Goal: Answer question/provide support: Share knowledge or assist other users

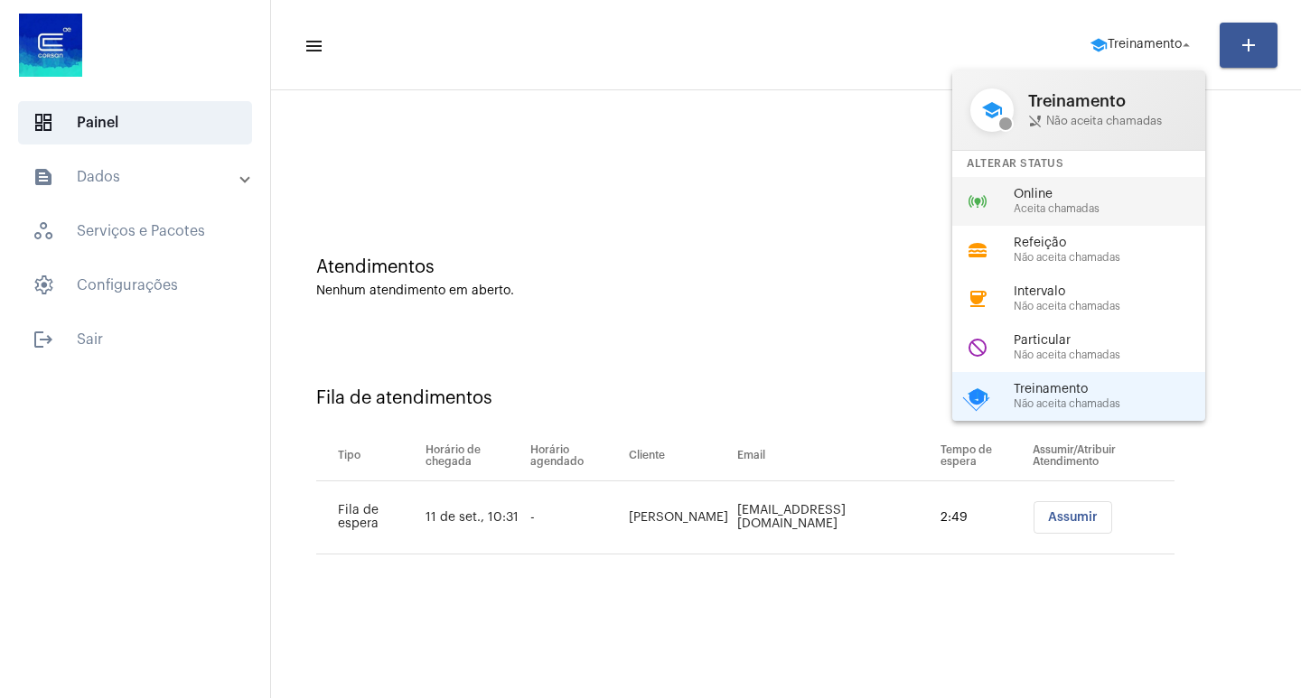
click at [1069, 188] on span "Online" at bounding box center [1117, 195] width 206 height 14
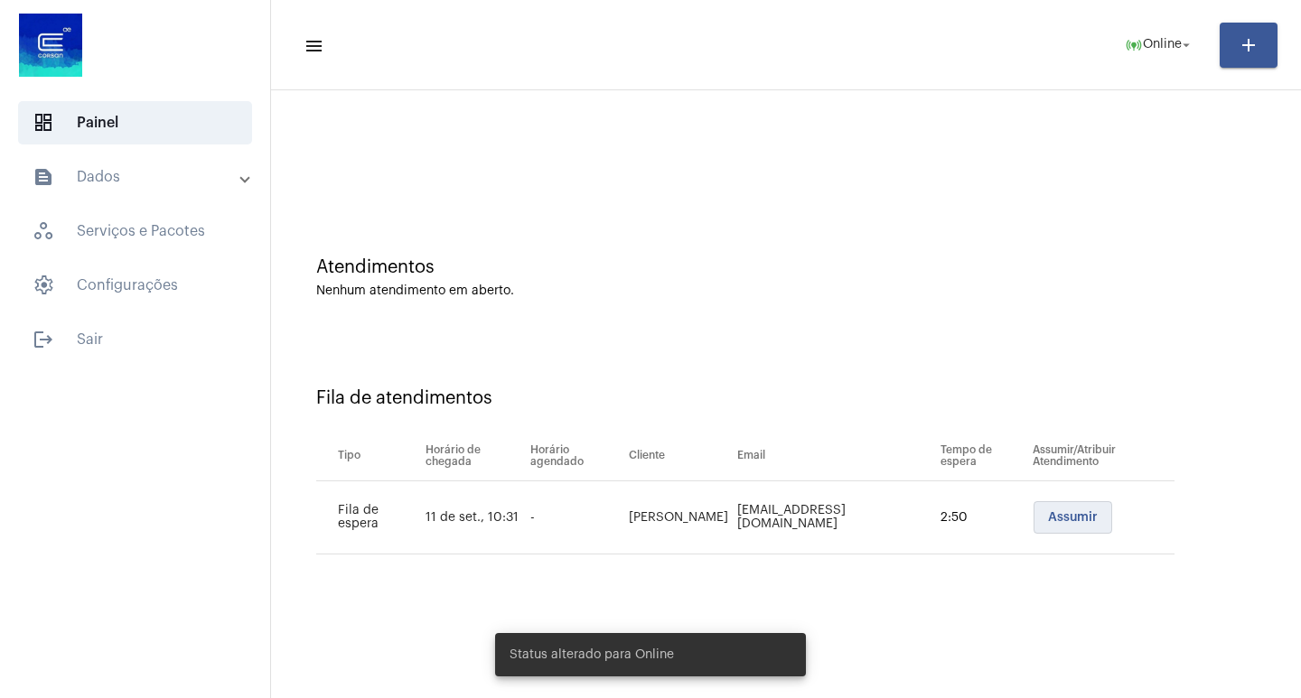
click at [1034, 513] on button "Assumir" at bounding box center [1073, 517] width 79 height 33
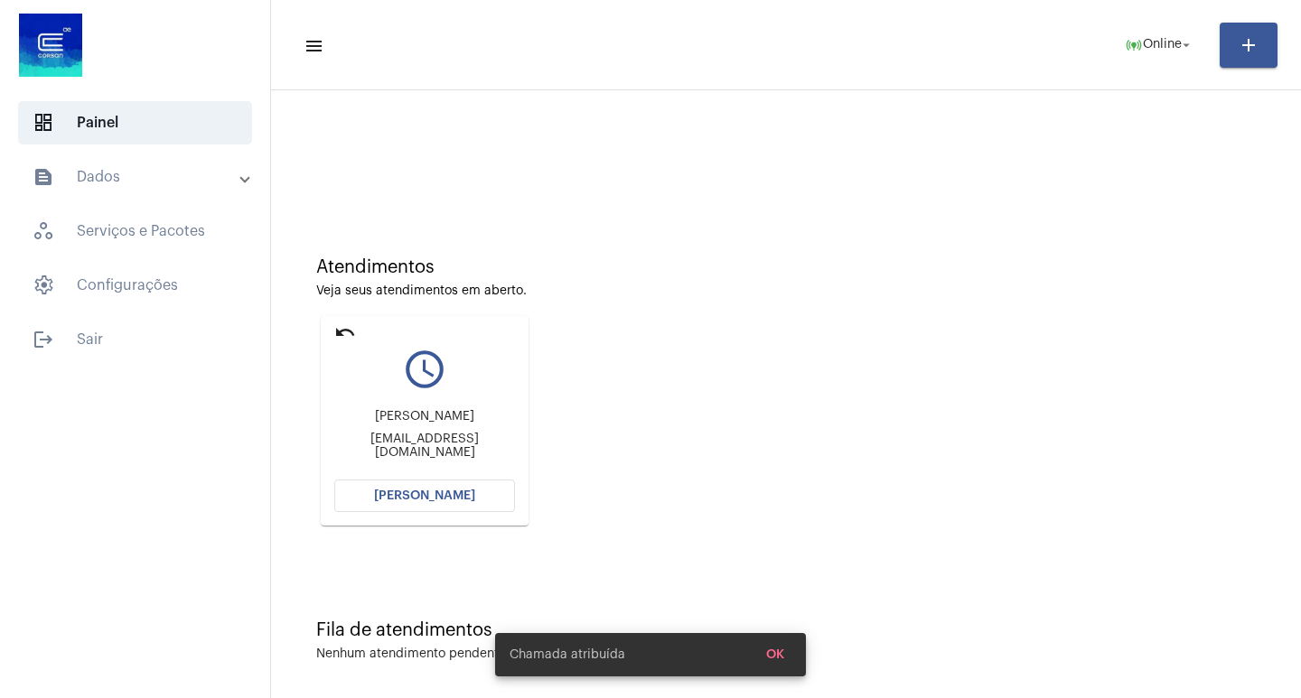
click at [478, 484] on button "[PERSON_NAME]" at bounding box center [424, 496] width 181 height 33
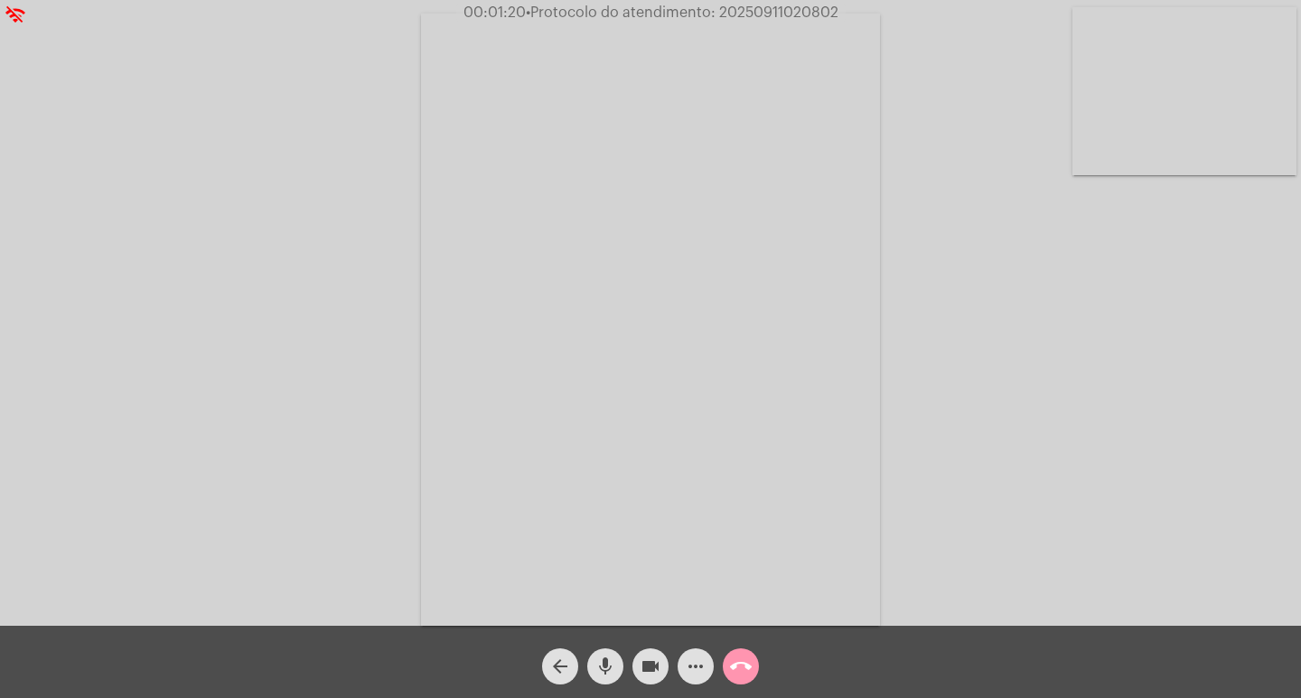
click at [742, 678] on mat-icon "call_end" at bounding box center [741, 667] width 22 height 22
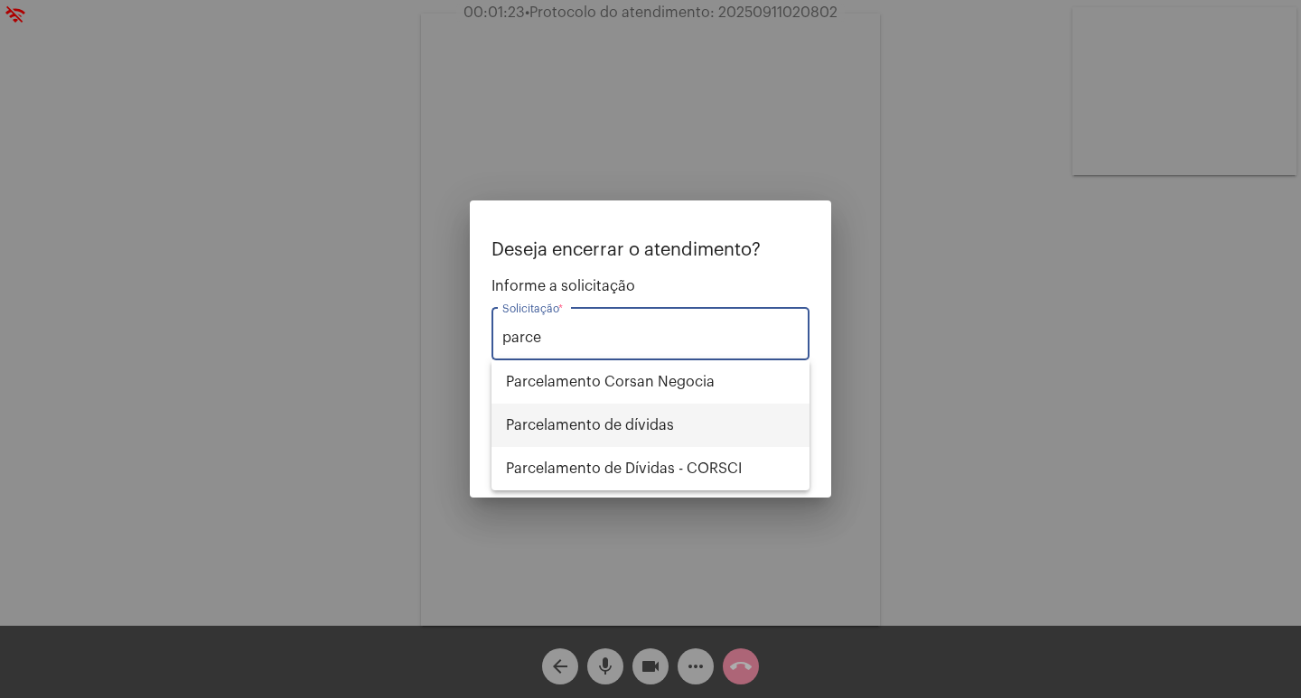
click at [670, 431] on span "Parcelamento de dívidas" at bounding box center [650, 425] width 289 height 43
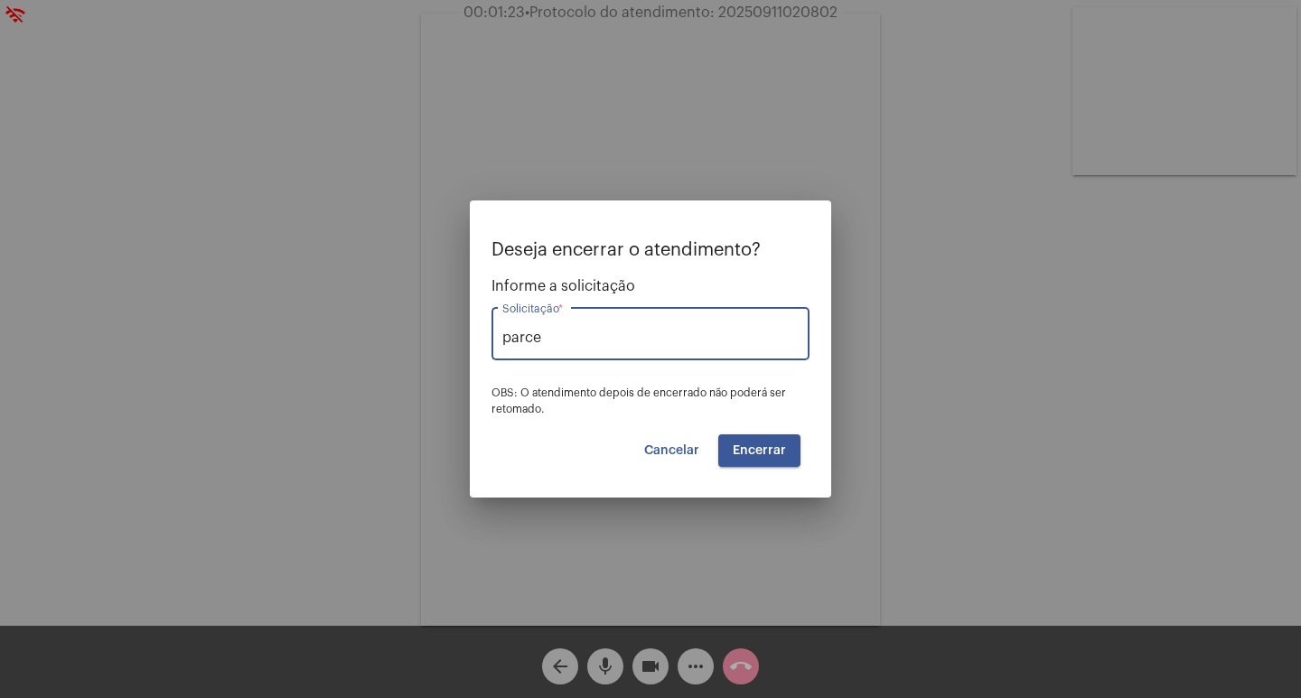
type input "Parcelamento de dívidas"
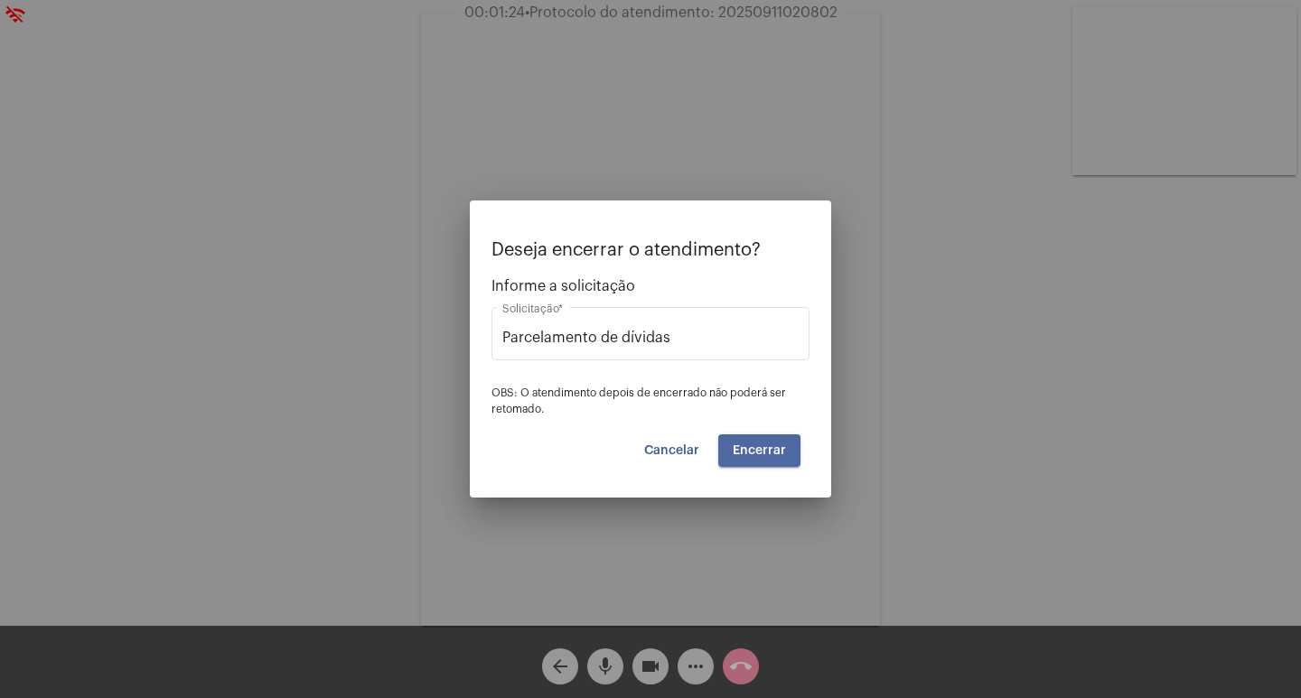
click at [759, 454] on span "Encerrar" at bounding box center [759, 451] width 53 height 13
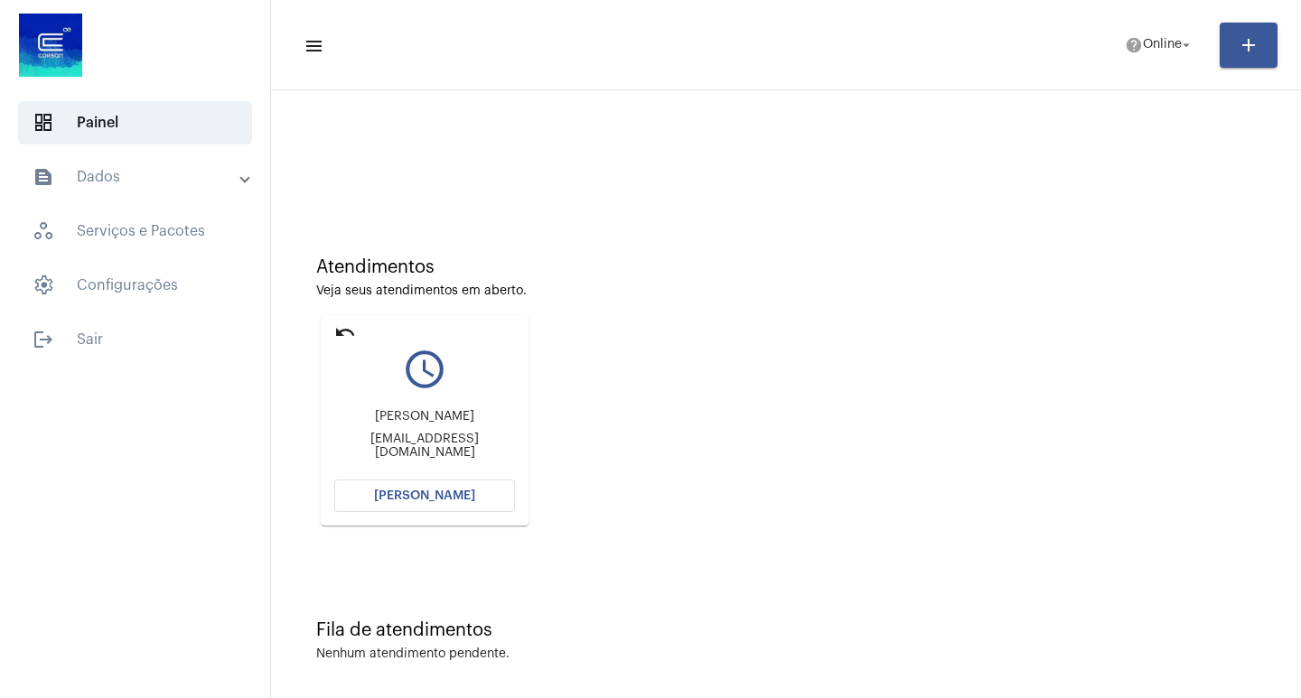
click at [421, 491] on span "[PERSON_NAME]" at bounding box center [424, 496] width 101 height 13
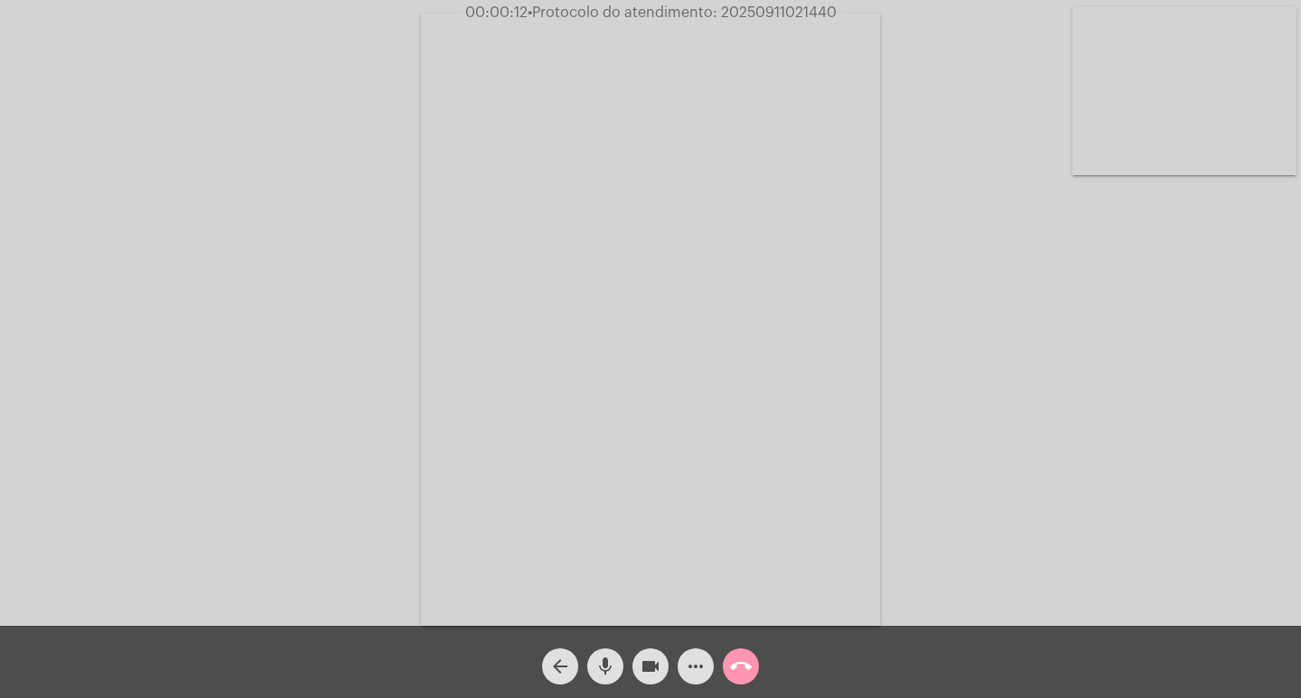
drag, startPoint x: 463, startPoint y: 10, endPoint x: 809, endPoint y: 68, distance: 350.8
click at [809, 68] on app-call "00:00:12 • Protocolo do atendimento: 20250911021440 Acessando Câmera e Microfon…" at bounding box center [650, 349] width 1301 height 698
click at [1073, 164] on video at bounding box center [1184, 91] width 224 height 168
click at [200, 423] on video at bounding box center [201, 318] width 224 height 298
click at [690, 678] on mat-icon "more_horiz" at bounding box center [696, 667] width 22 height 22
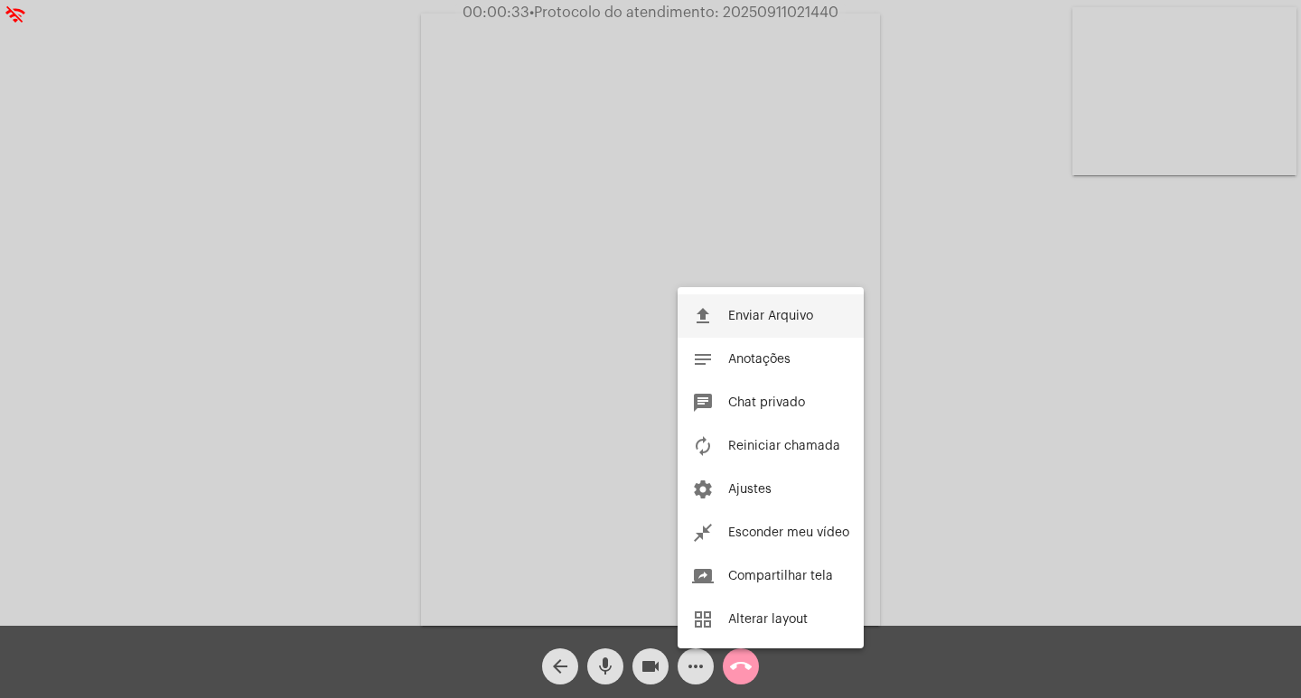
click at [763, 323] on button "file_upload Enviar Arquivo" at bounding box center [771, 316] width 186 height 43
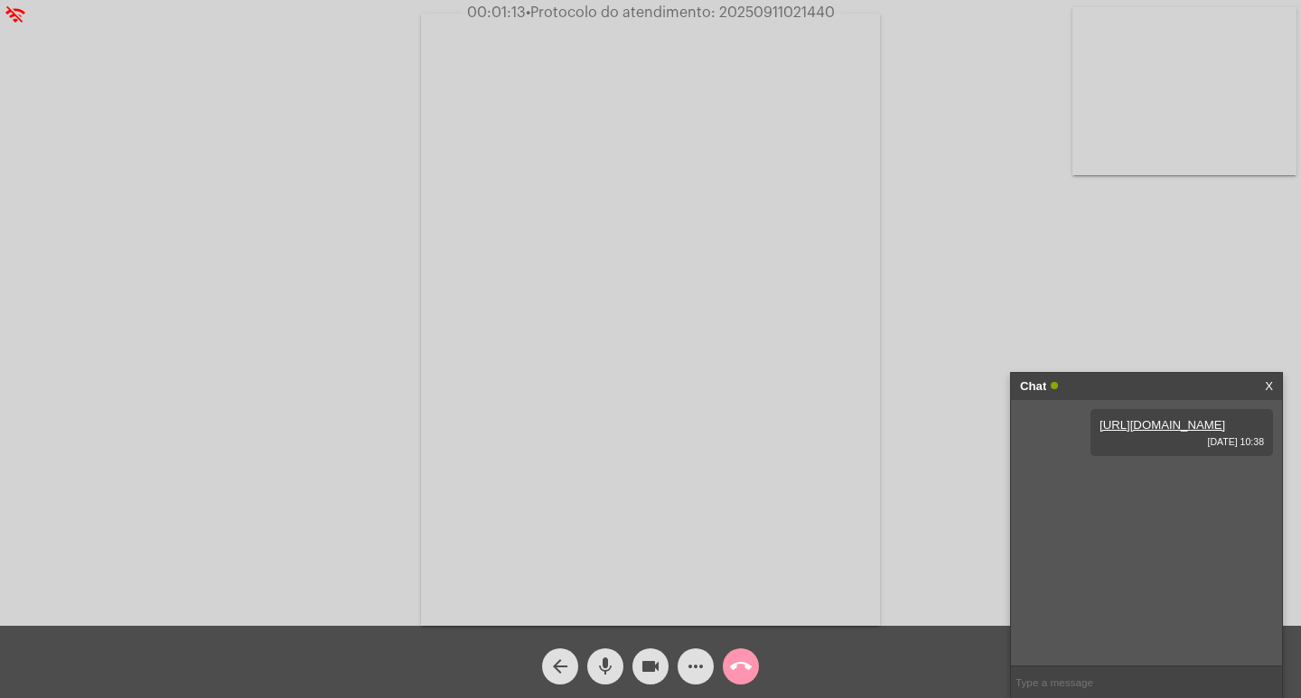
click at [685, 668] on mat-icon "more_horiz" at bounding box center [696, 667] width 22 height 22
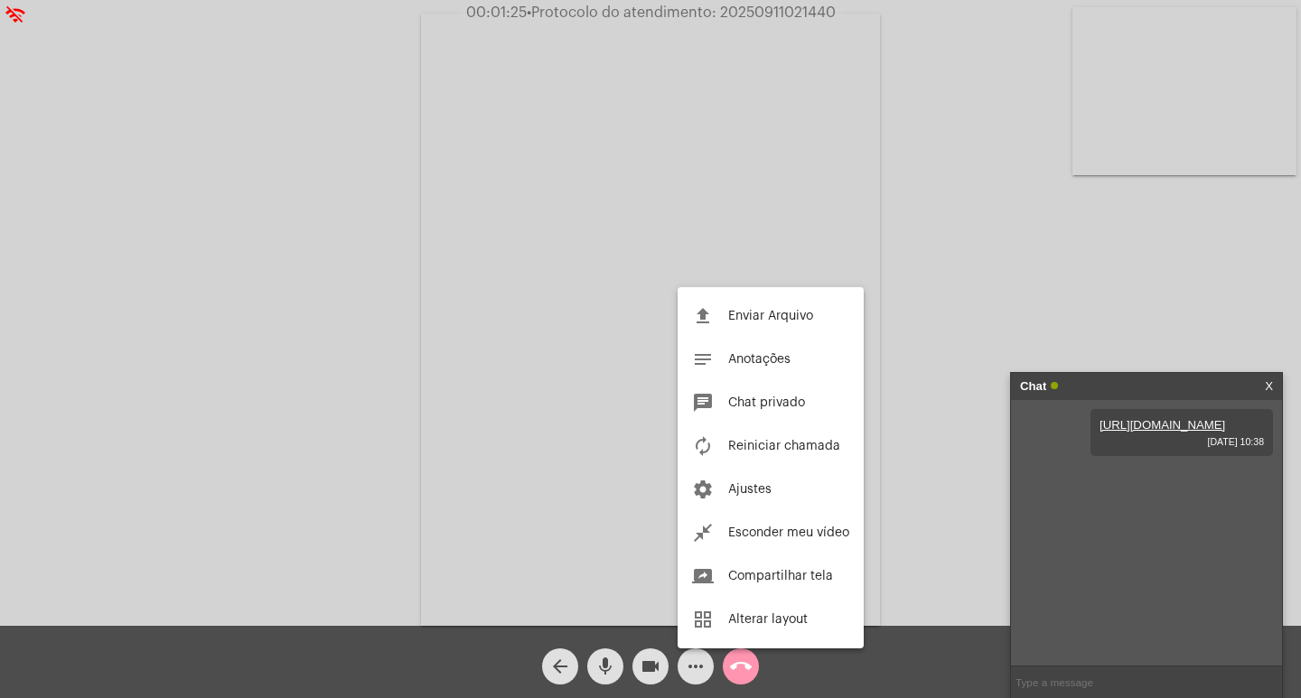
click at [934, 205] on div at bounding box center [650, 349] width 1301 height 698
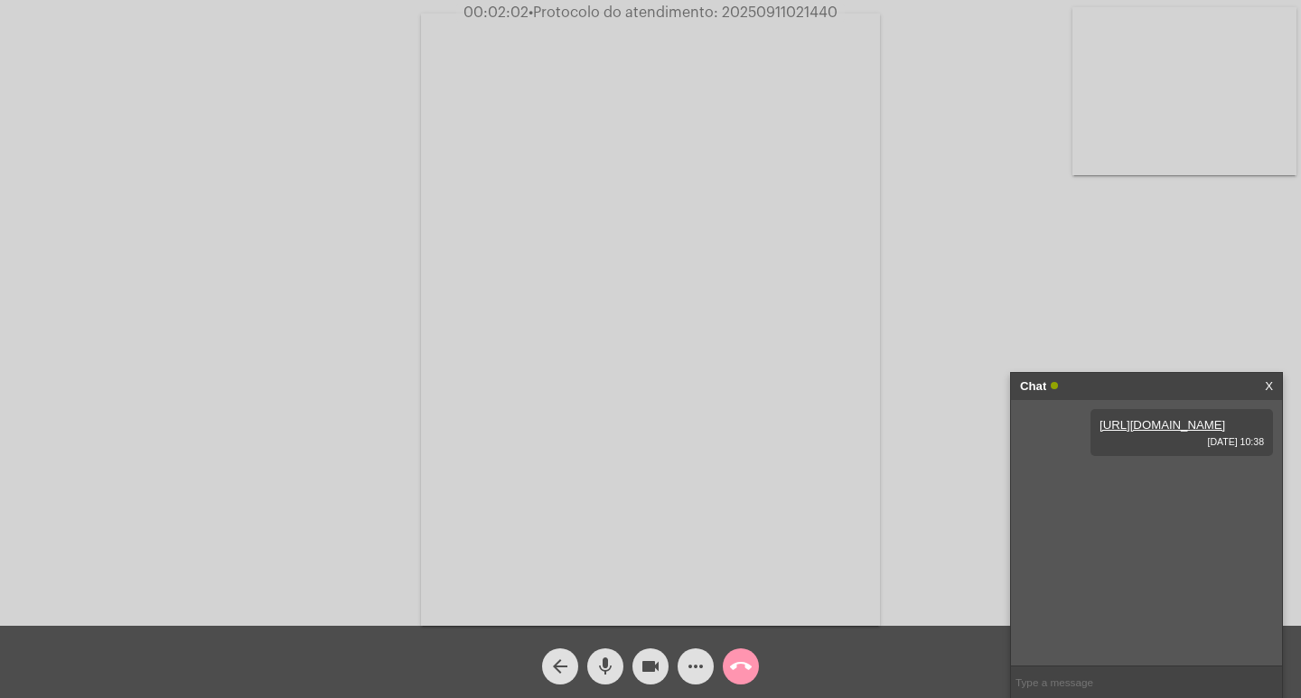
click at [1141, 395] on div "Chat" at bounding box center [1127, 386] width 215 height 27
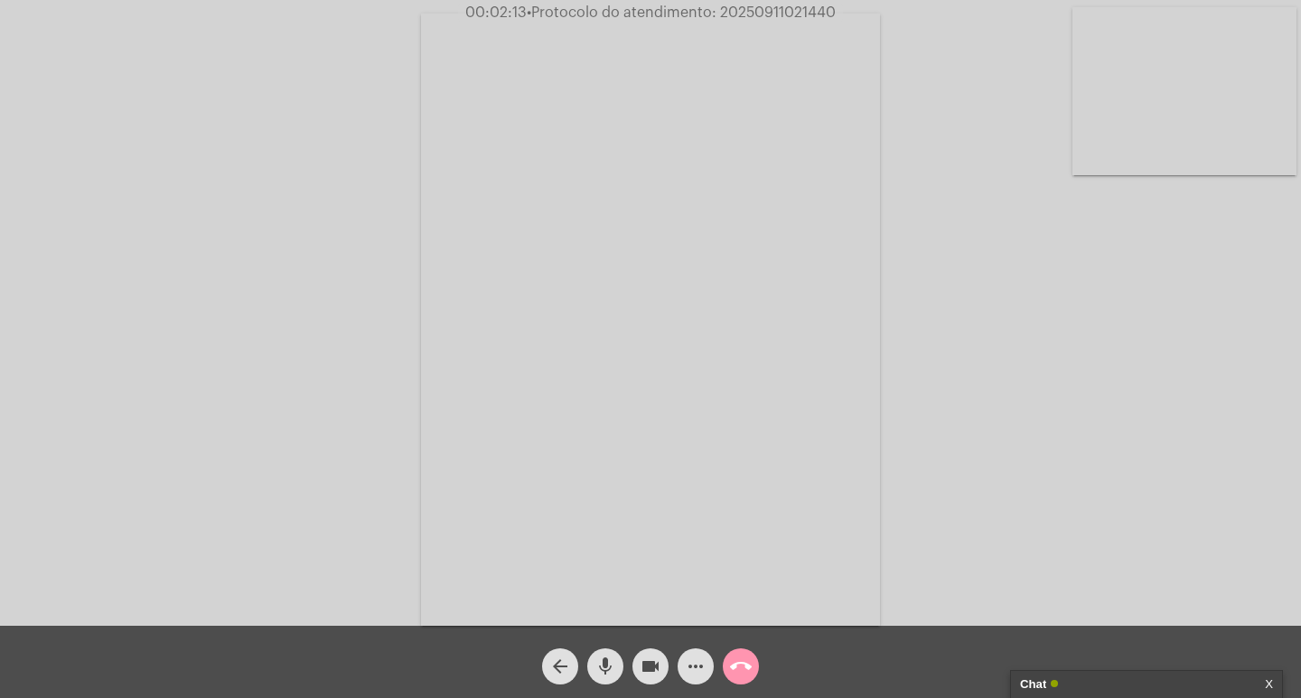
click at [750, 666] on mat-icon "call_end" at bounding box center [741, 667] width 22 height 22
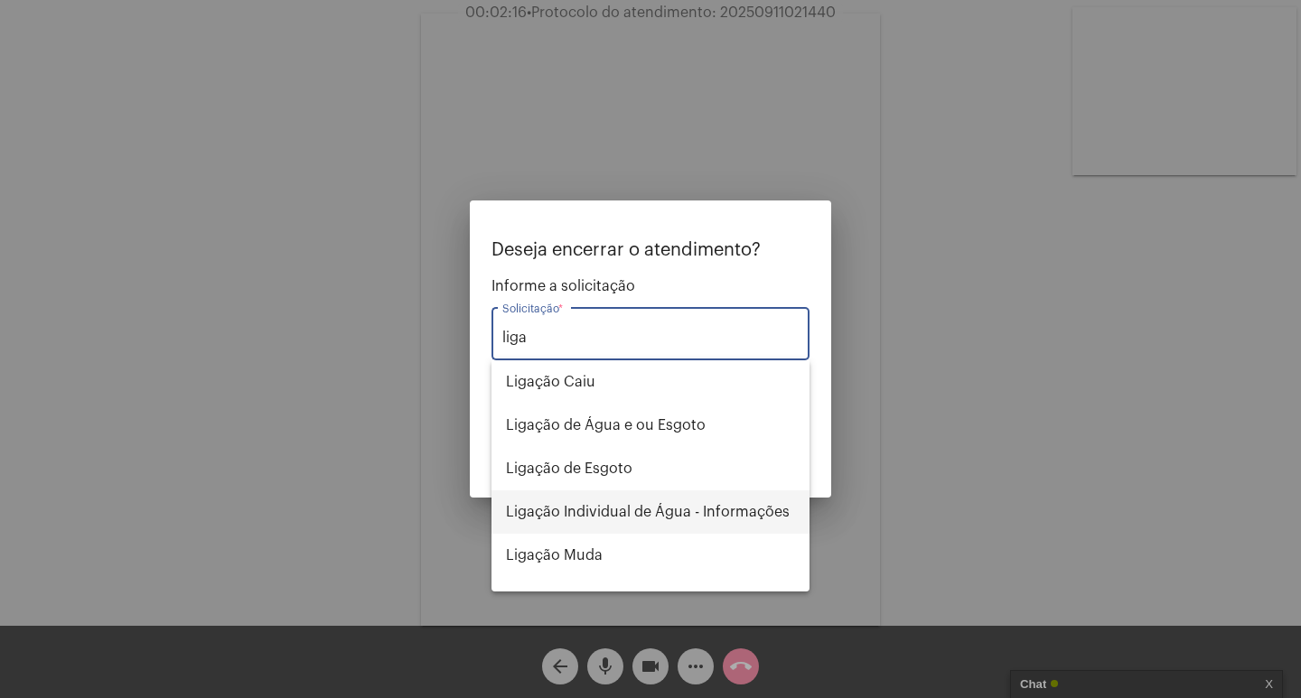
click at [721, 520] on span "Ligação Individual de Água - Informações" at bounding box center [650, 512] width 289 height 43
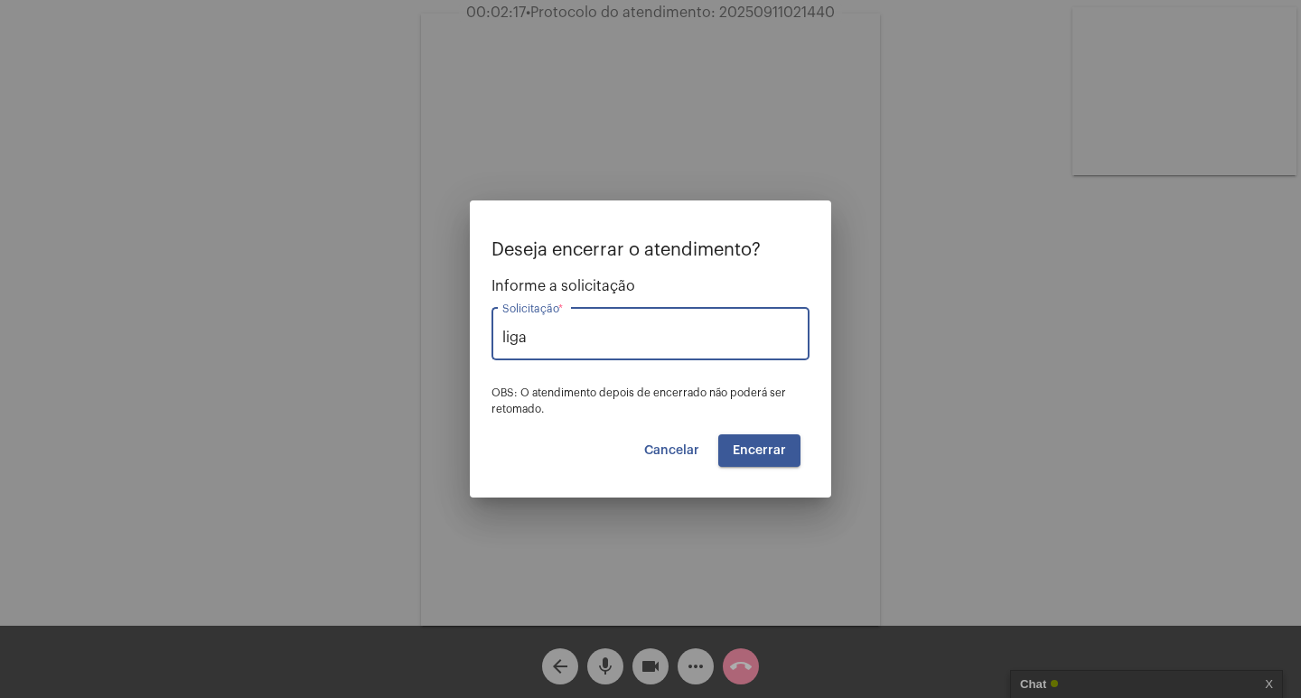
type input "Ligação Individual de Água - Informações"
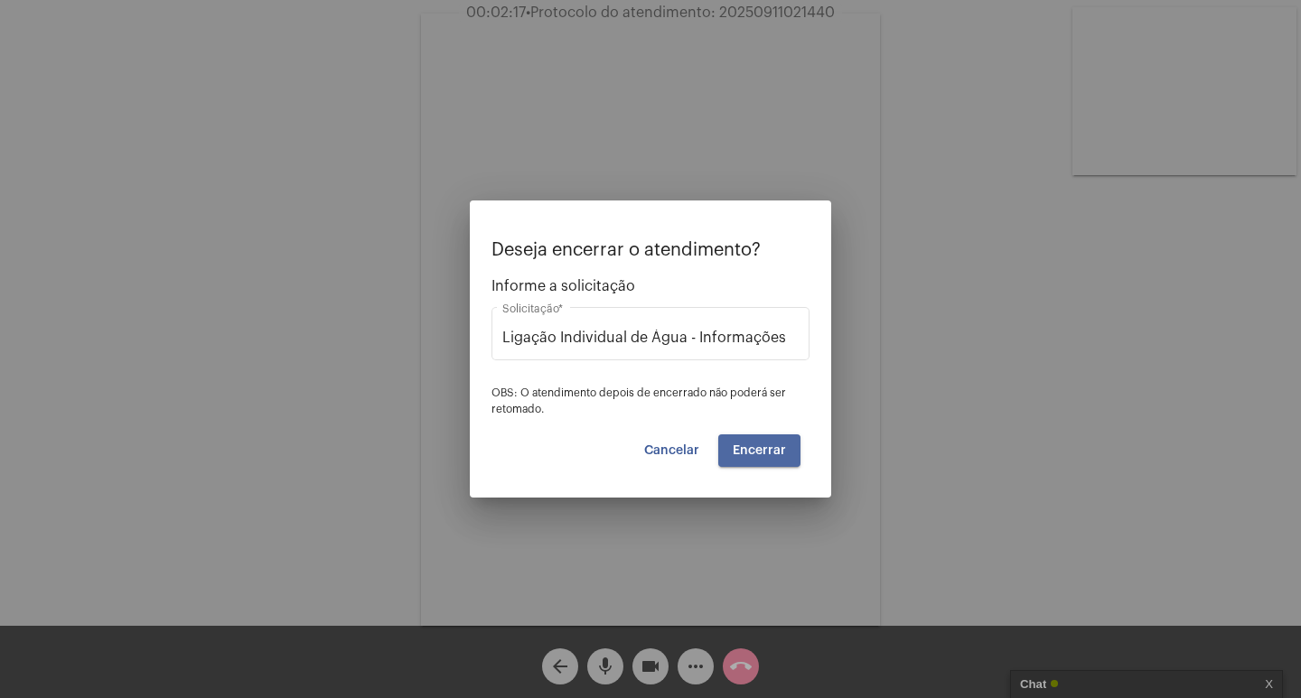
click at [760, 456] on span "Encerrar" at bounding box center [759, 451] width 53 height 13
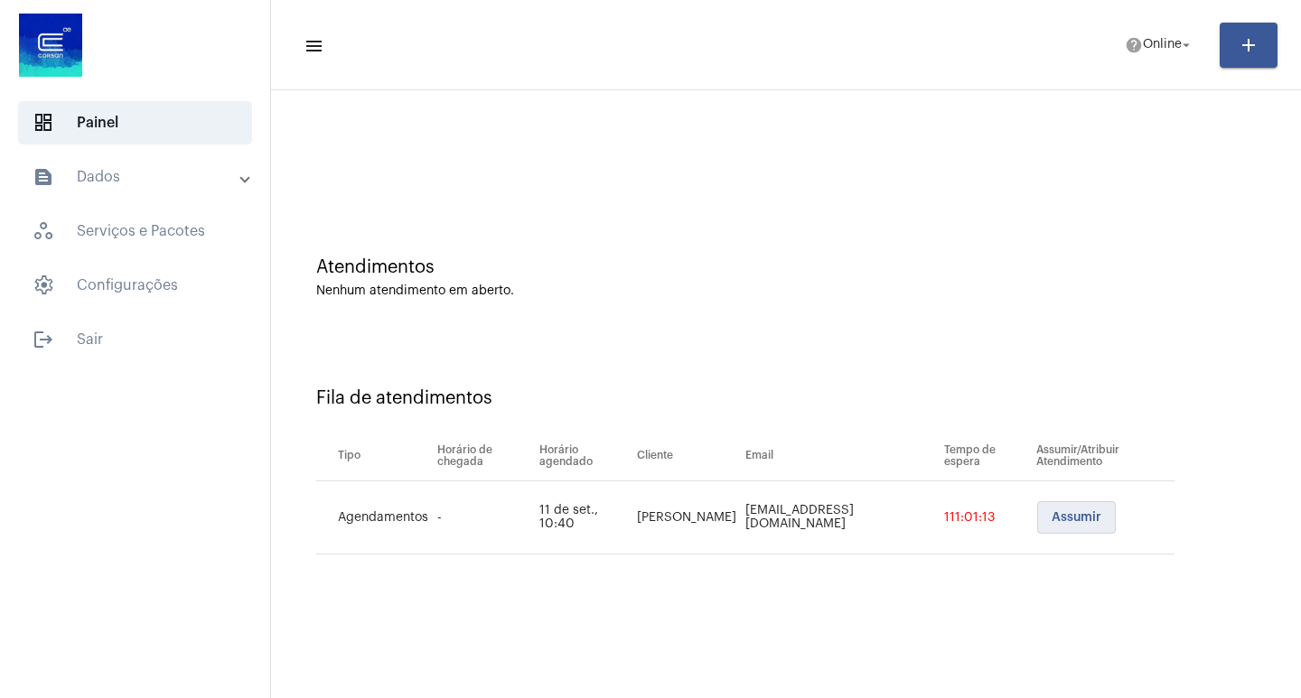
click at [1079, 519] on span "Assumir" at bounding box center [1077, 517] width 50 height 13
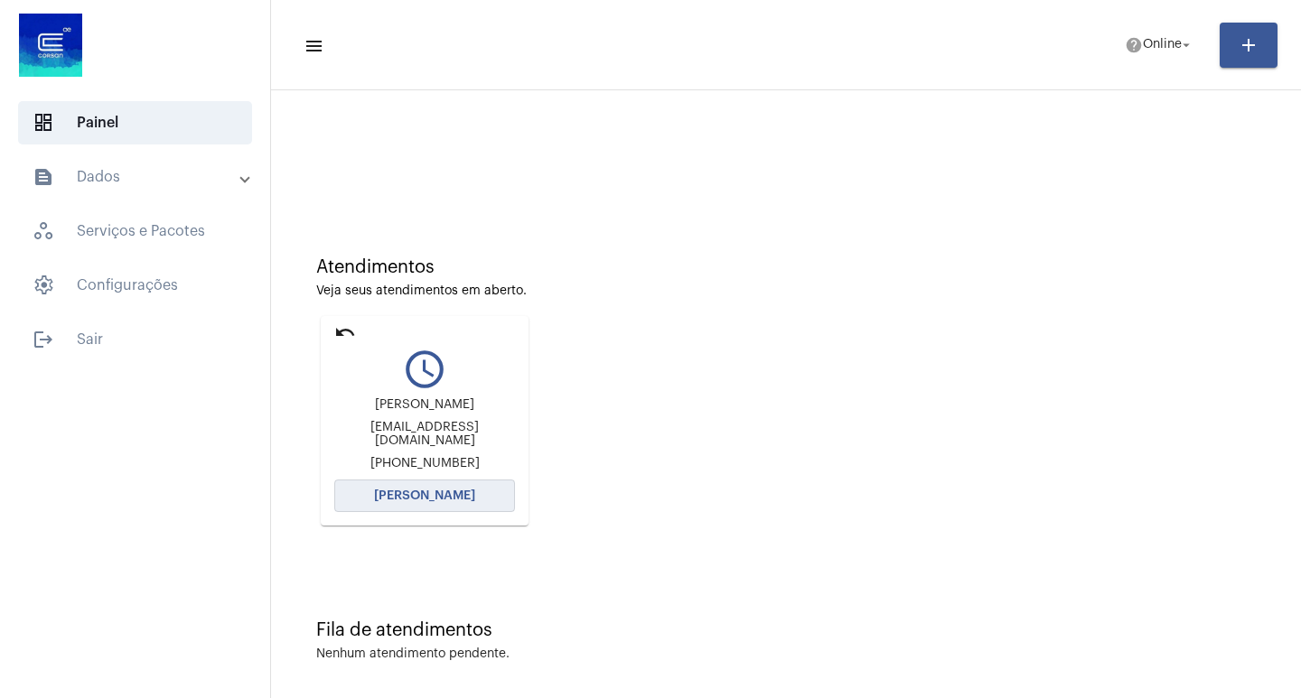
click at [442, 484] on button "[PERSON_NAME]" at bounding box center [424, 496] width 181 height 33
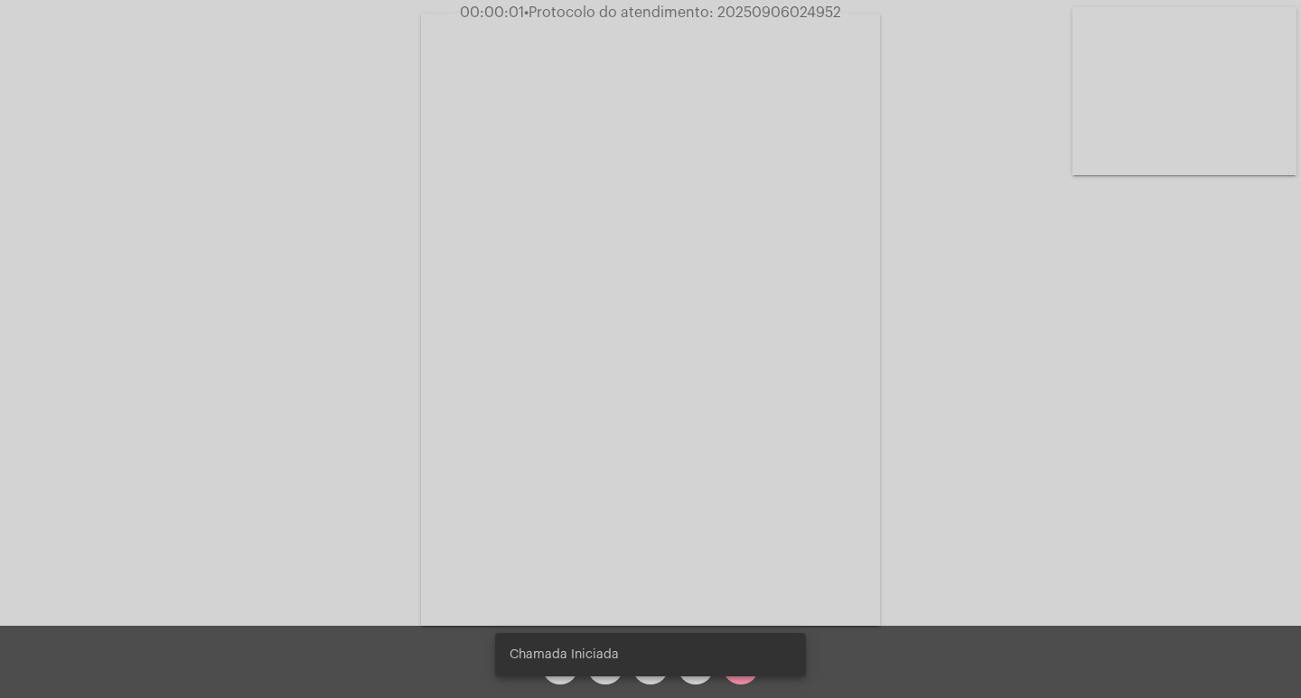
click at [1216, 329] on div "Acessando Câmera e Microfone..." at bounding box center [650, 318] width 1297 height 626
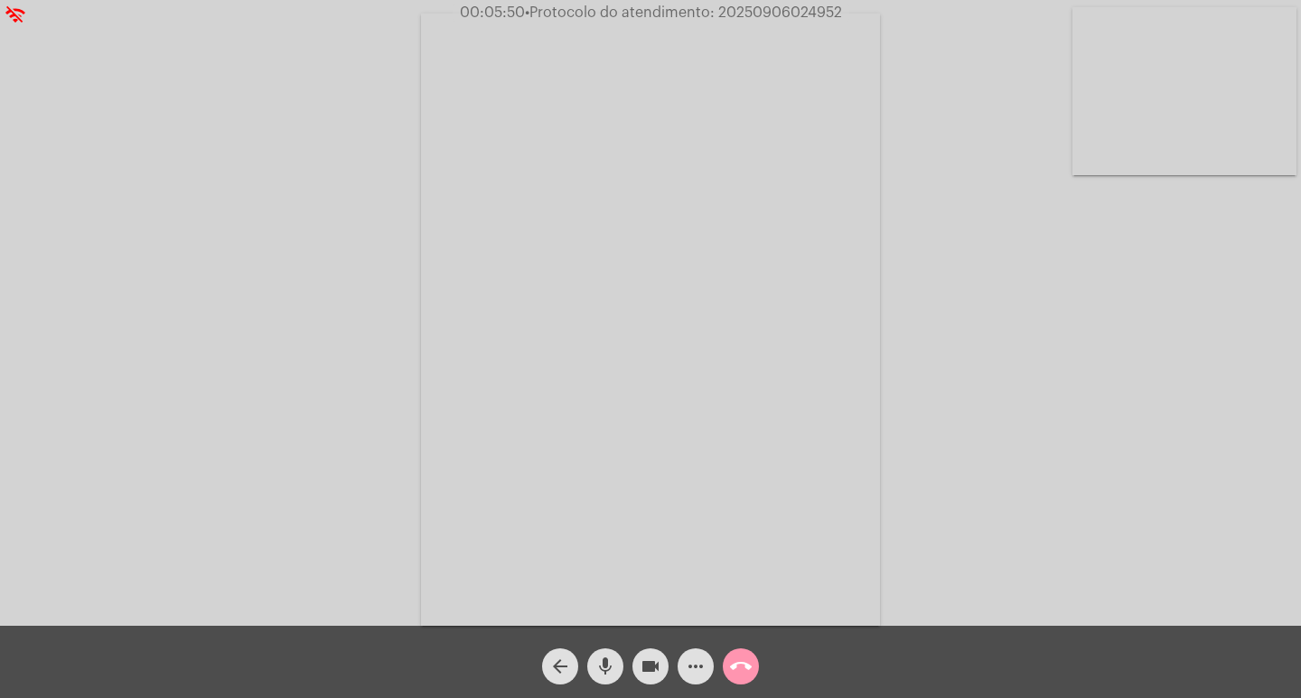
click at [934, 329] on div "Acessando Câmera e Microfone..." at bounding box center [650, 318] width 1297 height 626
click at [742, 5] on span "• Protocolo do atendimento: 20250906024952" at bounding box center [682, 12] width 317 height 14
copy span "20250906024952"
click at [734, 665] on mat-icon "call_end" at bounding box center [741, 667] width 22 height 22
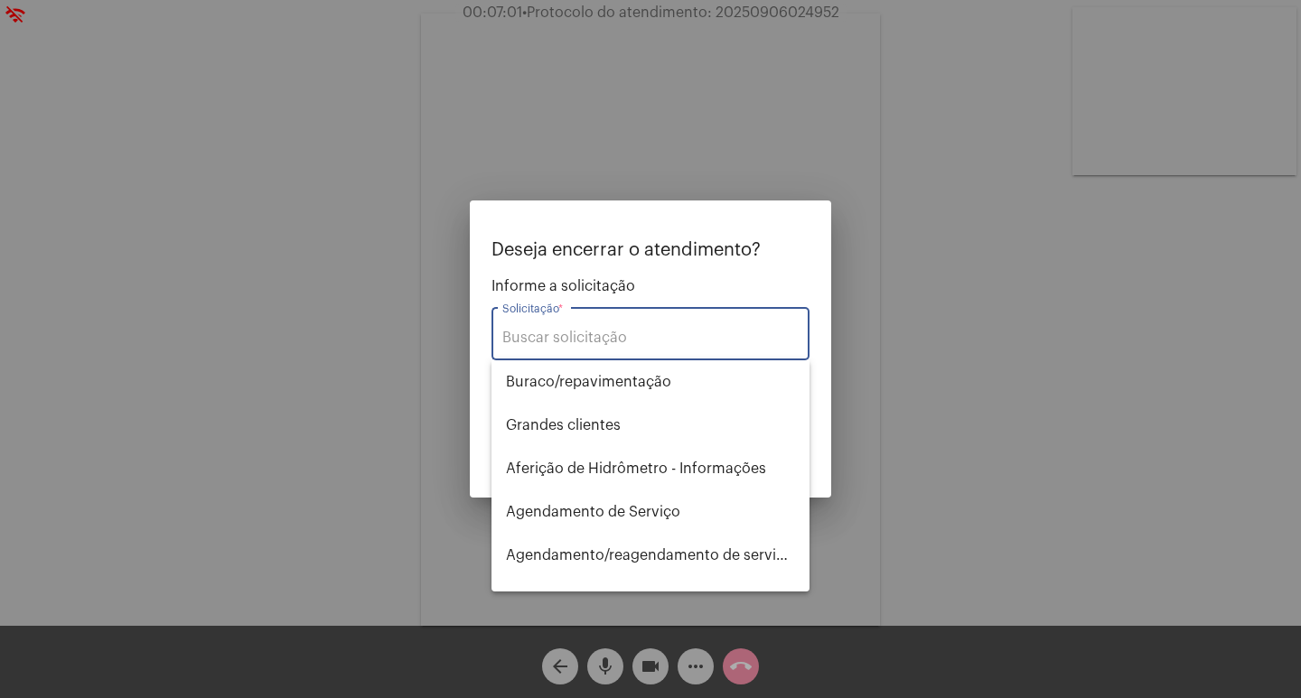
click at [582, 332] on input "Solicitação *" at bounding box center [650, 338] width 296 height 16
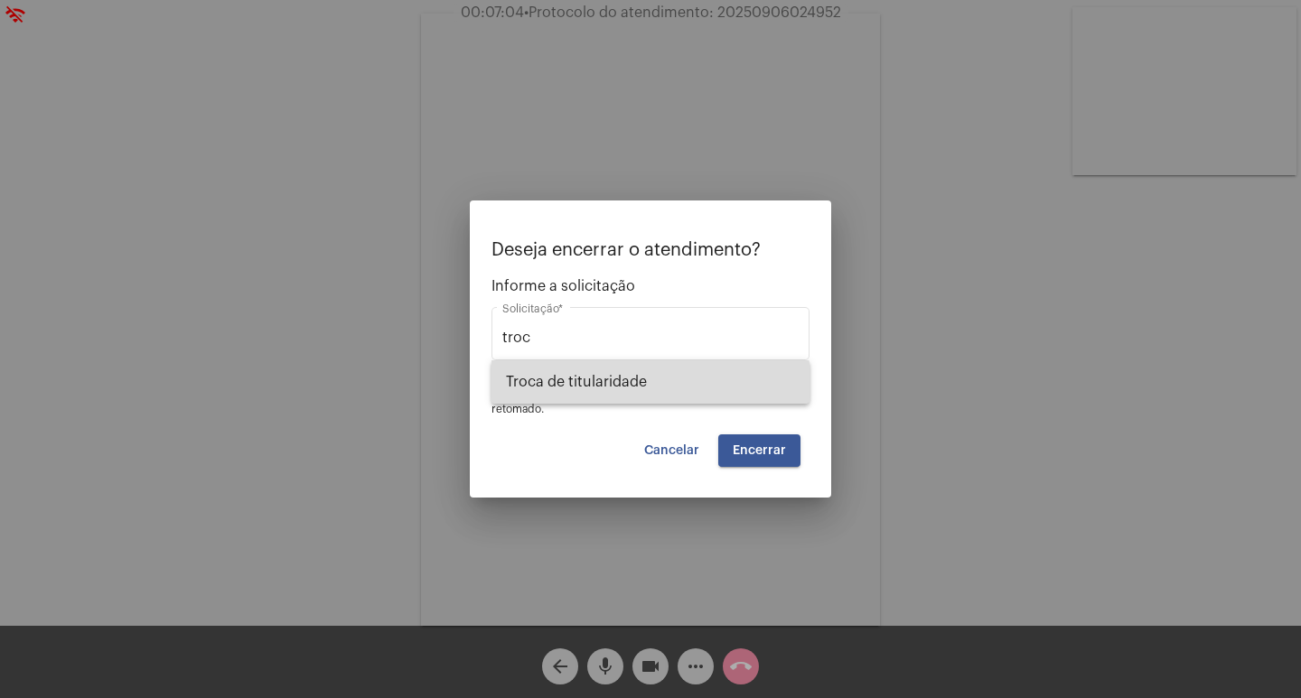
click at [625, 389] on span "Troca de titularidade" at bounding box center [650, 381] width 289 height 43
type input "Troca de titularidade"
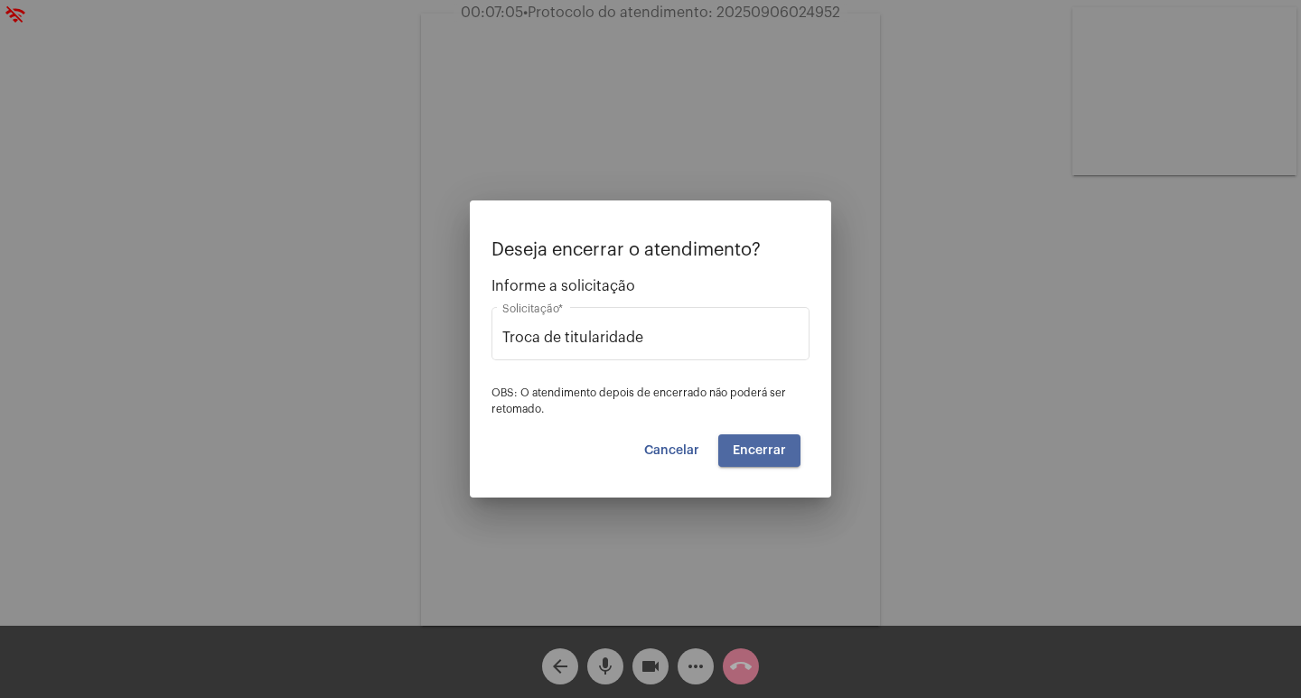
click at [772, 457] on button "Encerrar" at bounding box center [759, 451] width 82 height 33
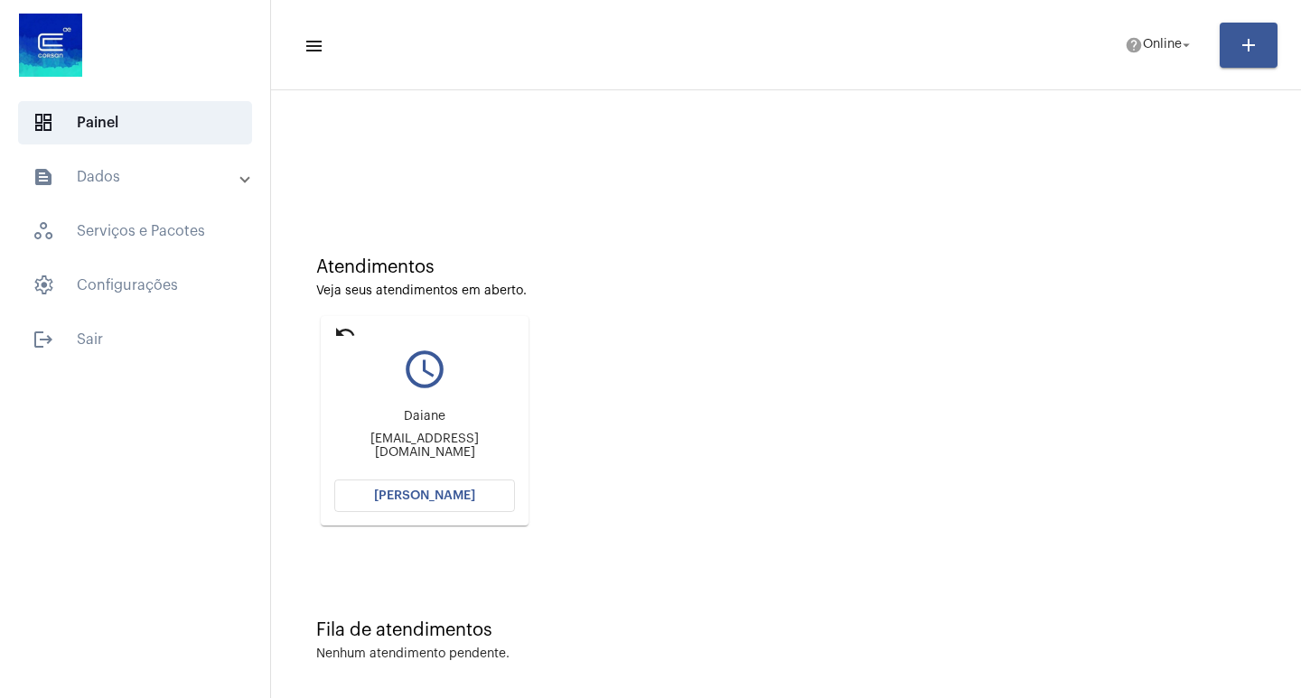
click at [332, 332] on mat-card "undo query_builder Daiane [EMAIL_ADDRESS][DOMAIN_NAME] [PERSON_NAME]" at bounding box center [425, 421] width 208 height 210
click at [338, 323] on mat-icon "undo" at bounding box center [345, 333] width 22 height 22
click at [341, 341] on mat-icon "undo" at bounding box center [345, 333] width 22 height 22
click at [344, 329] on mat-icon "undo" at bounding box center [345, 333] width 22 height 22
click at [407, 500] on span "[PERSON_NAME]" at bounding box center [424, 496] width 101 height 13
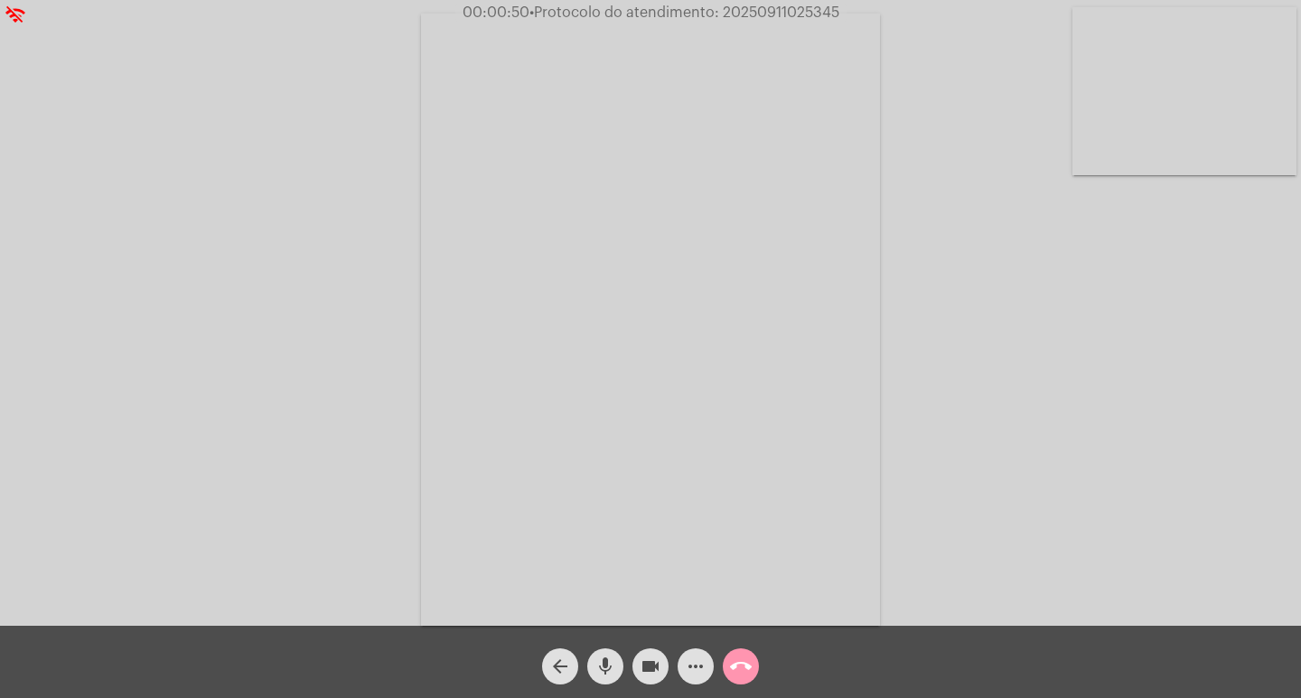
click at [734, 675] on mat-icon "call_end" at bounding box center [741, 667] width 22 height 22
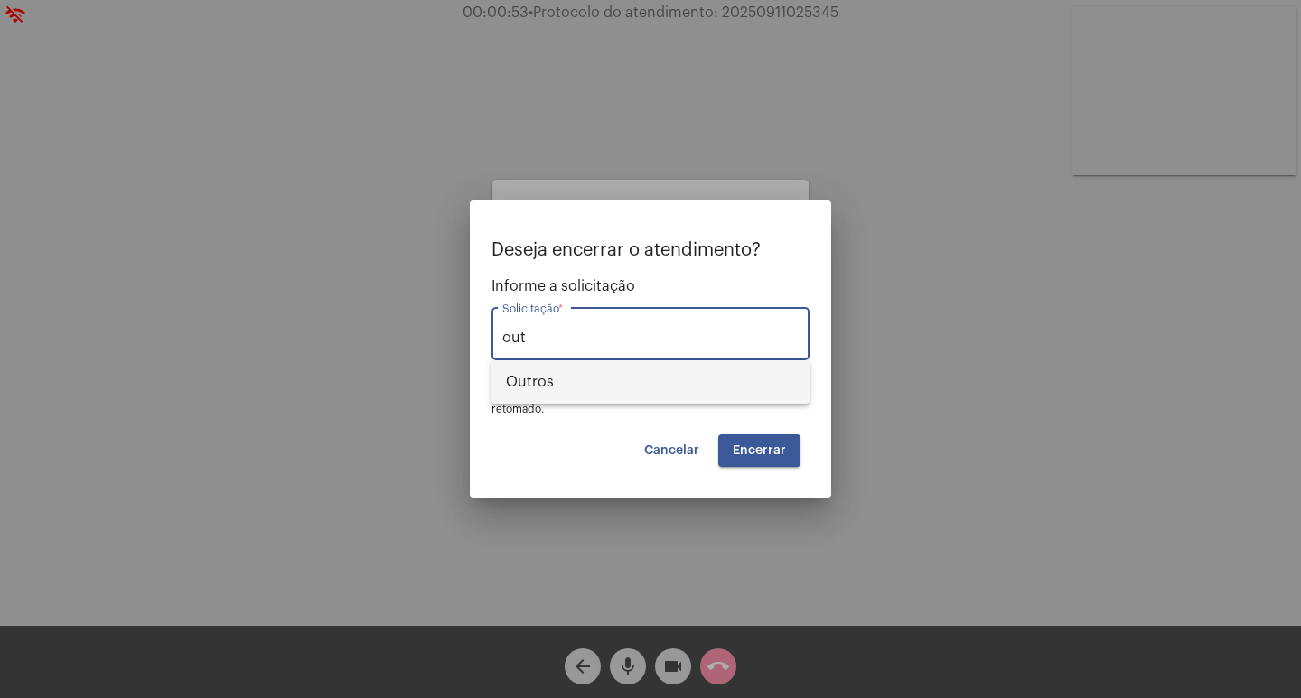
click at [561, 392] on span "Outros" at bounding box center [650, 381] width 289 height 43
type input "Outros"
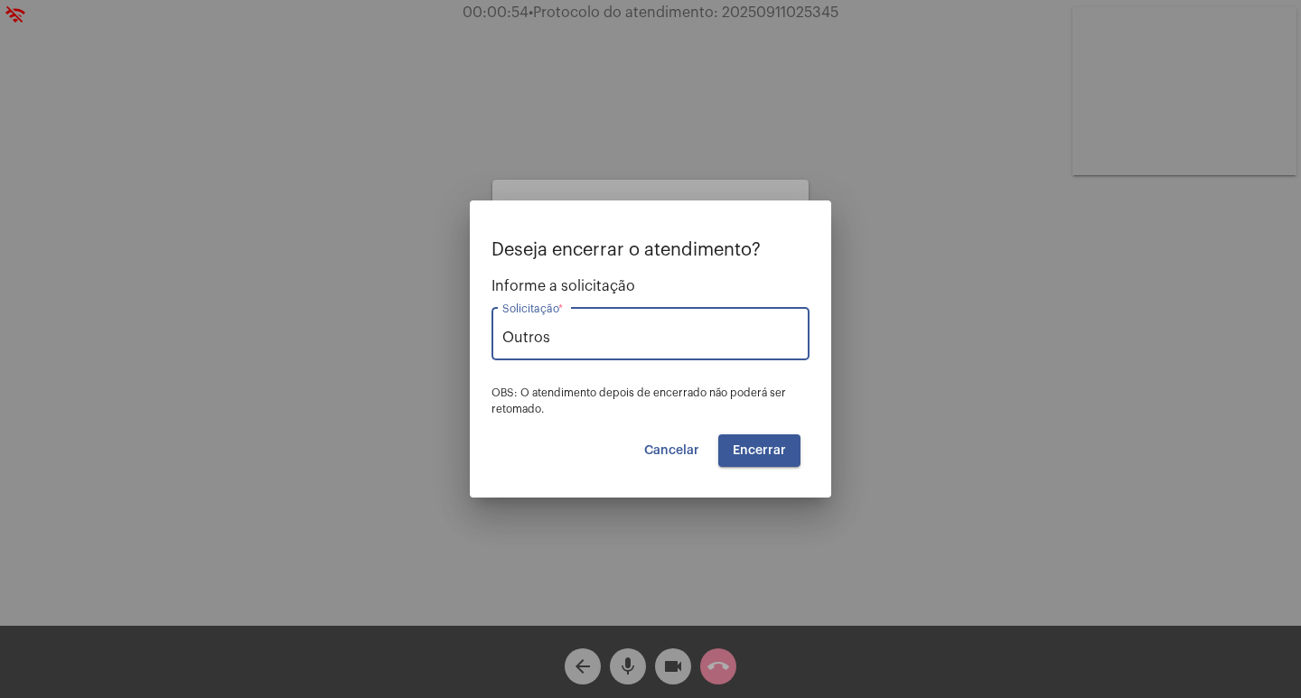
click at [788, 462] on button "Encerrar" at bounding box center [759, 451] width 82 height 33
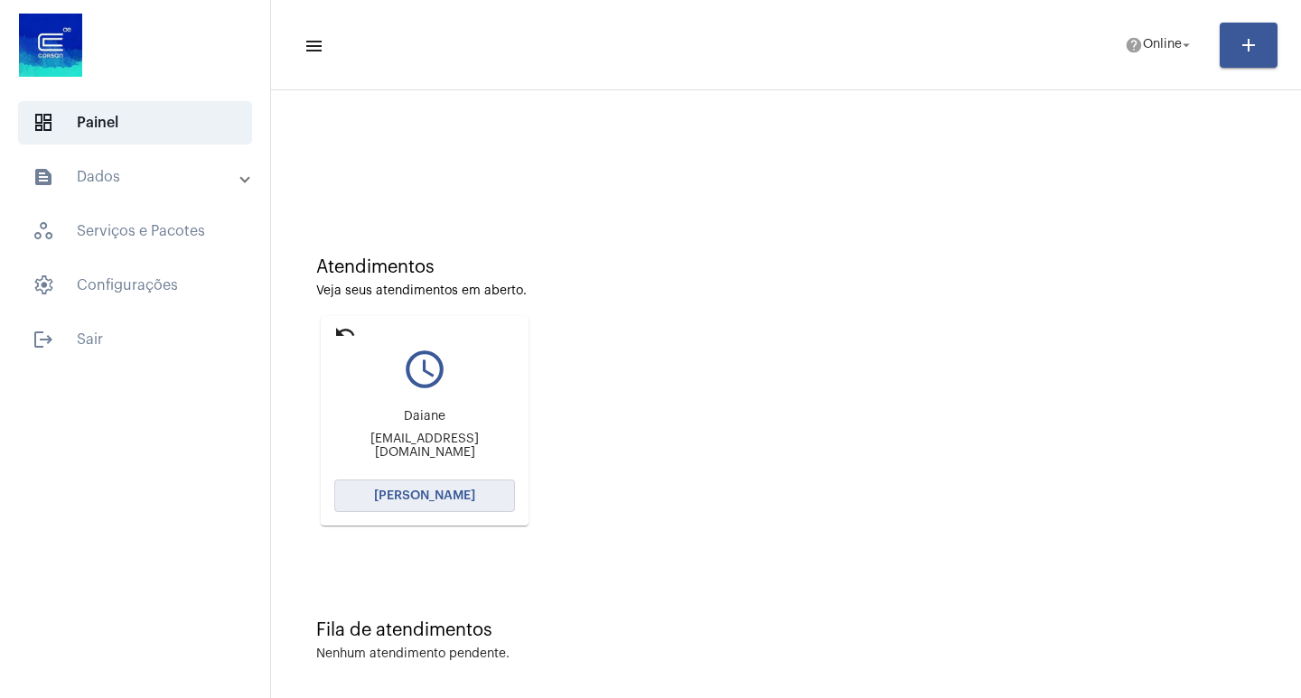
click at [446, 492] on span "[PERSON_NAME]" at bounding box center [424, 496] width 101 height 13
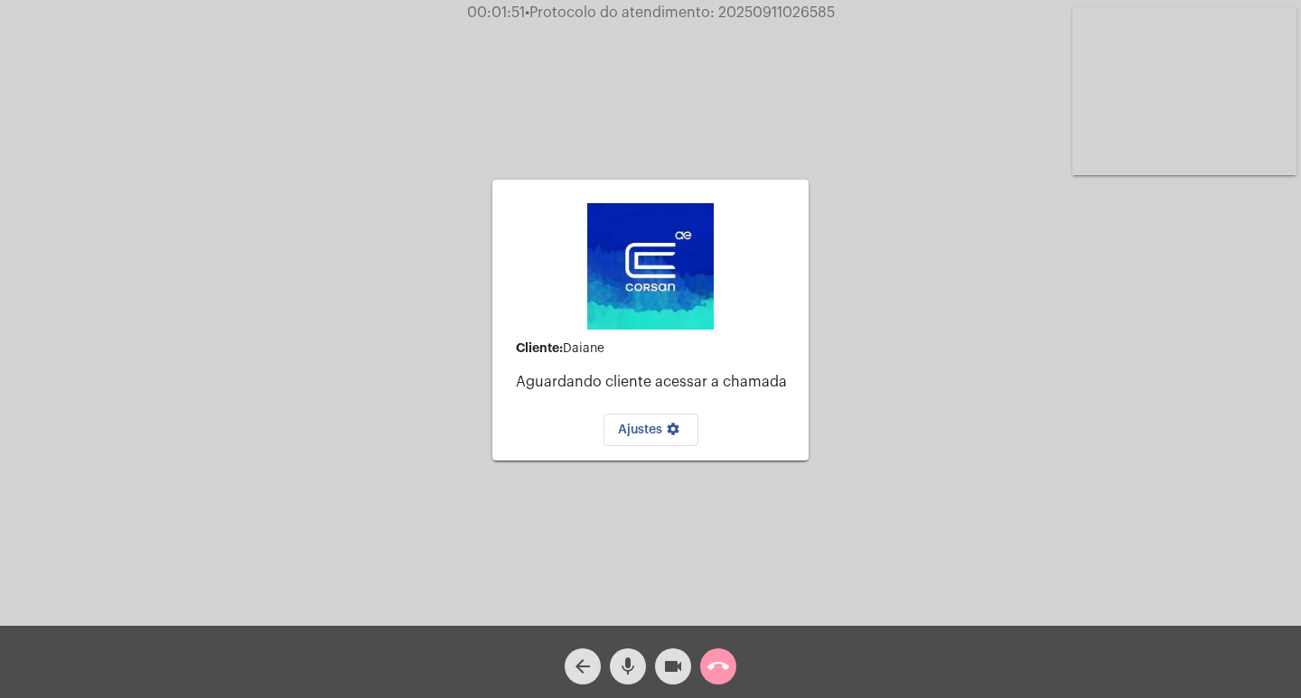
click at [1061, 426] on div "Cliente: [PERSON_NAME] cliente acessar a chamada Ajustes settings Acessando Câm…" at bounding box center [650, 318] width 1297 height 626
click at [1078, 377] on div "Cliente: [PERSON_NAME] cliente acessar a chamada Ajustes settings Acessando Câm…" at bounding box center [650, 318] width 1297 height 626
click at [737, 107] on div "Cliente: [PERSON_NAME] cliente acessar a chamada Ajustes settings" at bounding box center [650, 320] width 316 height 622
click at [737, 678] on div "call_end" at bounding box center [718, 662] width 45 height 45
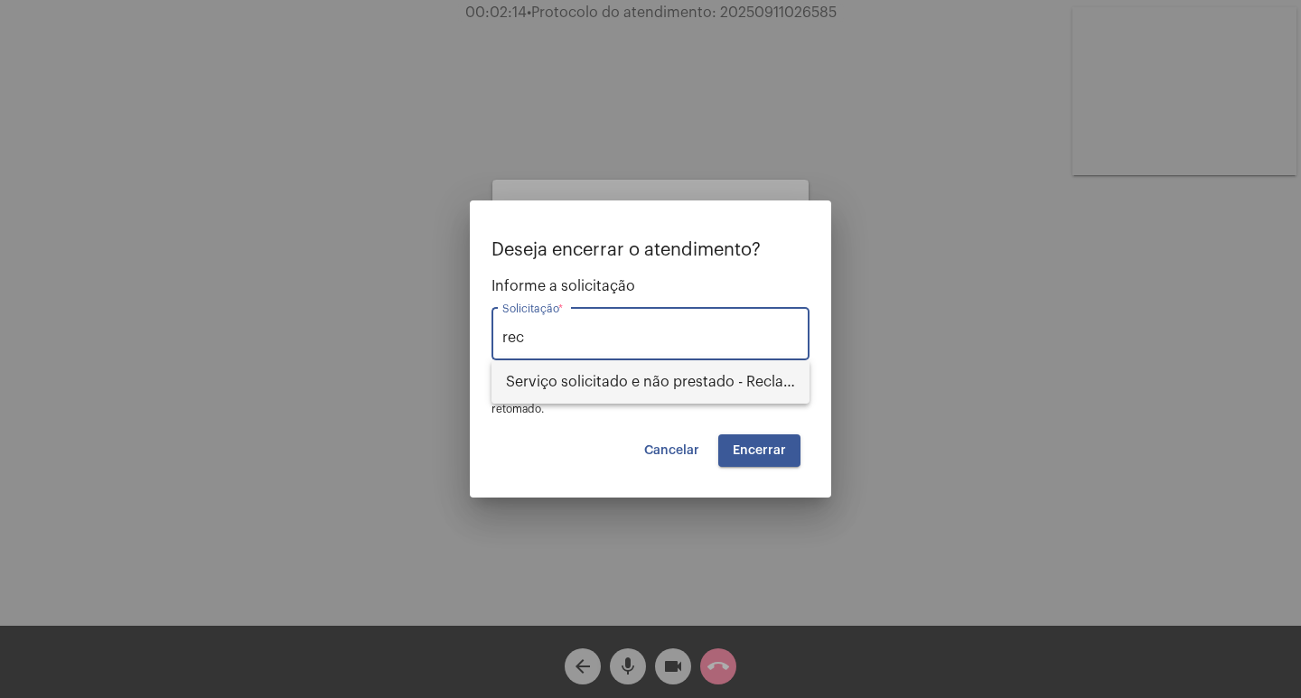
click at [666, 375] on span "Serviço solicitado e não prestado - Reclamação" at bounding box center [650, 381] width 289 height 43
type input "Serviço solicitado e não prestado - Reclamação"
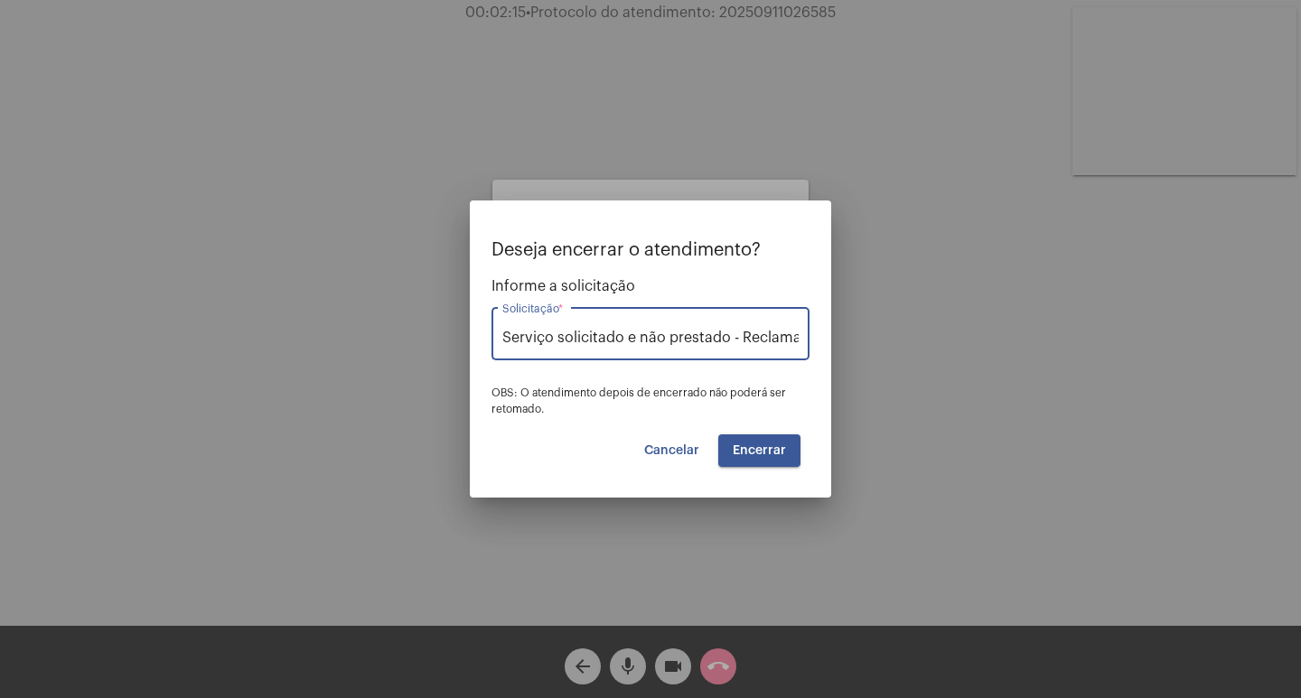
scroll to position [0, 24]
click at [790, 449] on button "Encerrar" at bounding box center [759, 451] width 82 height 33
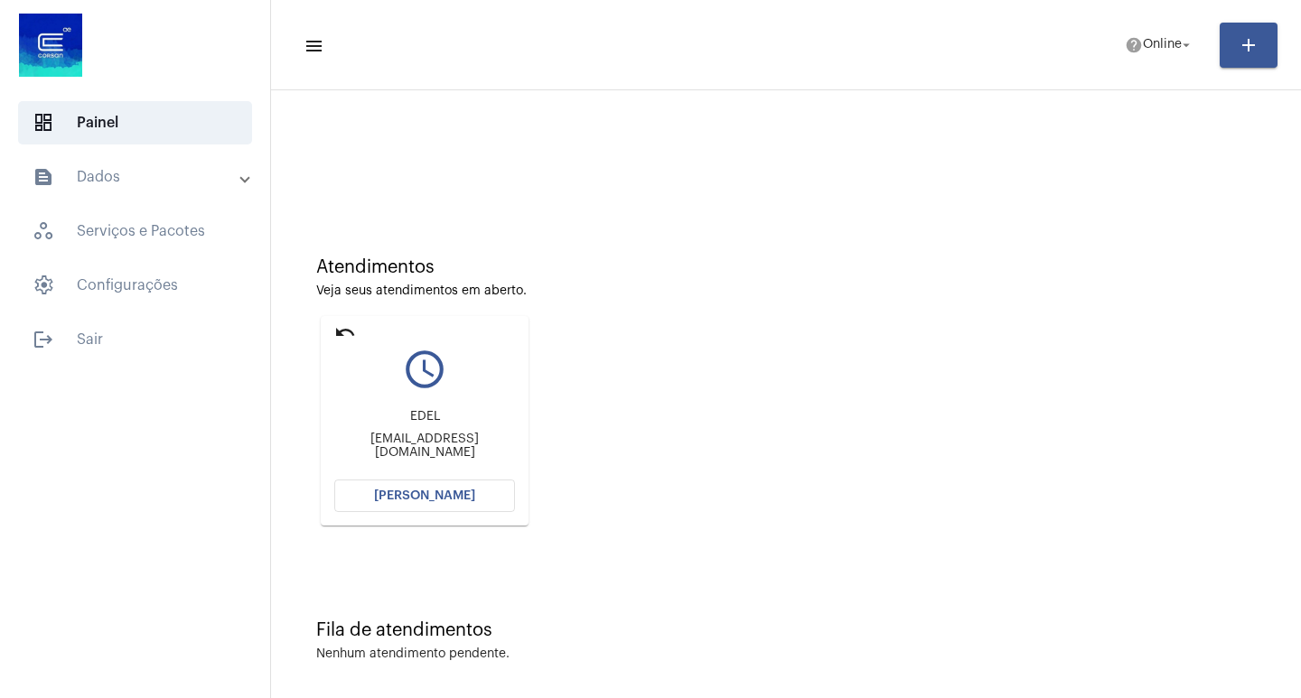
click at [443, 490] on span "[PERSON_NAME]" at bounding box center [424, 496] width 101 height 13
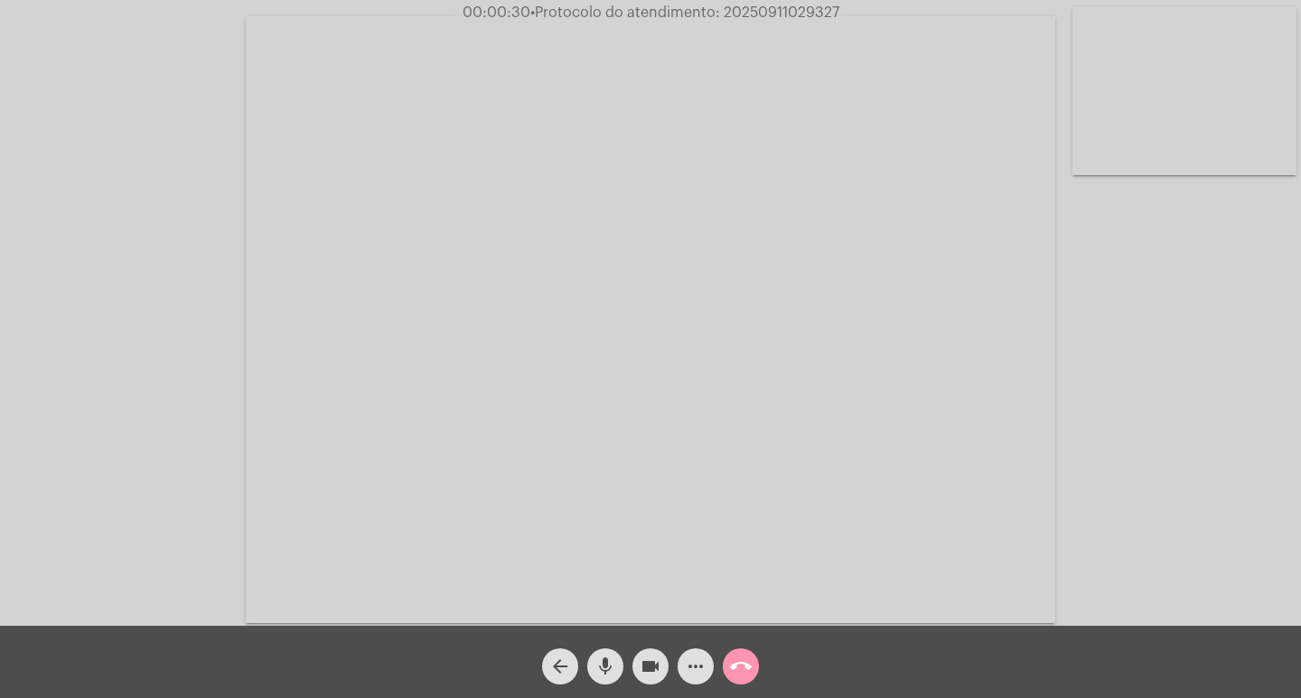
click at [1236, 481] on div "Acessando Câmera e Microfone..." at bounding box center [650, 318] width 1297 height 626
click at [473, 660] on div "arrow_back mic videocam more_horiz call_end" at bounding box center [650, 662] width 1301 height 72
drag, startPoint x: 718, startPoint y: 11, endPoint x: 844, endPoint y: 15, distance: 125.7
click at [844, 15] on div "00:12:02 • Protocolo do atendimento: 20250911029327" at bounding box center [650, 13] width 1301 height 16
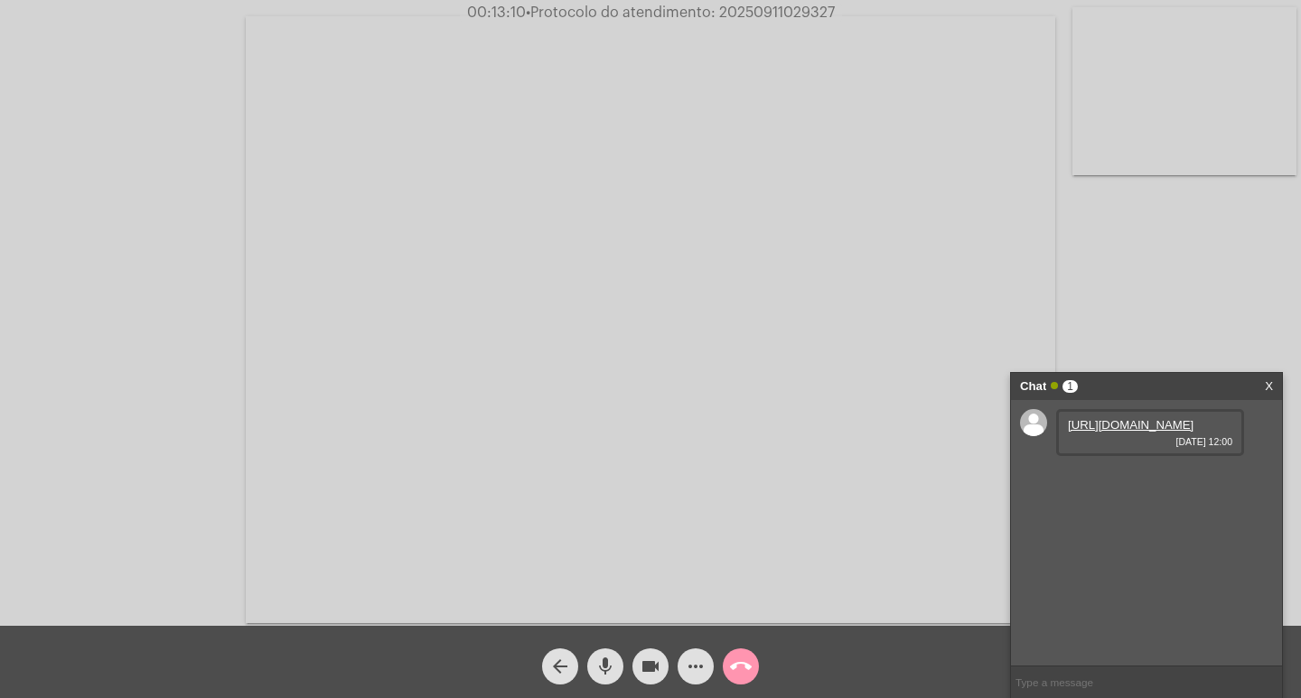
click at [1077, 432] on link "[URL][DOMAIN_NAME]" at bounding box center [1131, 425] width 126 height 14
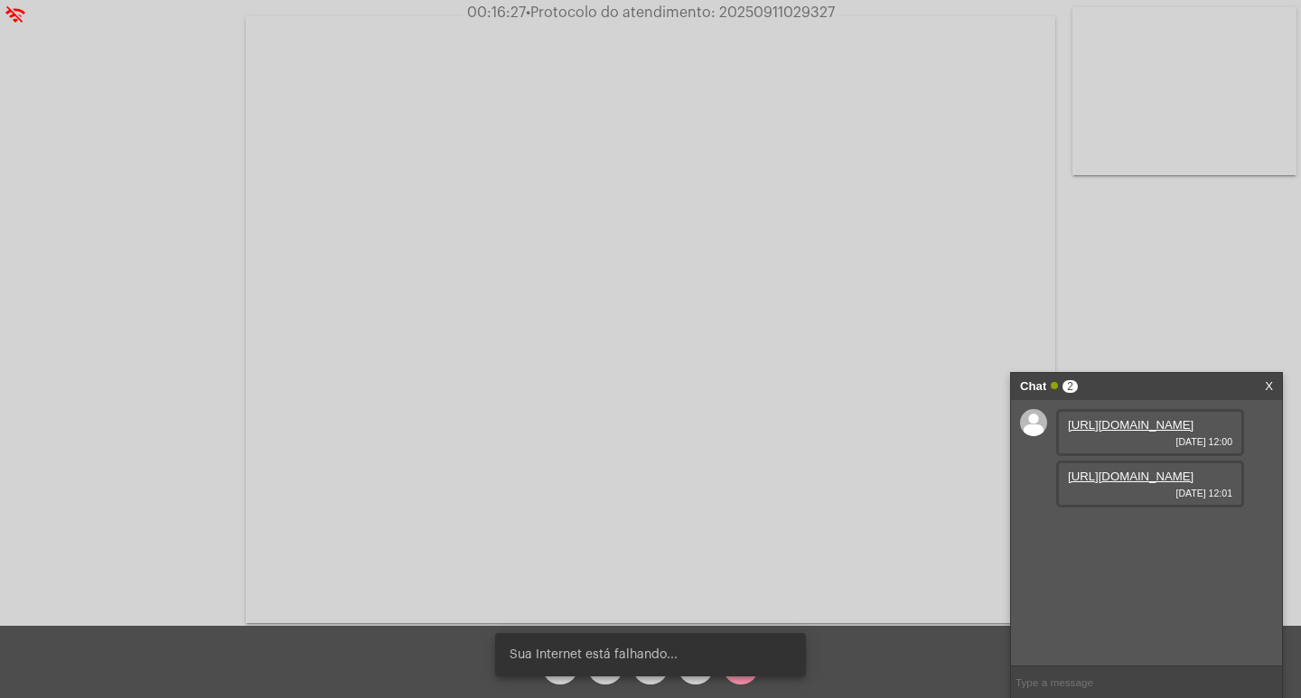
click at [1153, 483] on link "[URL][DOMAIN_NAME]" at bounding box center [1131, 477] width 126 height 14
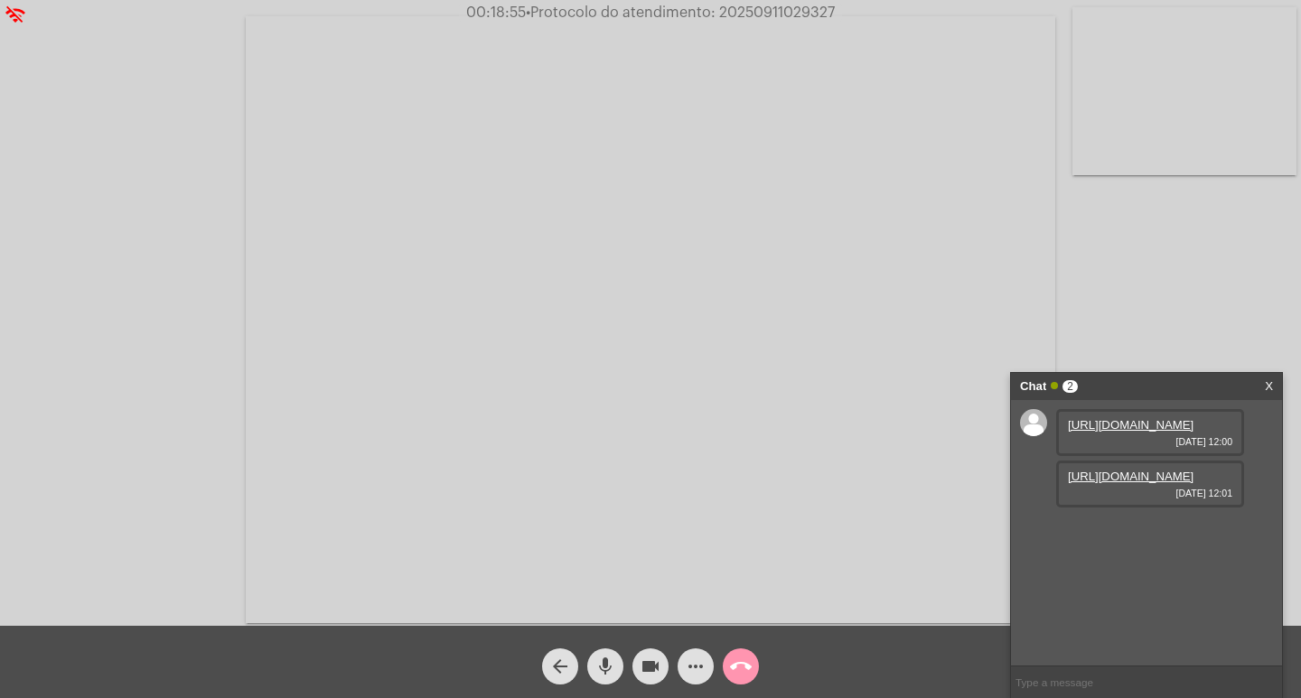
drag, startPoint x: 458, startPoint y: 10, endPoint x: 1007, endPoint y: 37, distance: 550.0
click at [1007, 37] on app-call "wifi_off 00:18:55 • Protocolo do atendimento: 20250911029327 Acessando Câmera e…" at bounding box center [650, 349] width 1301 height 698
click at [950, 104] on video at bounding box center [650, 319] width 809 height 607
click at [1164, 389] on div "Chat 2" at bounding box center [1127, 386] width 215 height 27
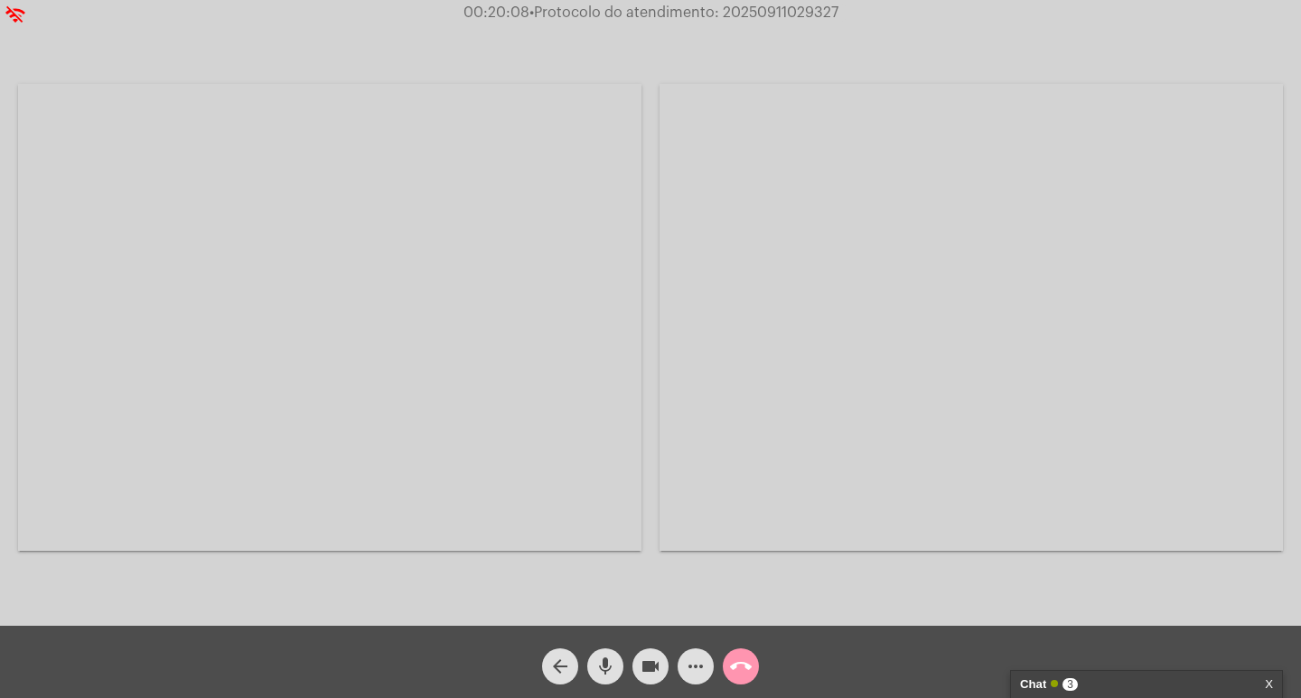
click at [1082, 678] on div "Chat 3" at bounding box center [1127, 684] width 215 height 27
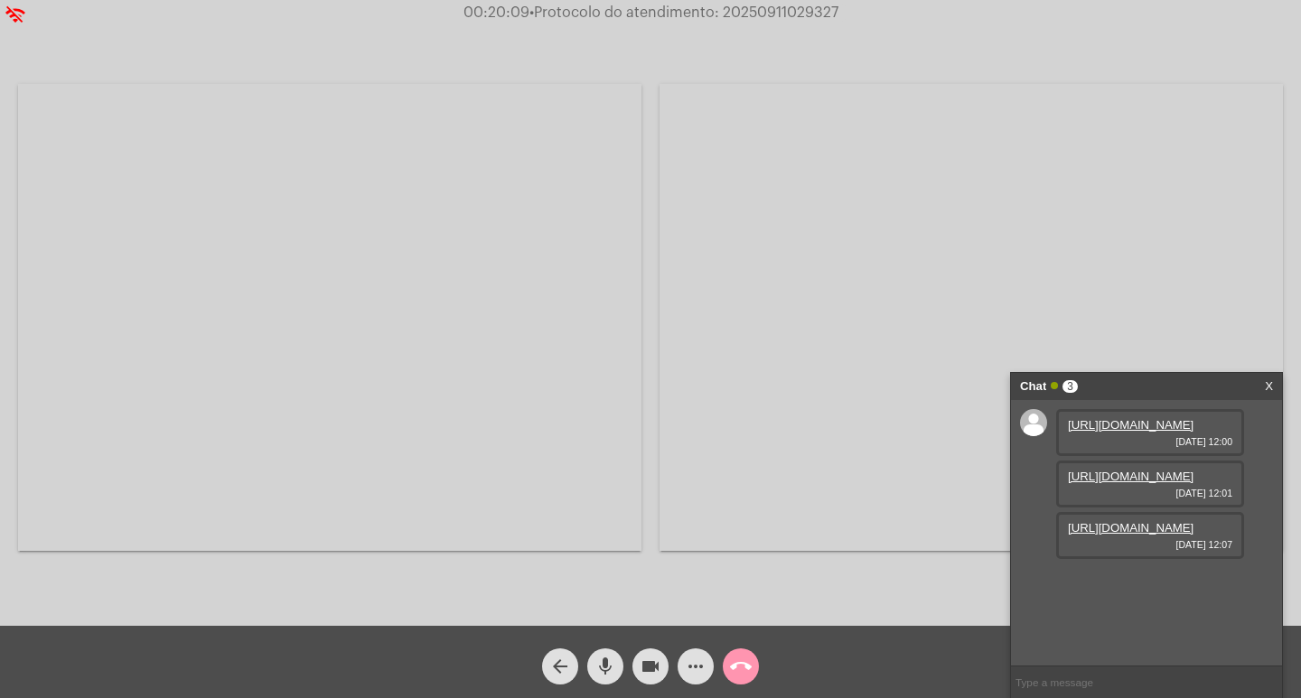
scroll to position [15, 0]
click at [1094, 535] on link "[URL][DOMAIN_NAME]" at bounding box center [1131, 528] width 126 height 14
click at [1157, 387] on div "Chat 3" at bounding box center [1127, 386] width 215 height 27
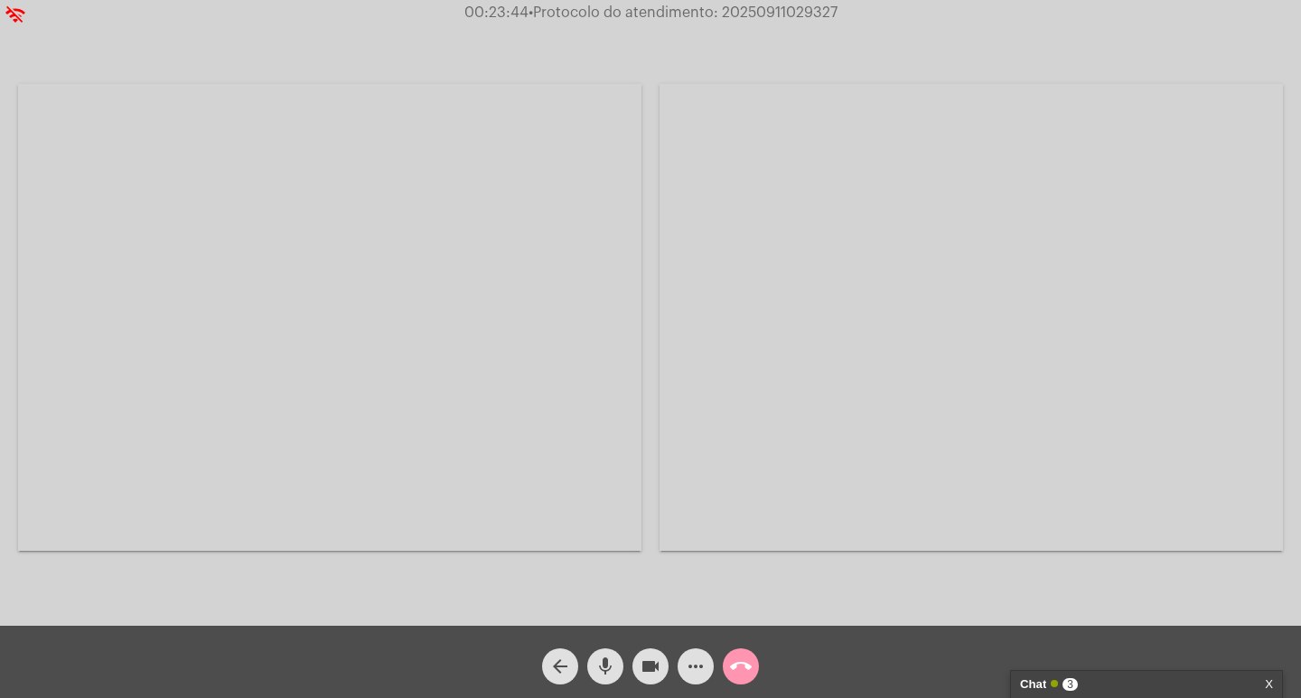
click at [419, 218] on video at bounding box center [329, 317] width 623 height 467
click at [731, 668] on mat-icon "call_end" at bounding box center [741, 667] width 22 height 22
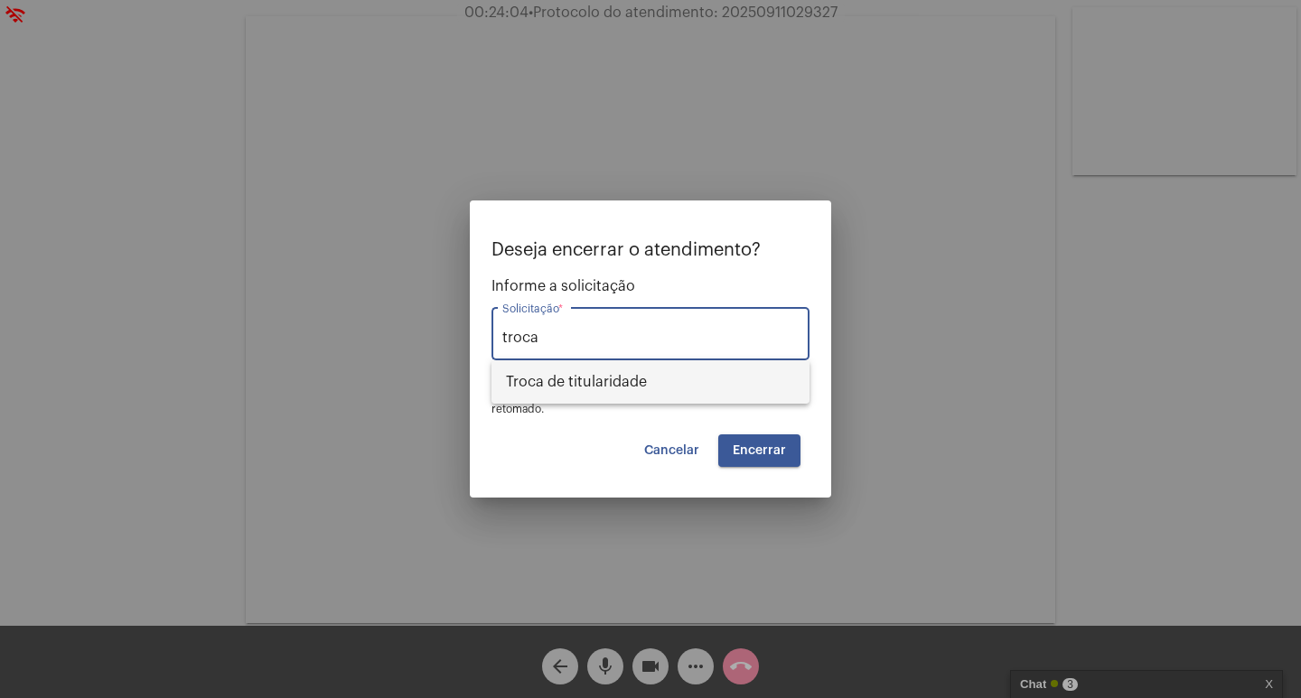
click at [616, 393] on span "Troca de titularidade" at bounding box center [650, 381] width 289 height 43
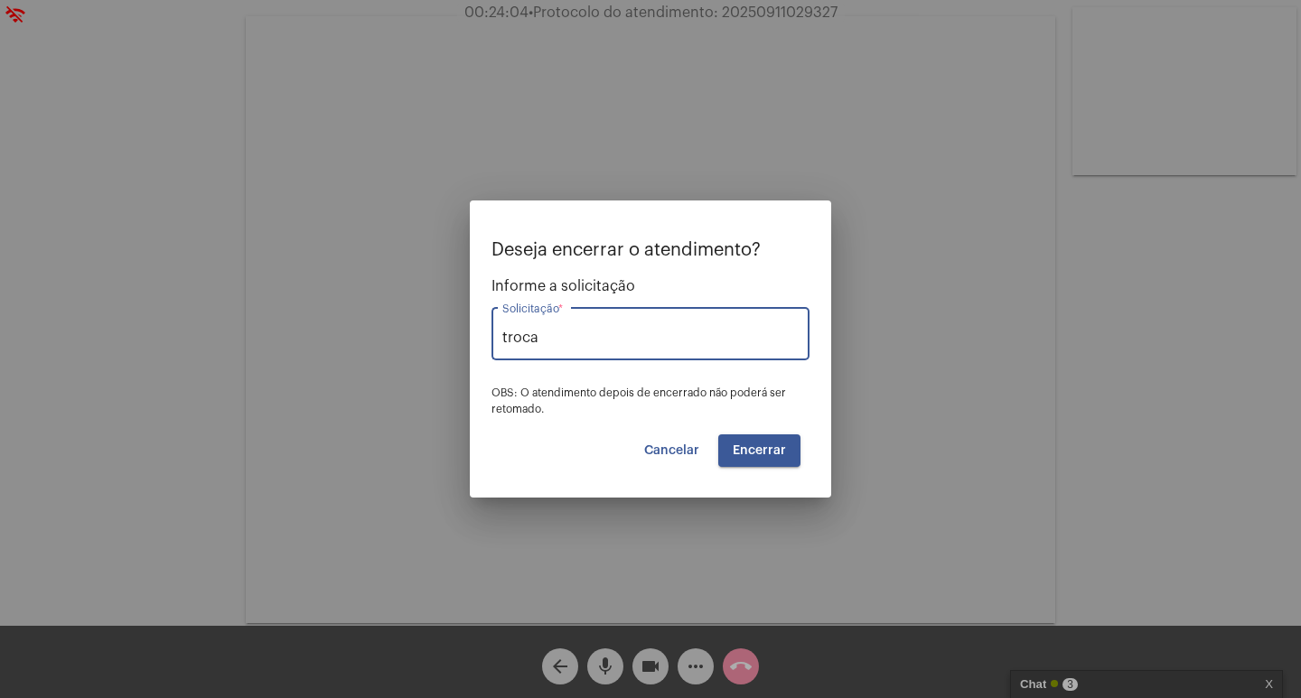
type input "Troca de titularidade"
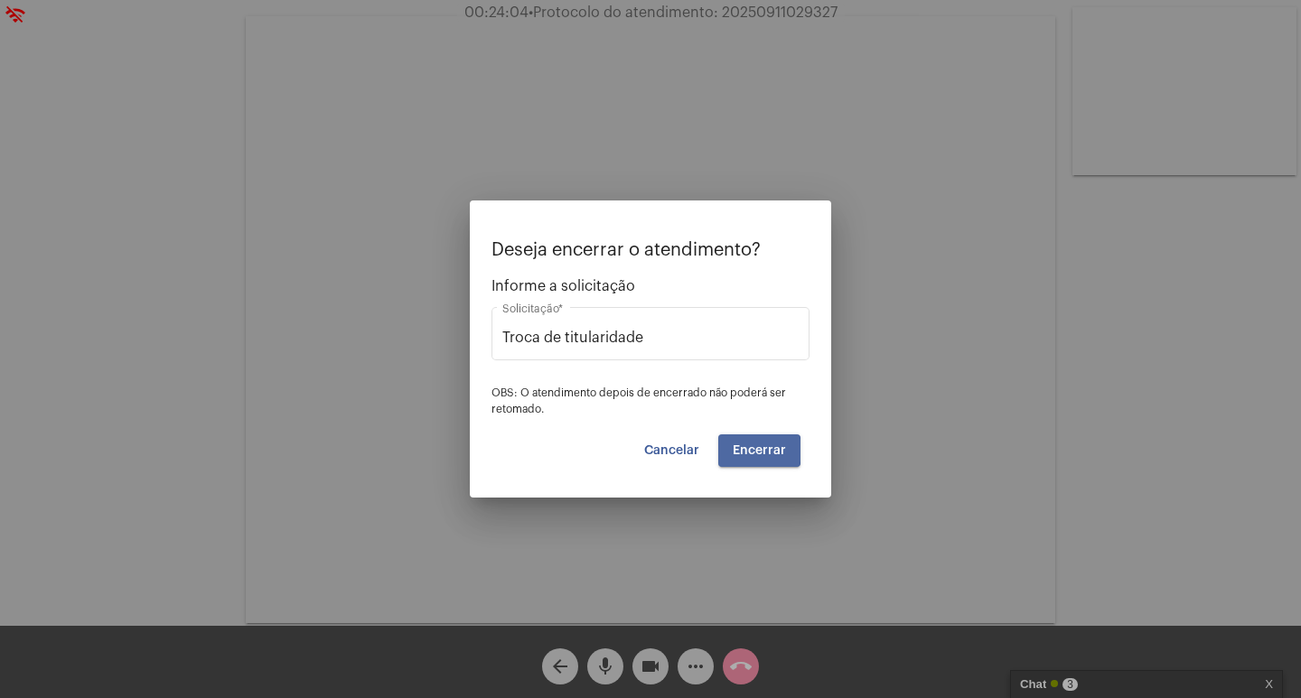
click at [749, 451] on span "Encerrar" at bounding box center [759, 451] width 53 height 13
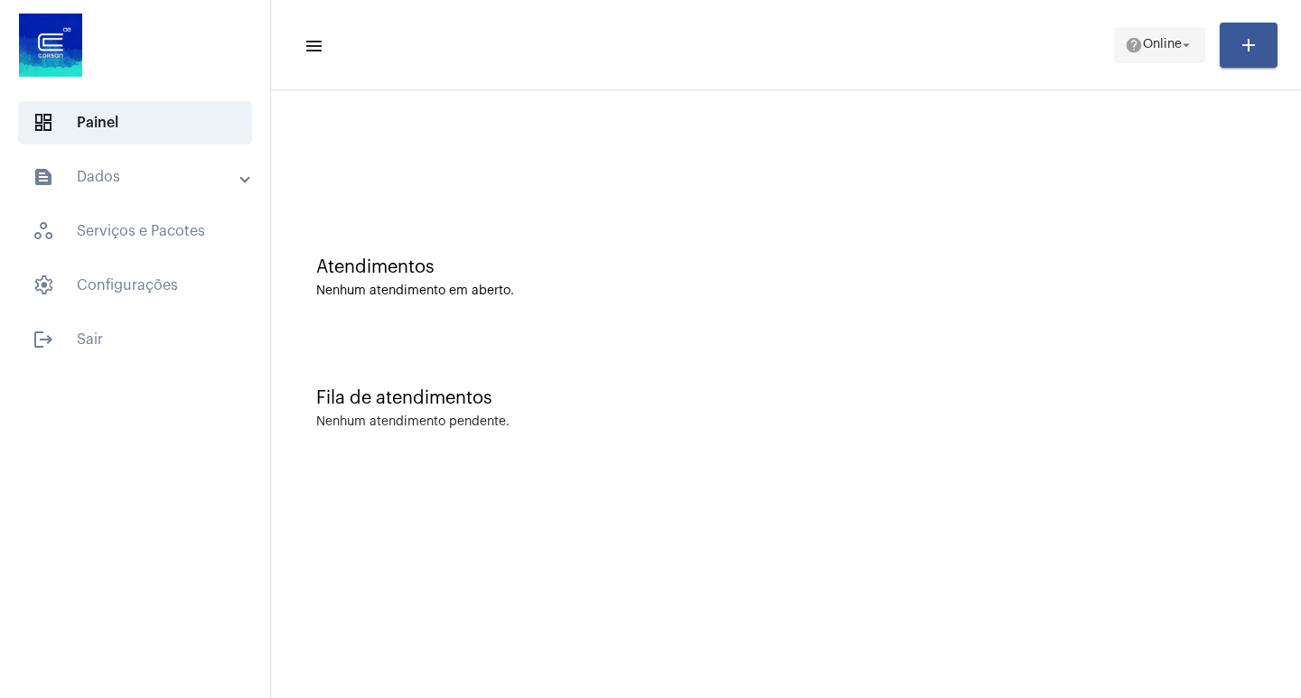
click at [1155, 46] on span "Online" at bounding box center [1162, 45] width 39 height 13
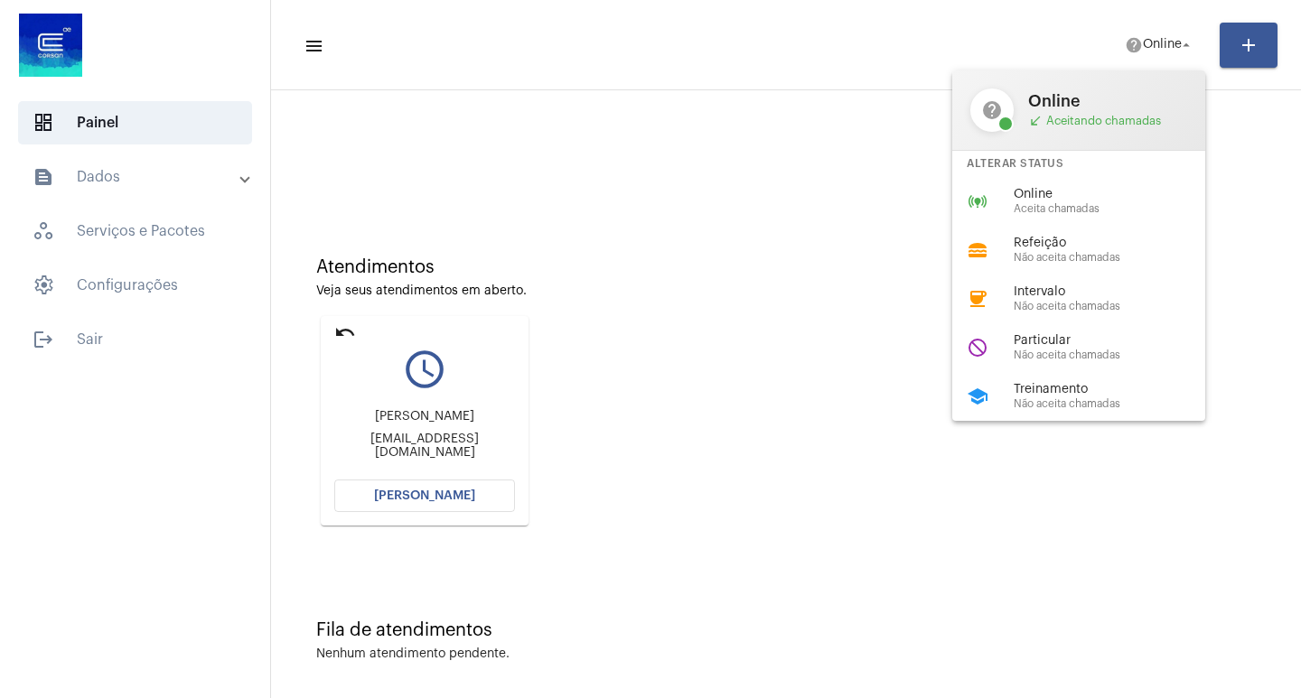
click at [426, 492] on div at bounding box center [650, 349] width 1301 height 698
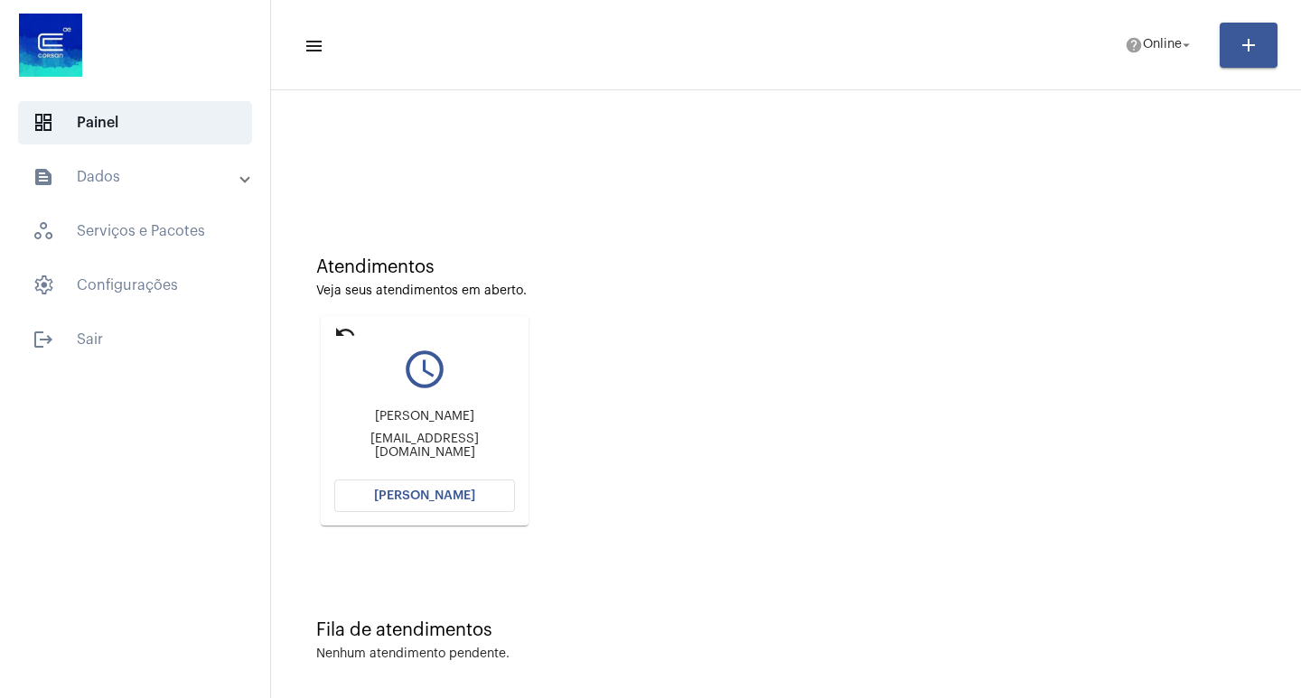
click at [426, 494] on span "[PERSON_NAME]" at bounding box center [424, 496] width 101 height 13
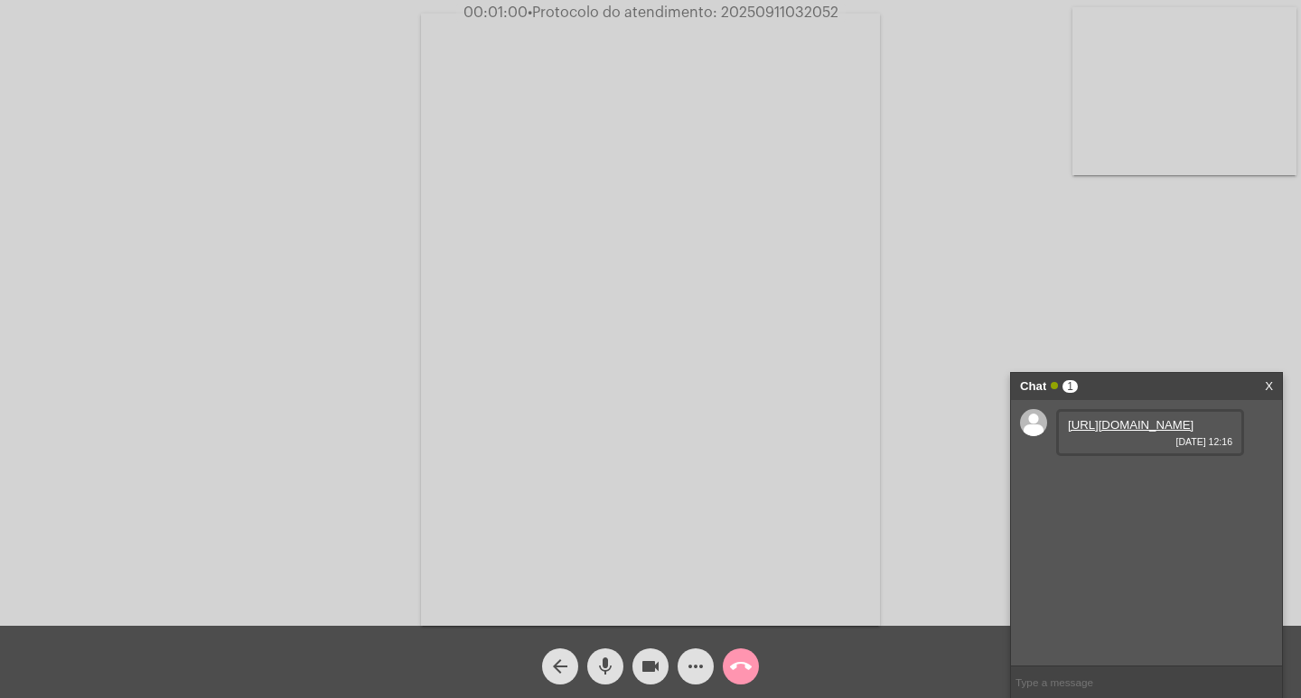
click at [1123, 432] on link "[URL][DOMAIN_NAME]" at bounding box center [1131, 425] width 126 height 14
click at [661, 589] on video at bounding box center [650, 320] width 459 height 613
click at [1189, 377] on div "Chat 1" at bounding box center [1127, 386] width 215 height 27
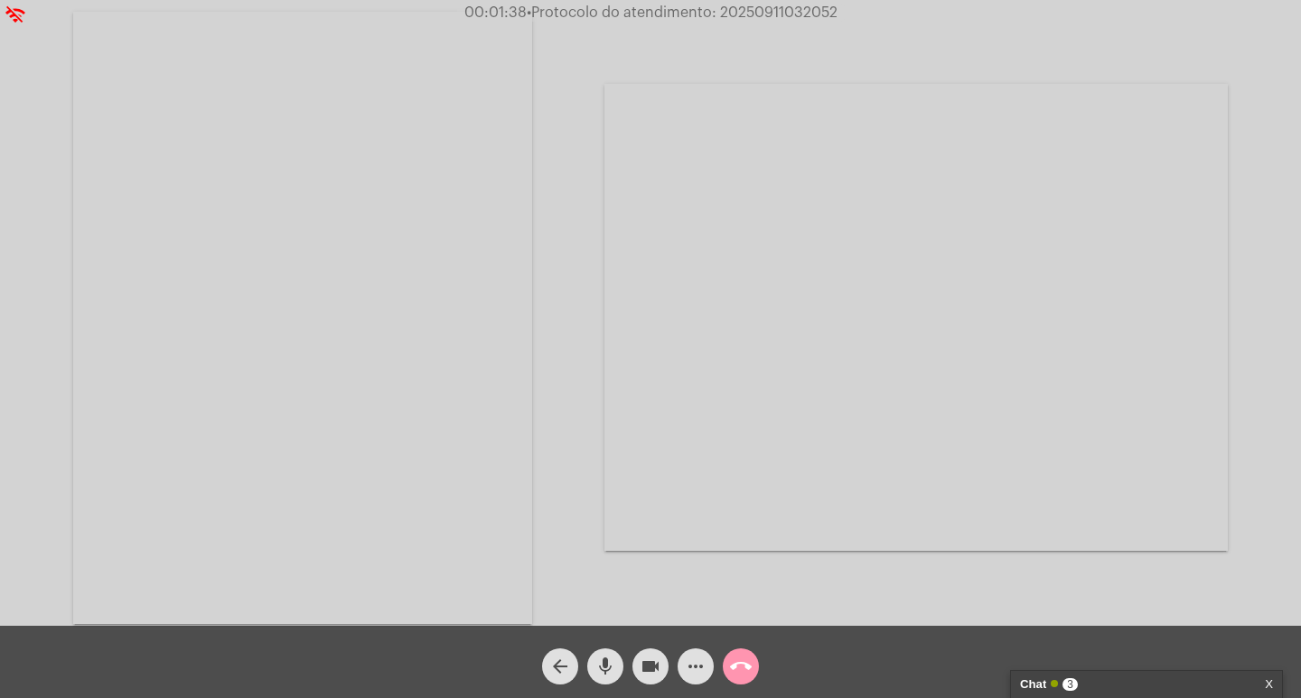
click at [1106, 687] on div "Chat 3" at bounding box center [1127, 684] width 215 height 27
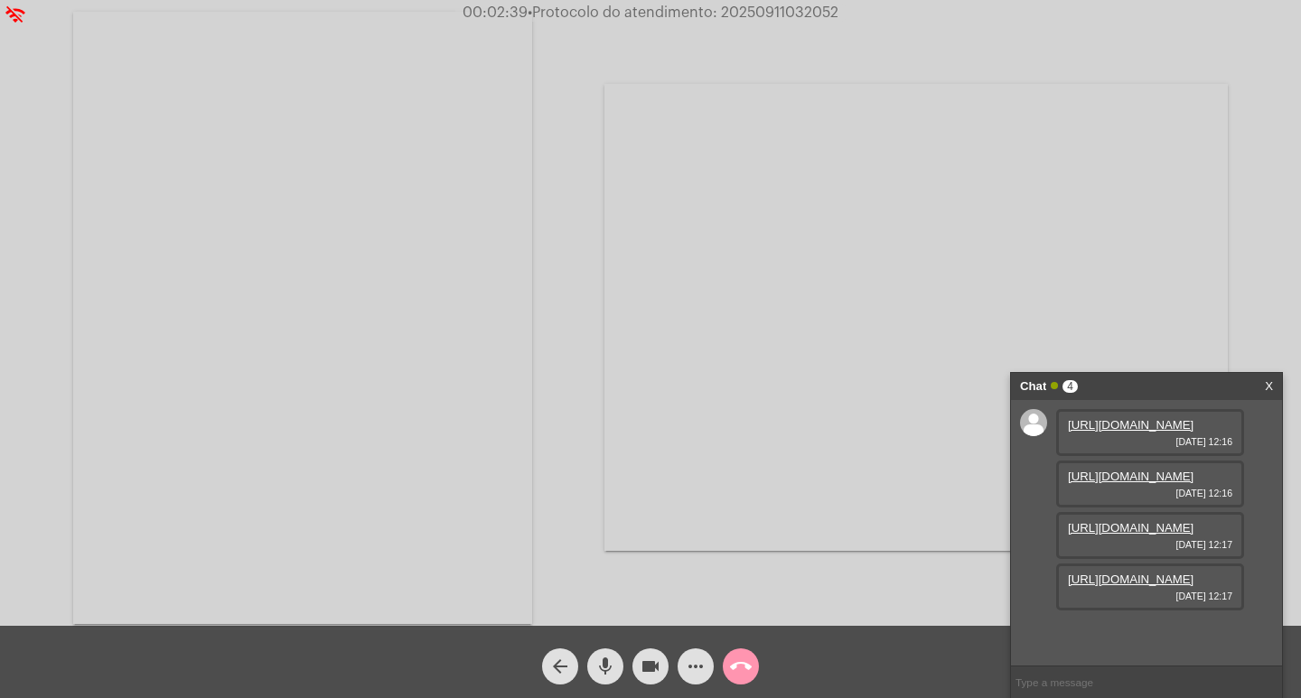
click at [1106, 483] on link "[URL][DOMAIN_NAME]" at bounding box center [1131, 477] width 126 height 14
click at [1109, 532] on link "[URL][DOMAIN_NAME]" at bounding box center [1131, 528] width 126 height 14
click at [1158, 586] on link "https://neft-transfer-bucket.s3.amazonaws.com/temp-c1f6e01d-4039-c3de-5426-b96b…" at bounding box center [1131, 580] width 126 height 14
click at [1174, 384] on div "Chat 4" at bounding box center [1127, 386] width 215 height 27
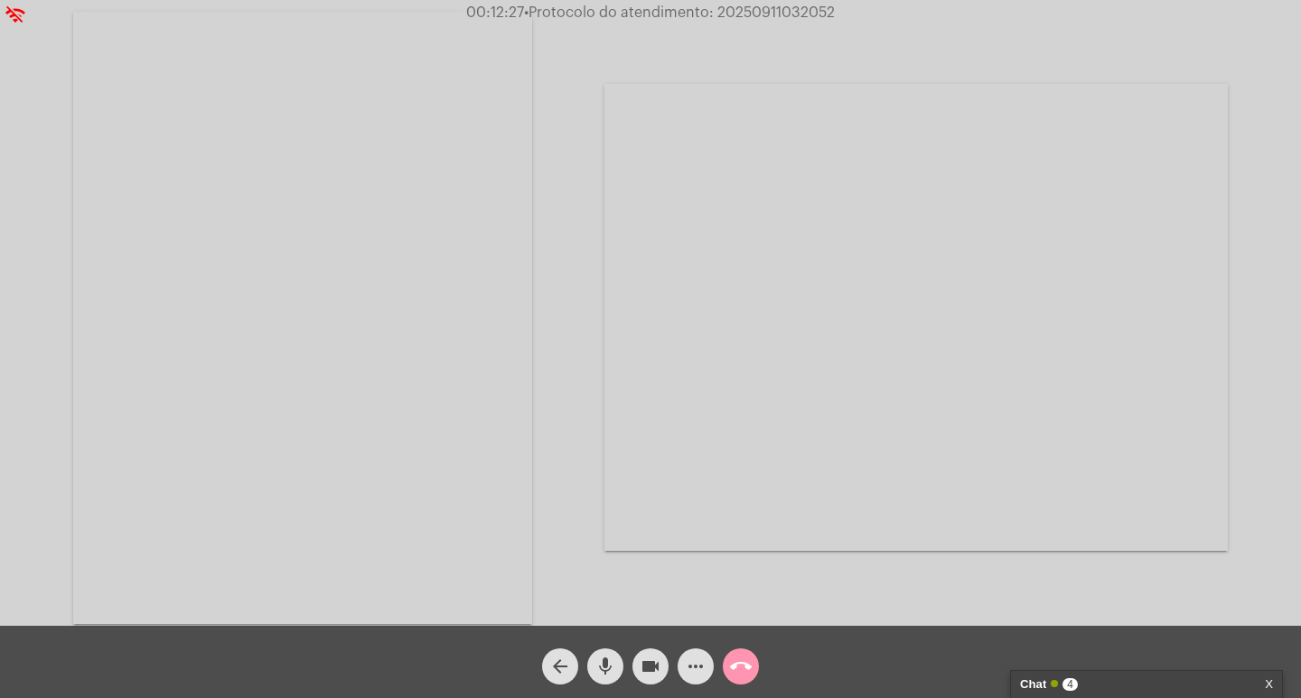
click at [684, 673] on button "more_horiz" at bounding box center [696, 667] width 36 height 36
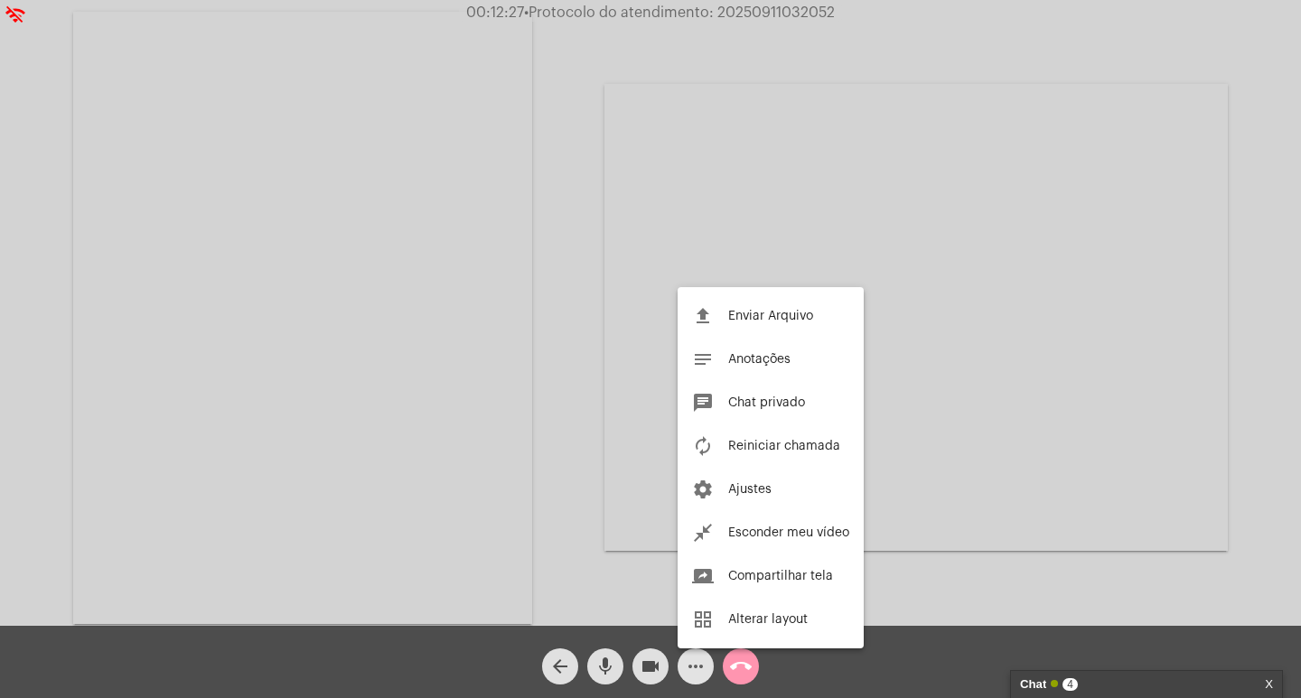
click at [704, 665] on div at bounding box center [650, 349] width 1301 height 698
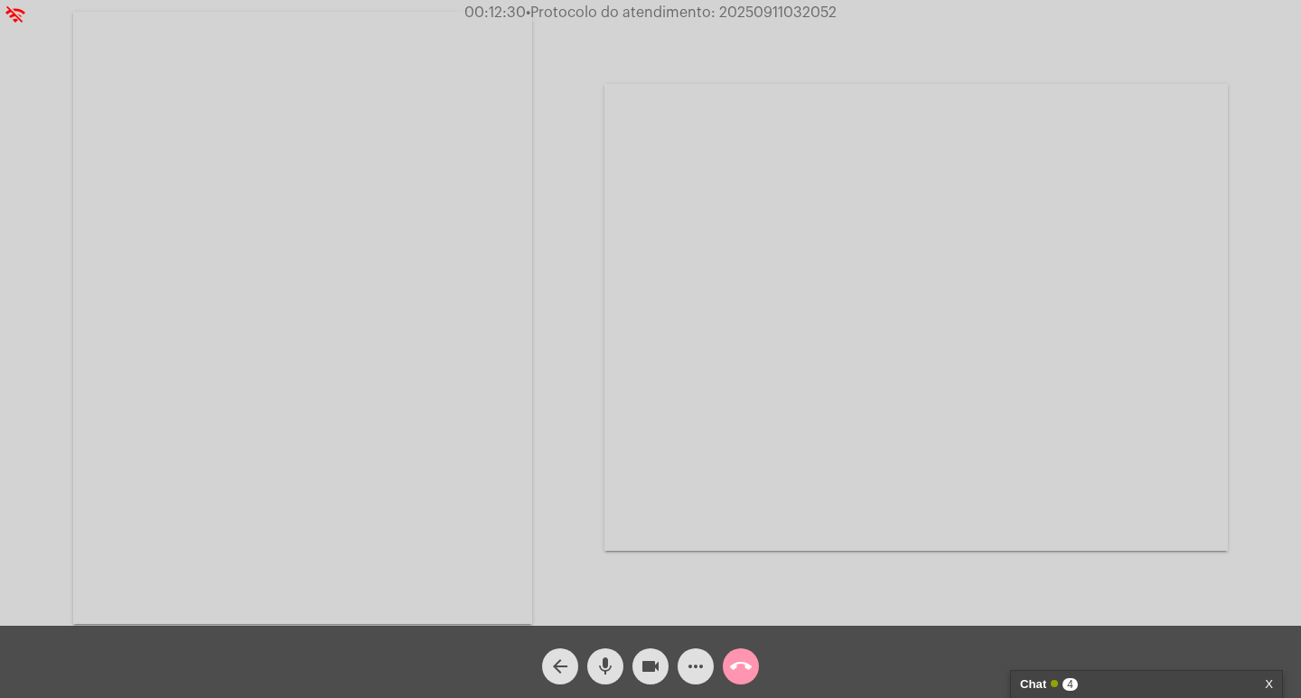
click at [702, 654] on span "more_horiz" at bounding box center [696, 667] width 22 height 36
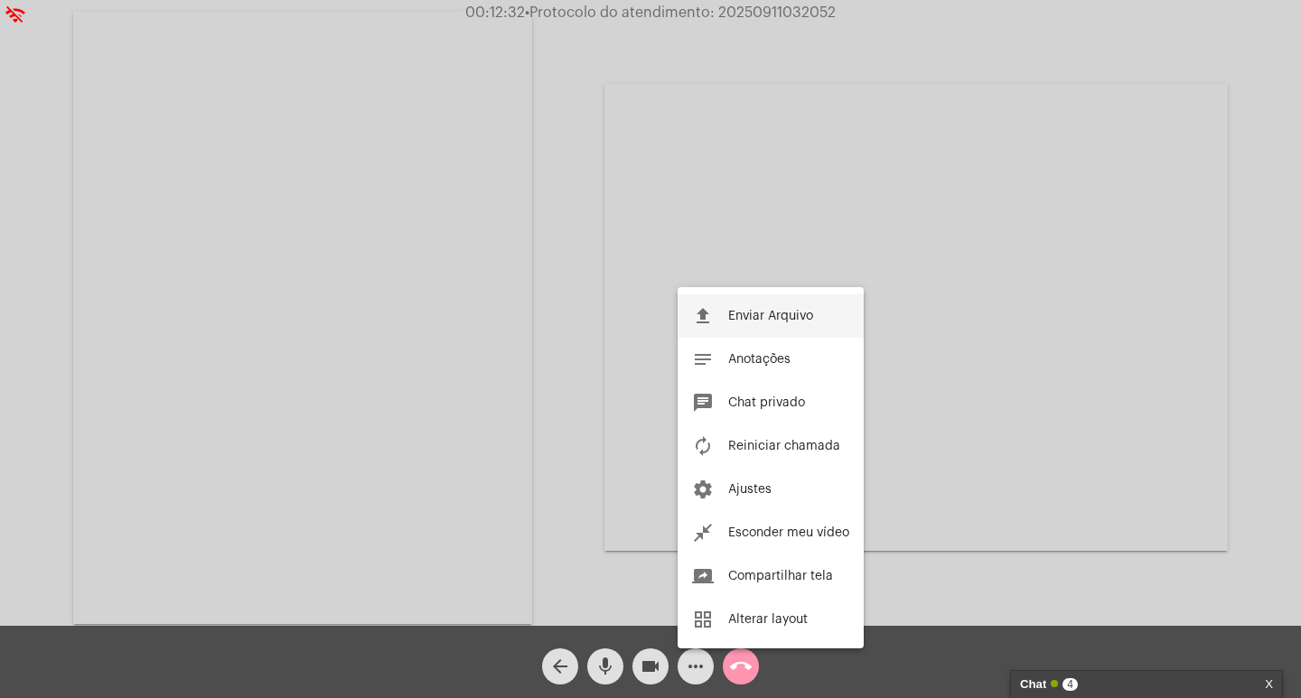
click at [753, 321] on span "Enviar Arquivo" at bounding box center [770, 316] width 85 height 13
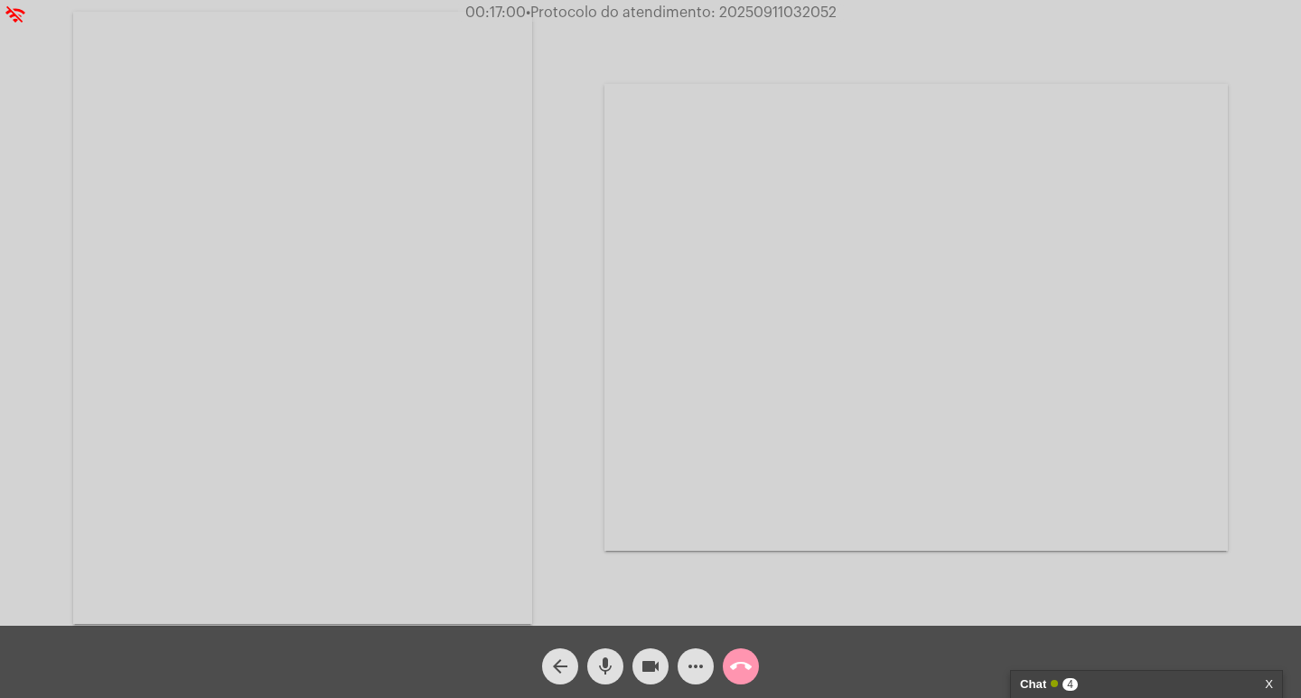
click at [786, 1] on div "Acessando Câmera e Microfone..." at bounding box center [650, 313] width 1301 height 626
click at [786, 11] on span "• Protocolo do atendimento: 20250911032052" at bounding box center [678, 12] width 311 height 14
copy span "20250911032052"
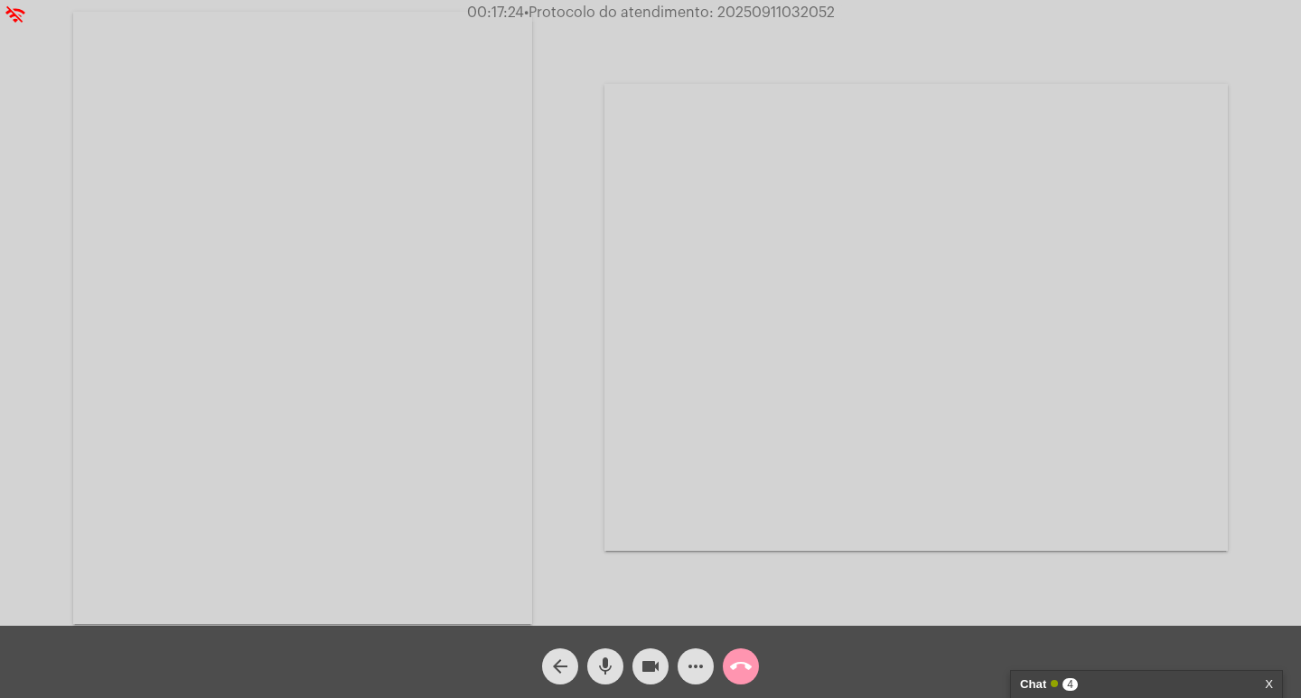
click at [737, 678] on span "call_end" at bounding box center [741, 667] width 22 height 36
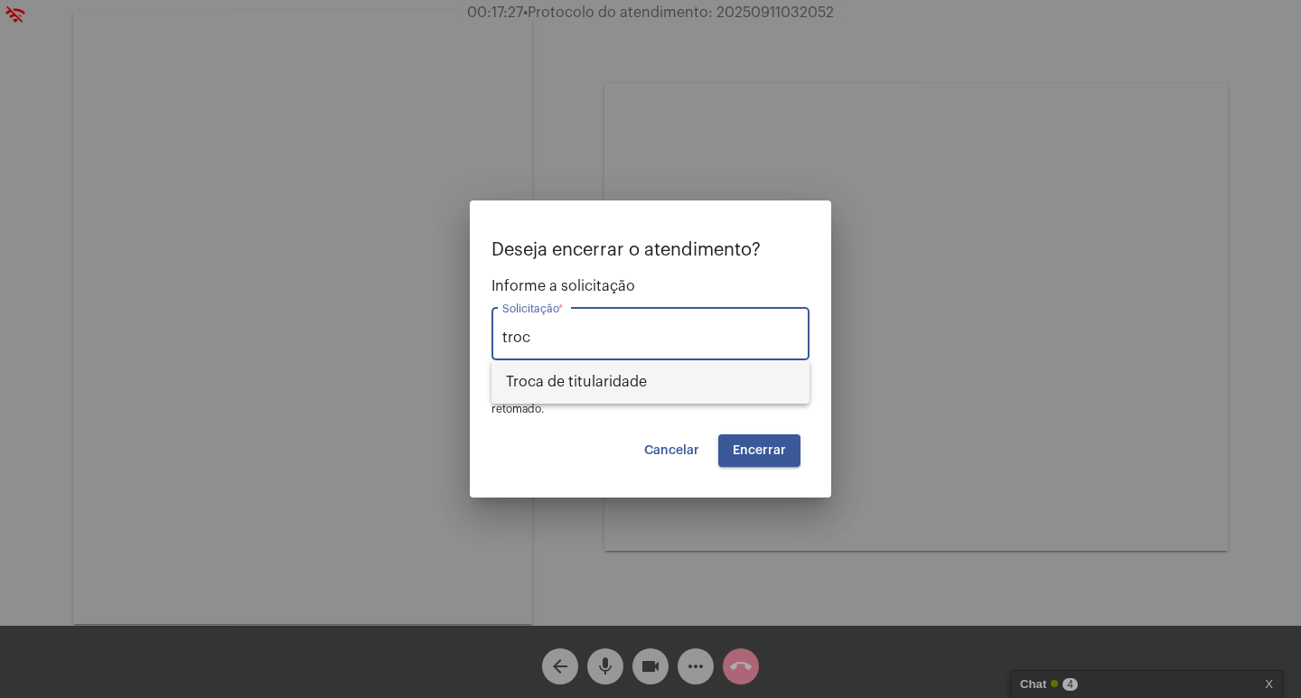
click at [632, 385] on span "Troca de titularidade" at bounding box center [650, 381] width 289 height 43
type input "Troca de titularidade"
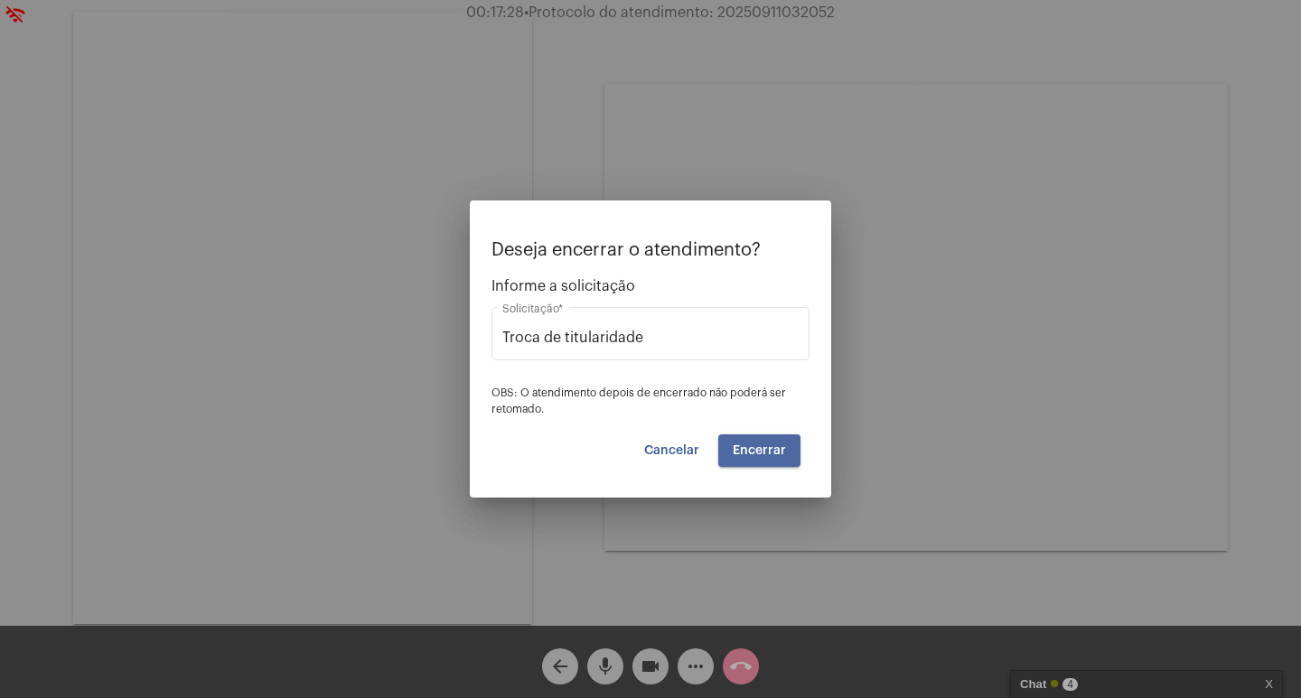
click at [771, 454] on span "Encerrar" at bounding box center [759, 451] width 53 height 13
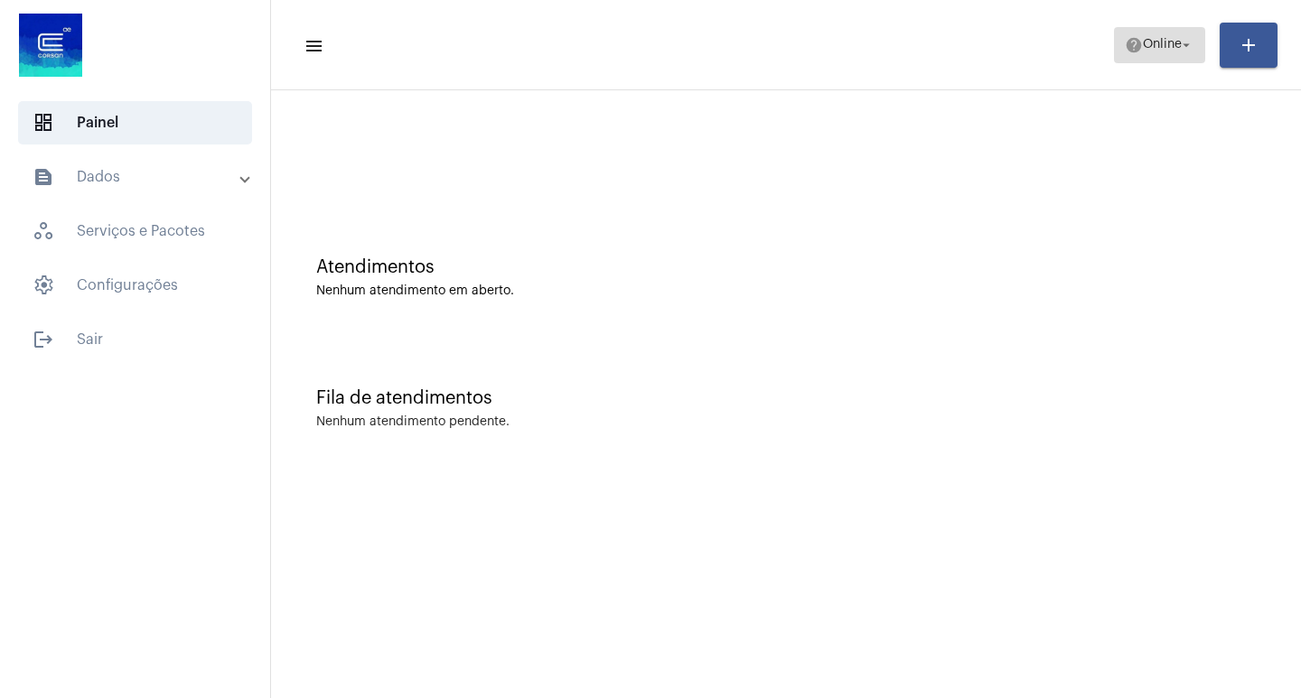
click at [1156, 34] on span "help Online arrow_drop_down" at bounding box center [1160, 44] width 70 height 33
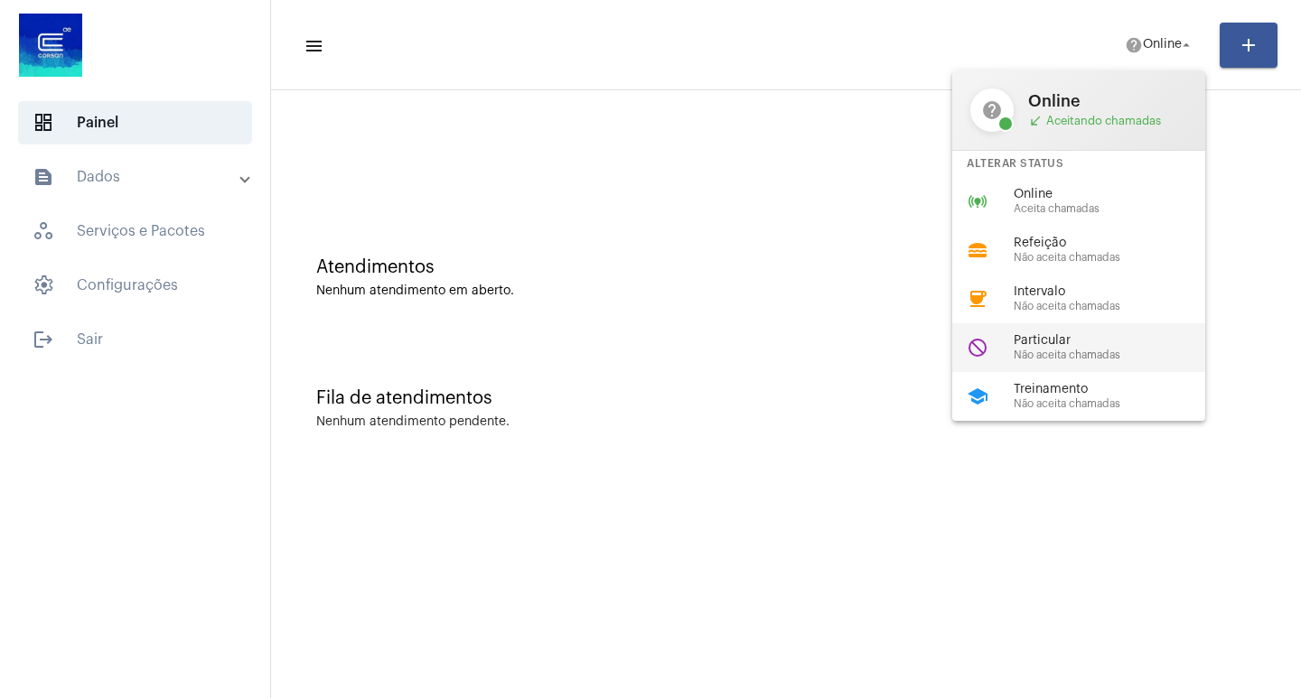
click at [1101, 350] on span "Não aceita chamadas" at bounding box center [1117, 356] width 206 height 12
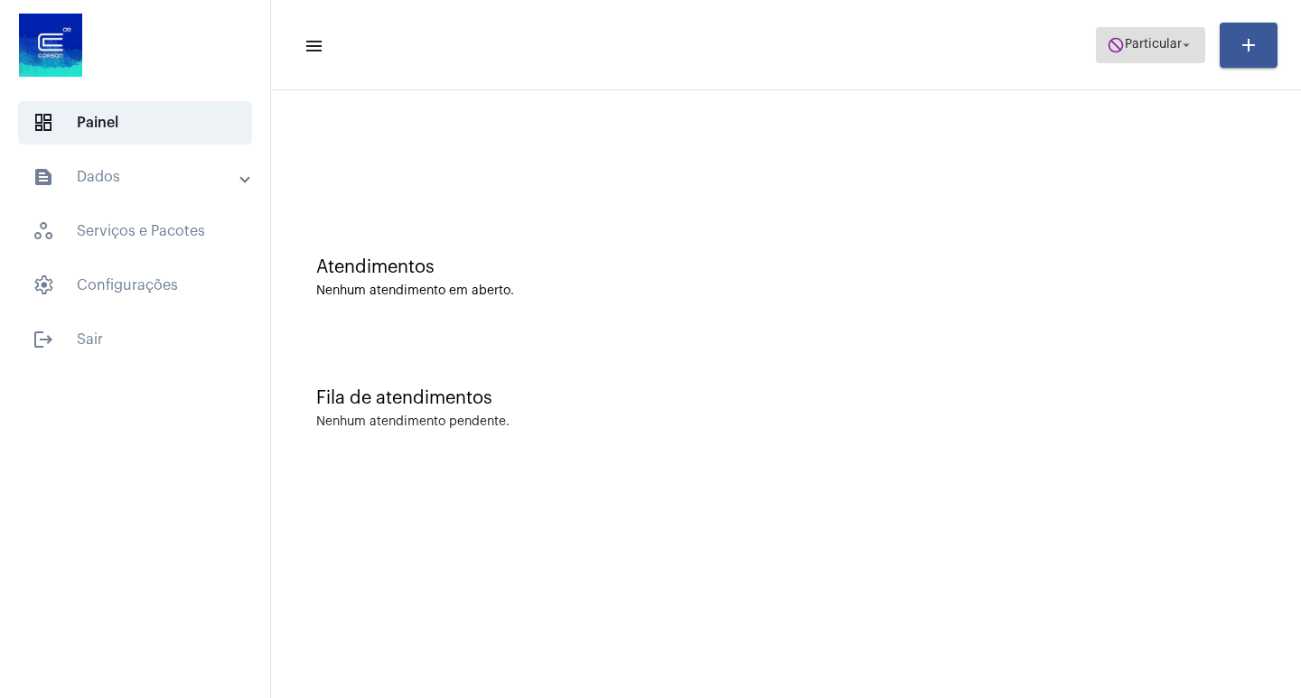
click at [1156, 61] on span "do_not_disturb Particular arrow_drop_down" at bounding box center [1151, 44] width 88 height 33
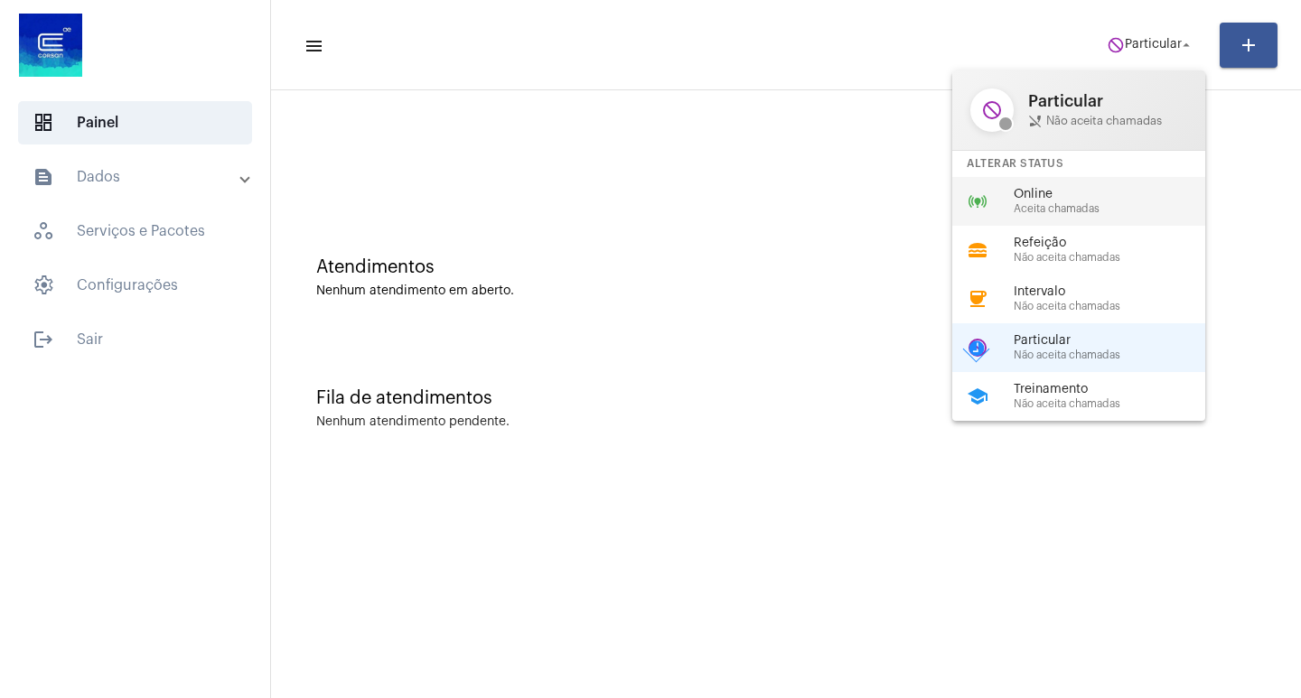
click at [1102, 182] on div "online_prediction Online Aceita chamadas" at bounding box center [1093, 201] width 282 height 49
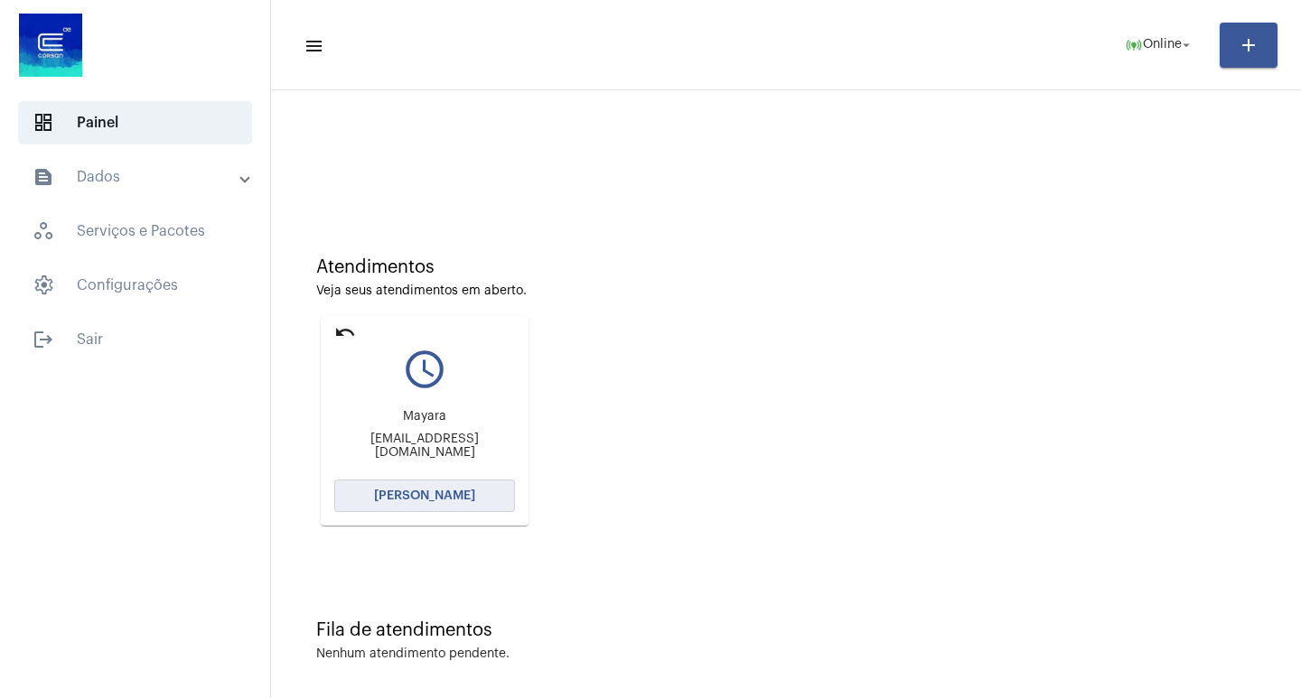
click at [481, 493] on button "[PERSON_NAME]" at bounding box center [424, 496] width 181 height 33
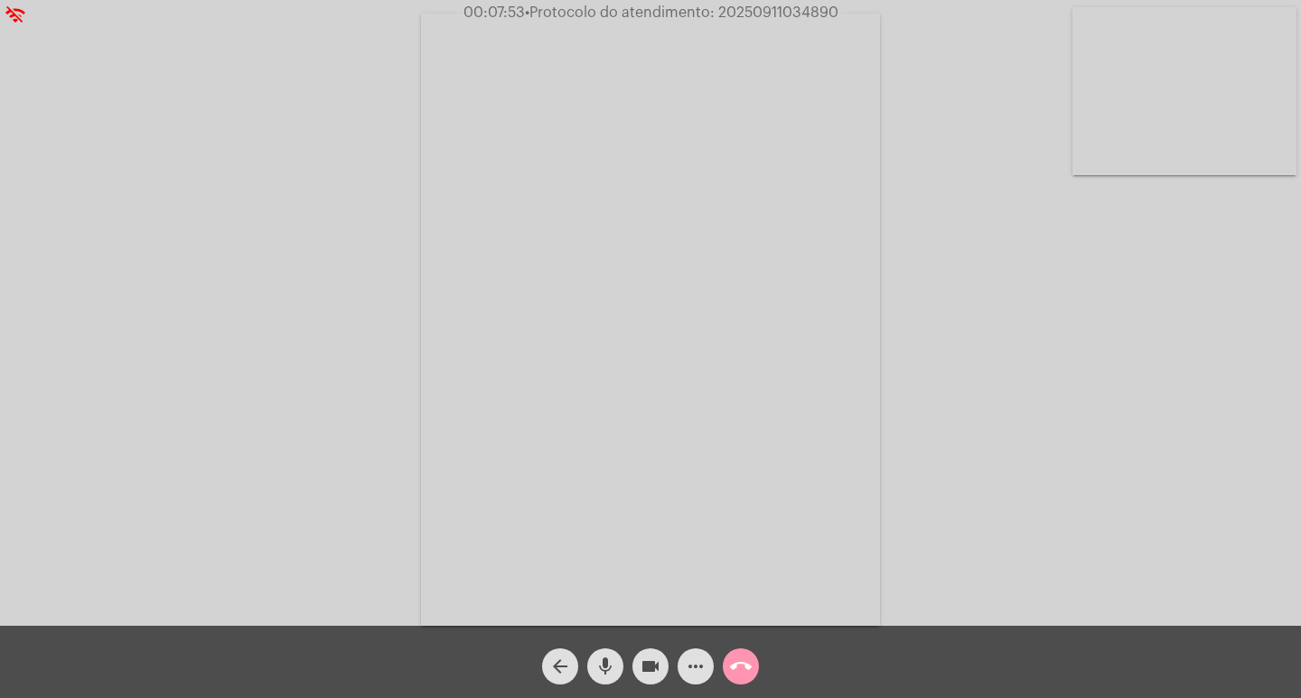
click at [792, 4] on span "00:07:53 • Protocolo do atendimento: 20250911034890" at bounding box center [650, 13] width 389 height 18
click at [733, 663] on mat-icon "call_end" at bounding box center [741, 667] width 22 height 22
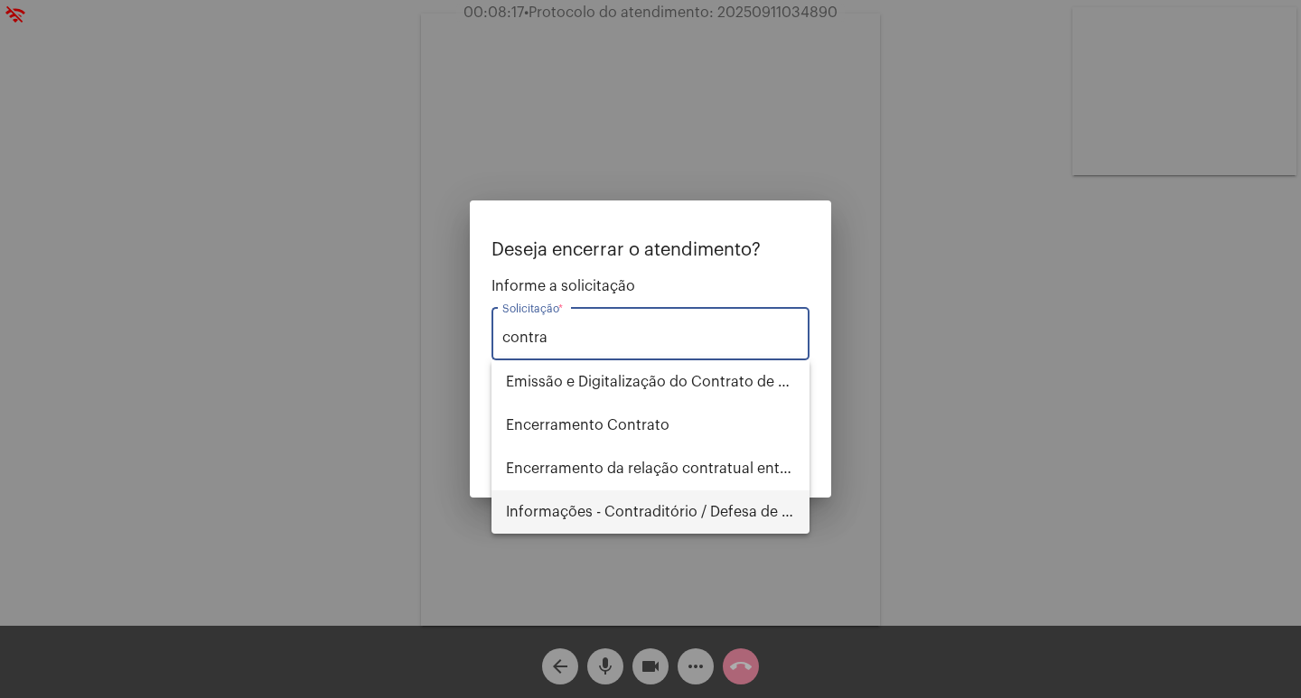
click at [674, 510] on span "Informações - Contraditório / Defesa de infração" at bounding box center [650, 512] width 289 height 43
type input "Informações - Contraditório / Defesa de infração"
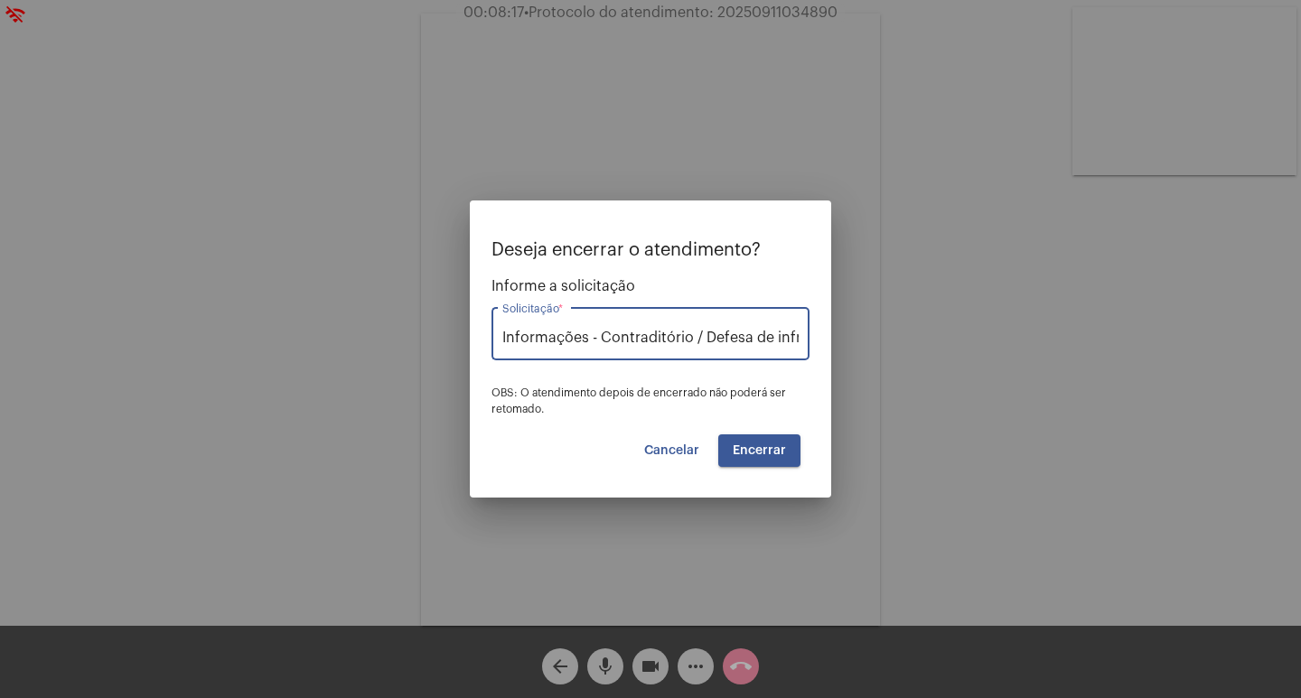
scroll to position [0, 31]
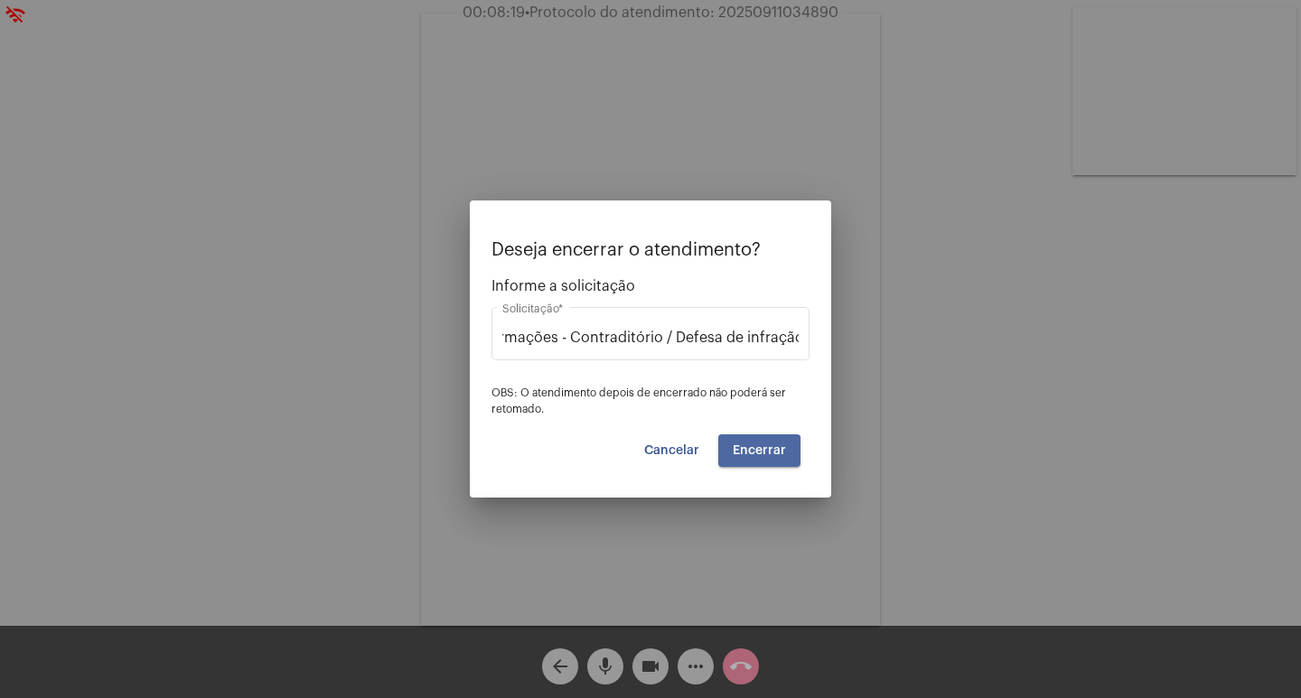
click at [737, 452] on span "Encerrar" at bounding box center [759, 451] width 53 height 13
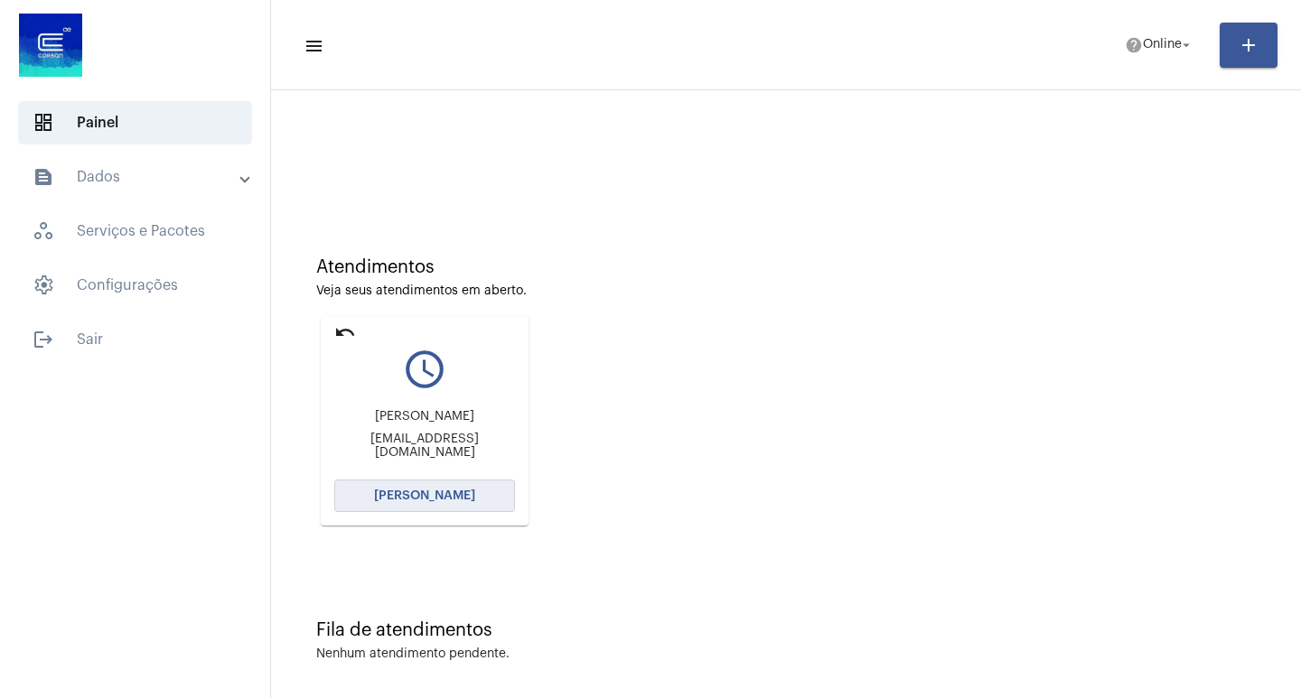
click at [430, 504] on button "[PERSON_NAME]" at bounding box center [424, 496] width 181 height 33
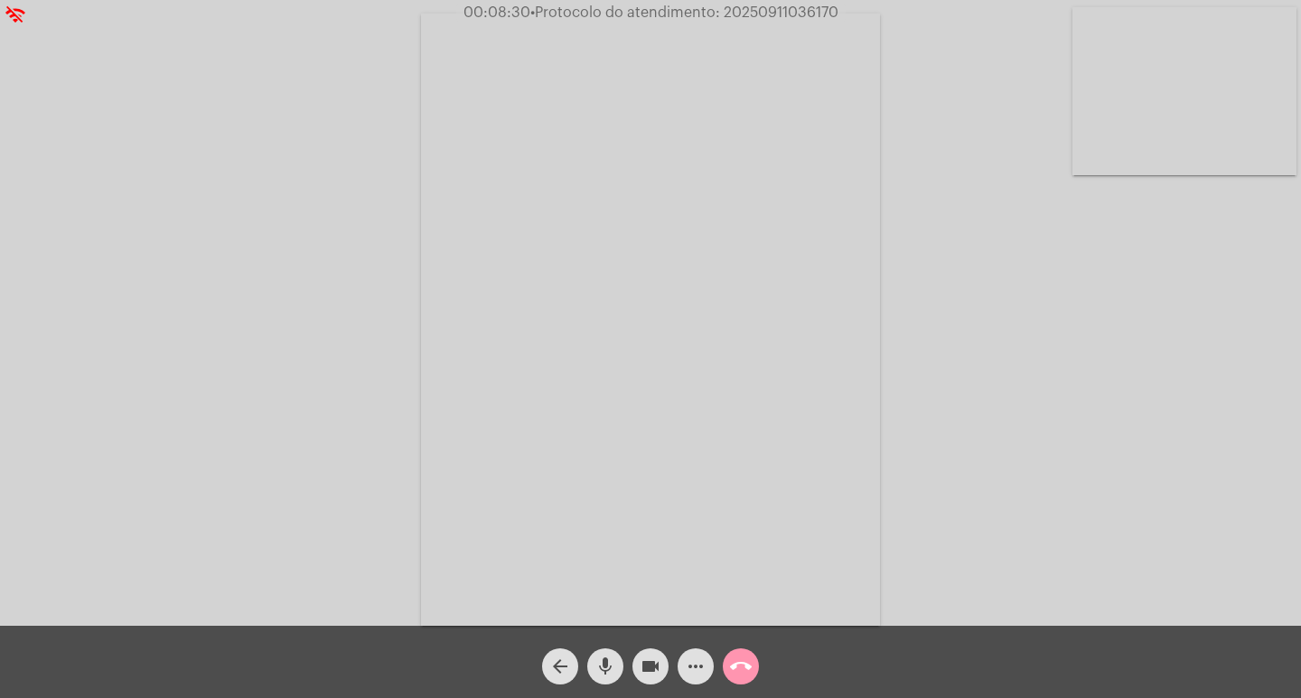
click at [695, 656] on mat-icon "more_horiz" at bounding box center [696, 667] width 22 height 22
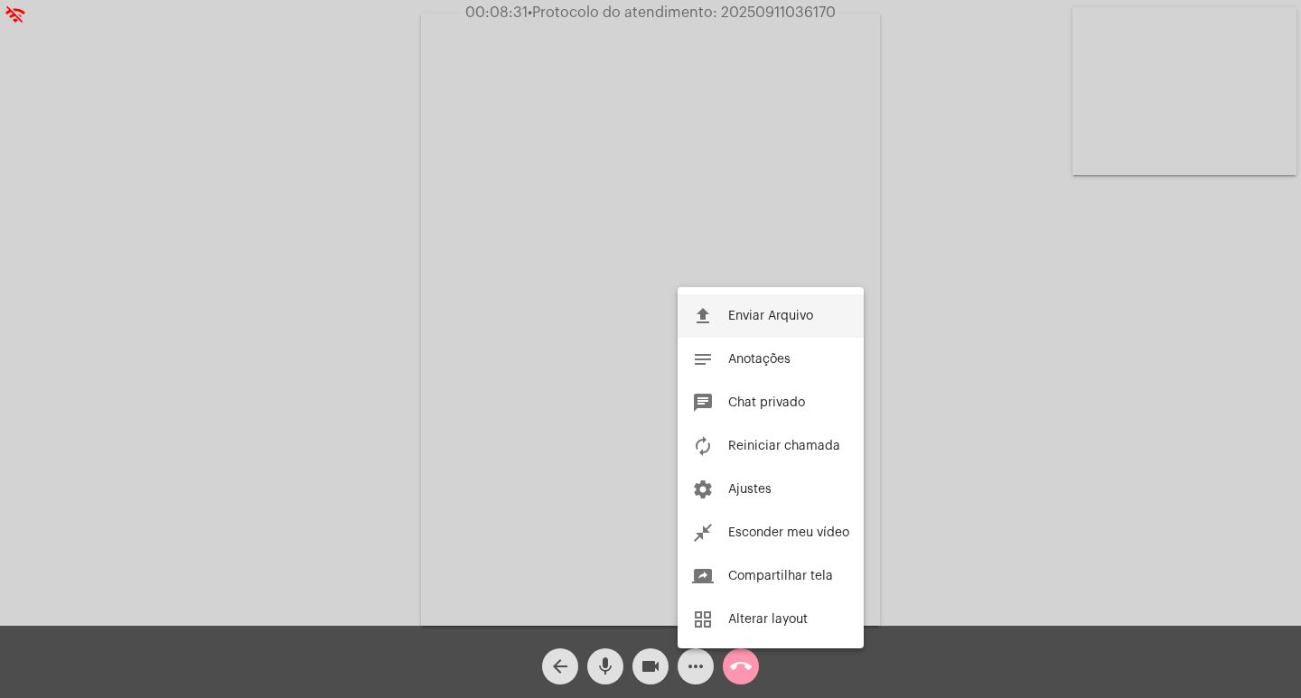
click at [784, 324] on button "file_upload Enviar Arquivo" at bounding box center [771, 316] width 186 height 43
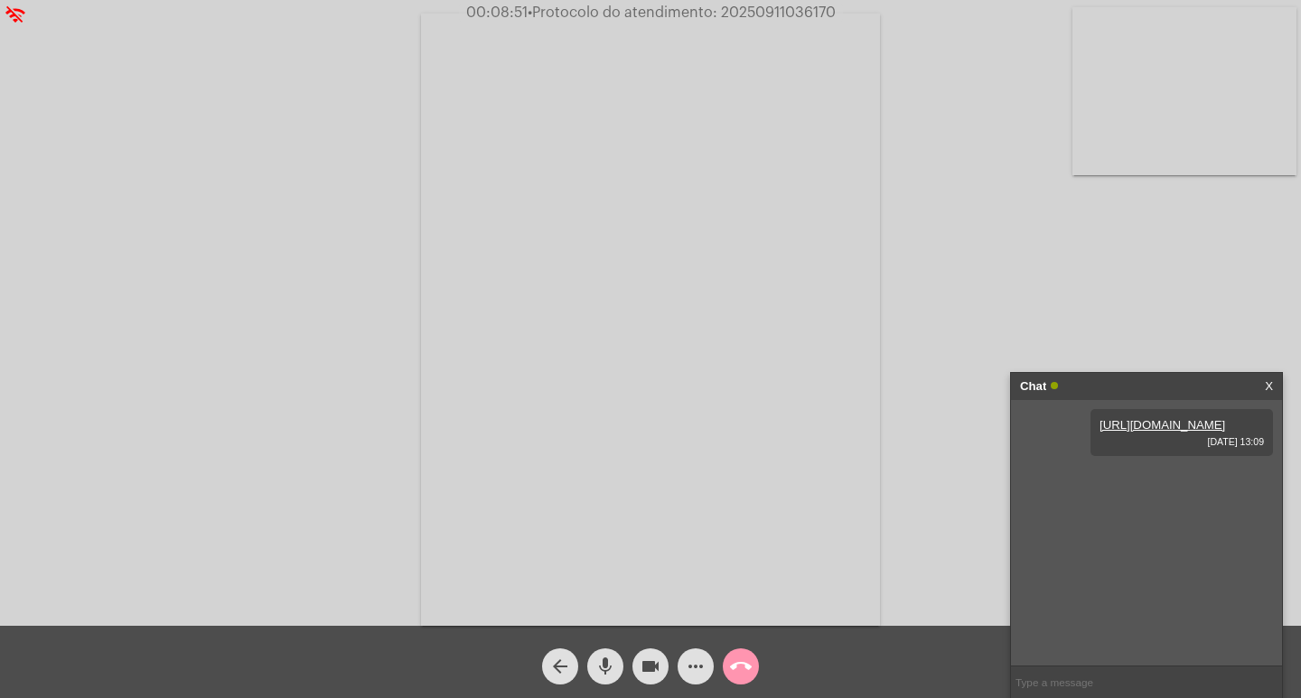
click at [1067, 672] on input "text" at bounding box center [1146, 683] width 271 height 32
type input "implantação de agua"
click at [1083, 388] on div "Chat" at bounding box center [1127, 386] width 215 height 27
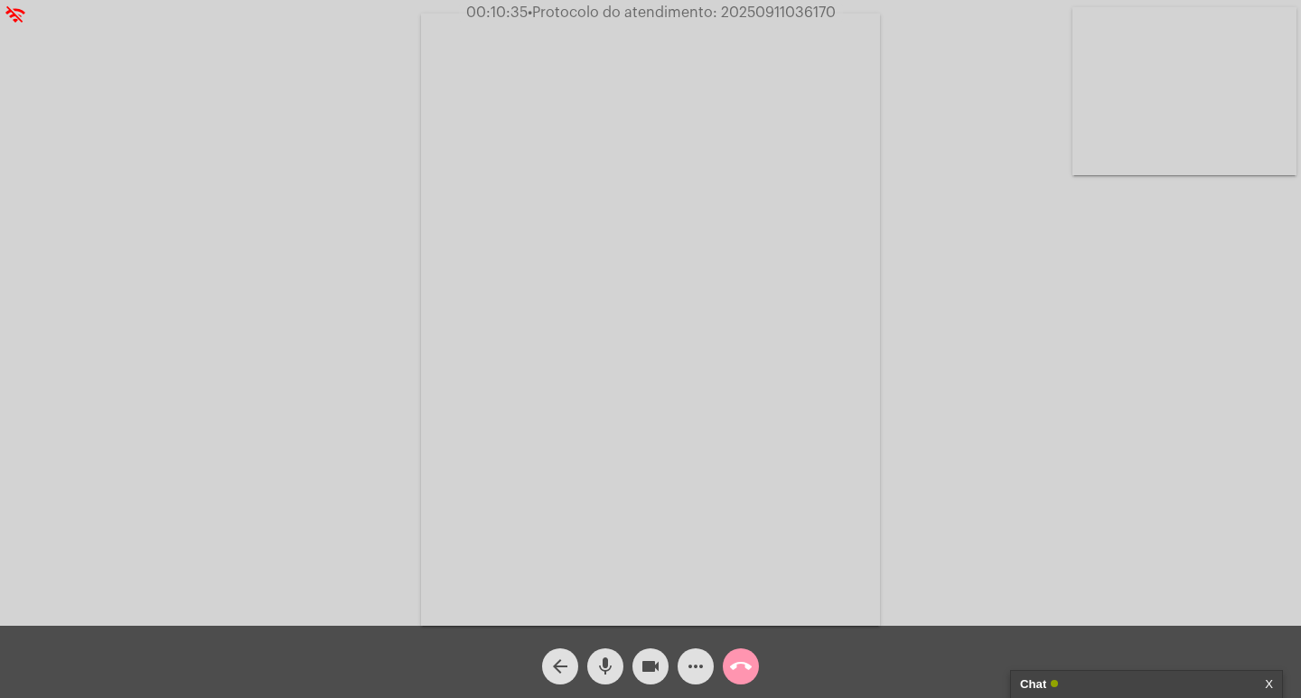
click at [779, 7] on span "• Protocolo do atendimento: 20250911036170" at bounding box center [682, 12] width 308 height 14
click at [753, 654] on button "call_end" at bounding box center [741, 667] width 36 height 36
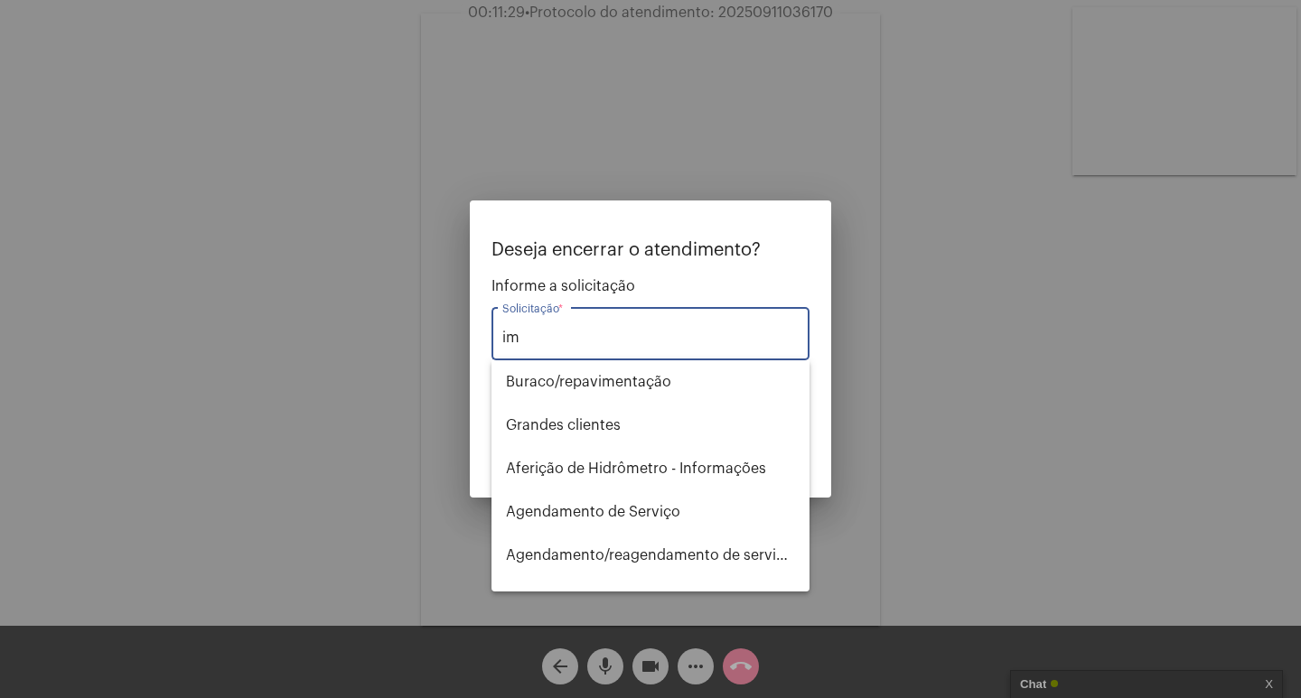
type input "i"
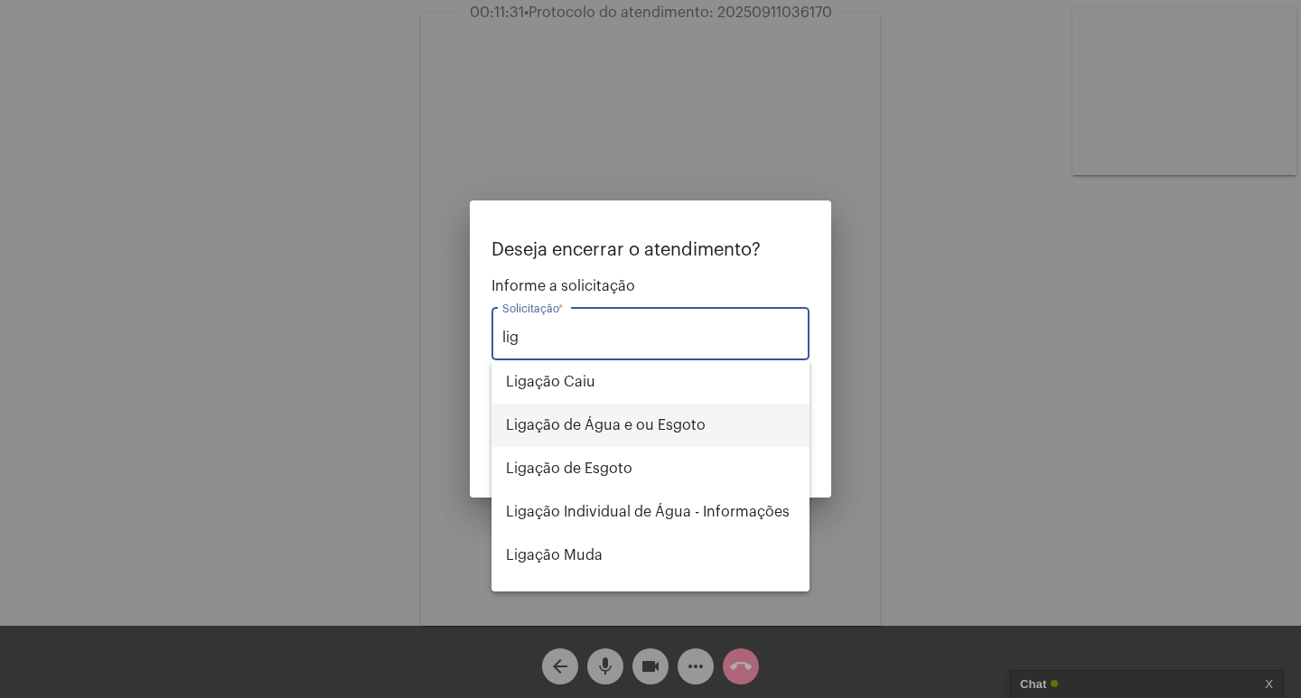
click at [678, 426] on span "Ligação de Água e ou Esgoto" at bounding box center [650, 425] width 289 height 43
type input "Ligação de Água e ou Esgoto"
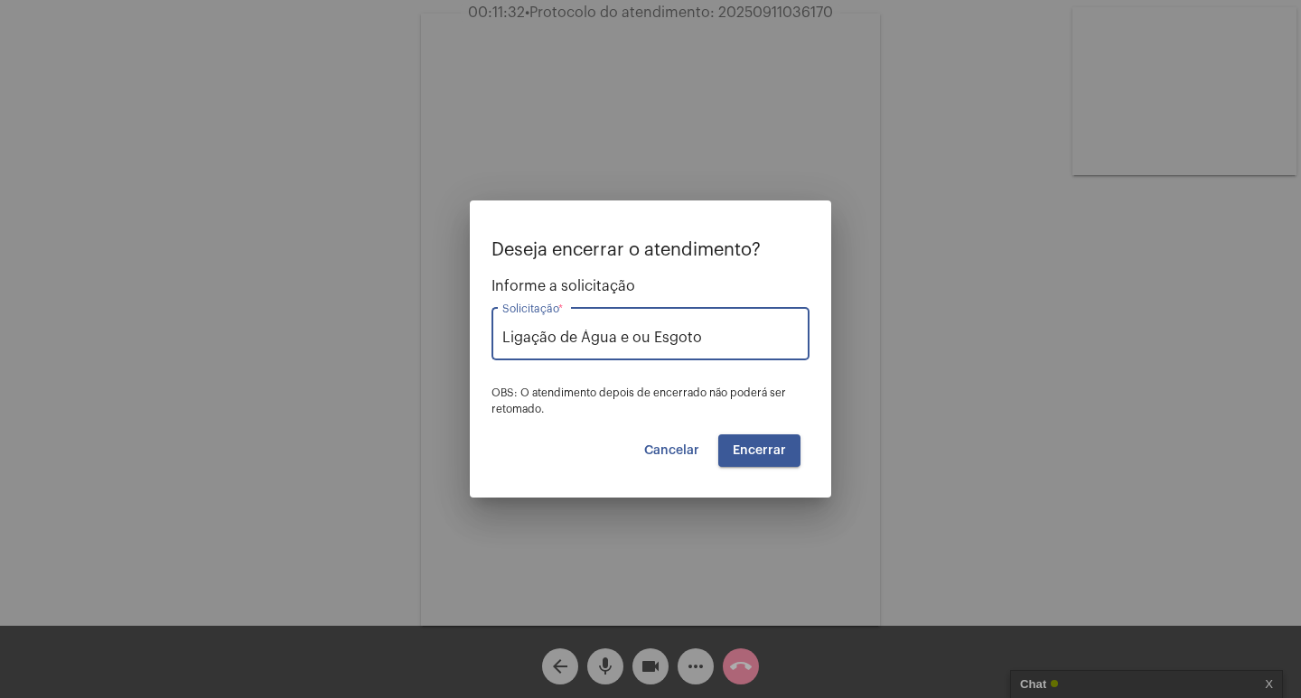
click at [744, 432] on div "Deseja encerrar o atendimento? Informe a solicitação Ligação de Água e ou Esgot…" at bounding box center [650, 353] width 318 height 227
click at [744, 445] on span "Encerrar" at bounding box center [759, 451] width 53 height 13
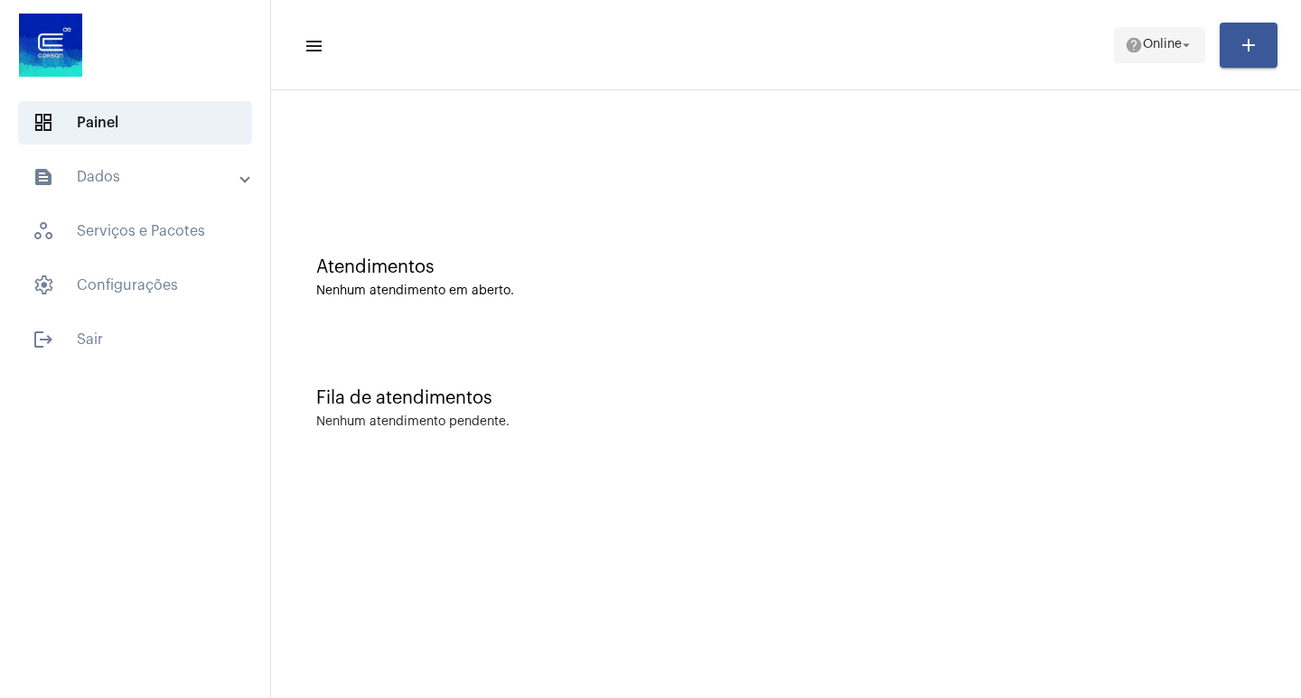
click at [1147, 48] on span "Online" at bounding box center [1162, 45] width 39 height 13
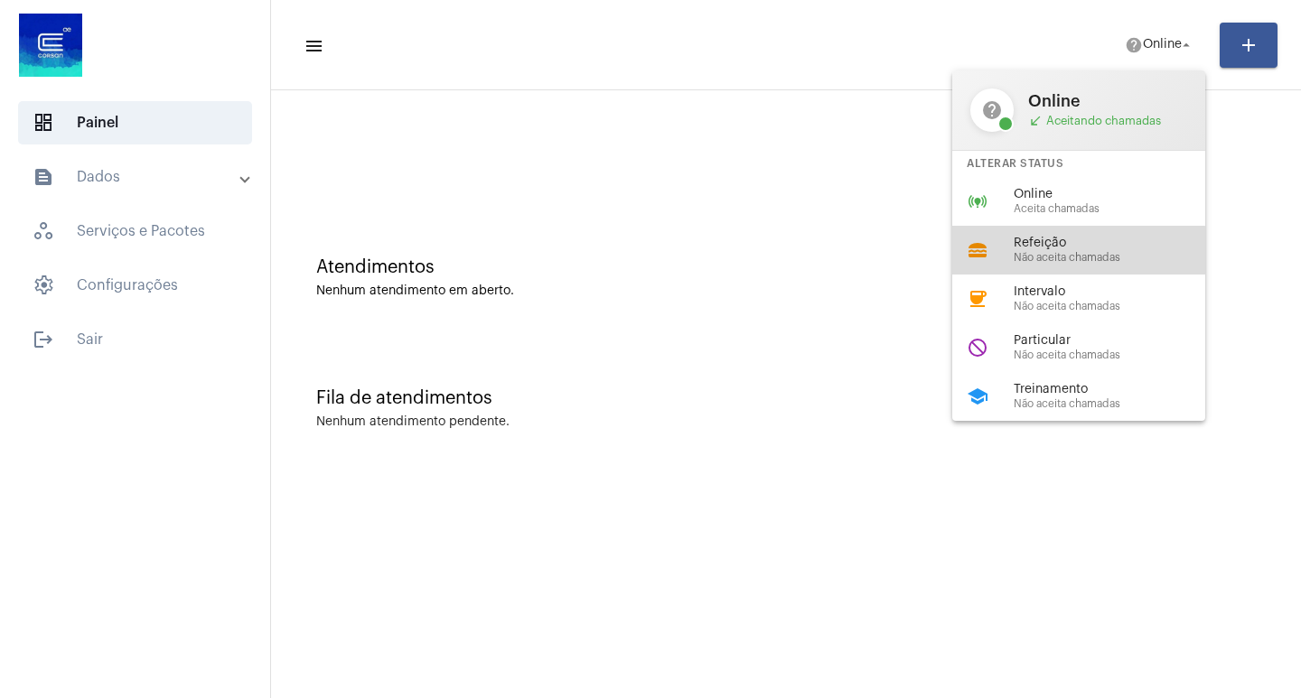
click at [1065, 258] on span "Não aceita chamadas" at bounding box center [1117, 258] width 206 height 12
